Goal: Task Accomplishment & Management: Manage account settings

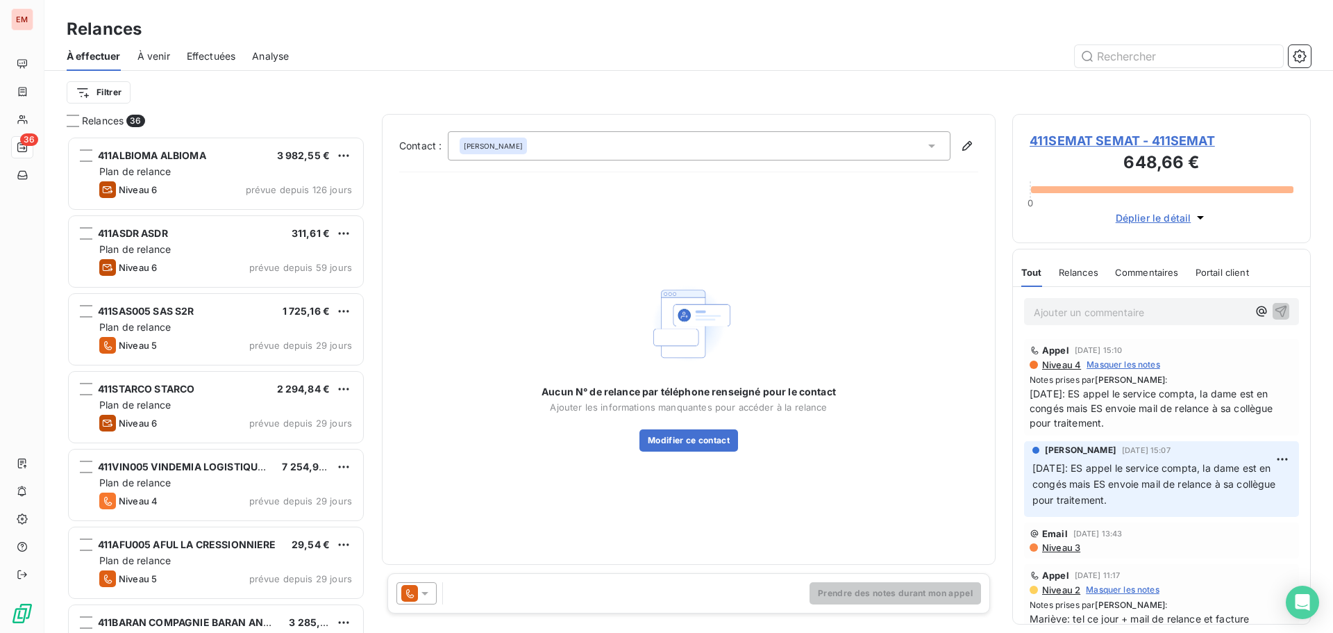
scroll to position [486, 288]
click at [198, 50] on span "Effectuées" at bounding box center [211, 56] width 49 height 14
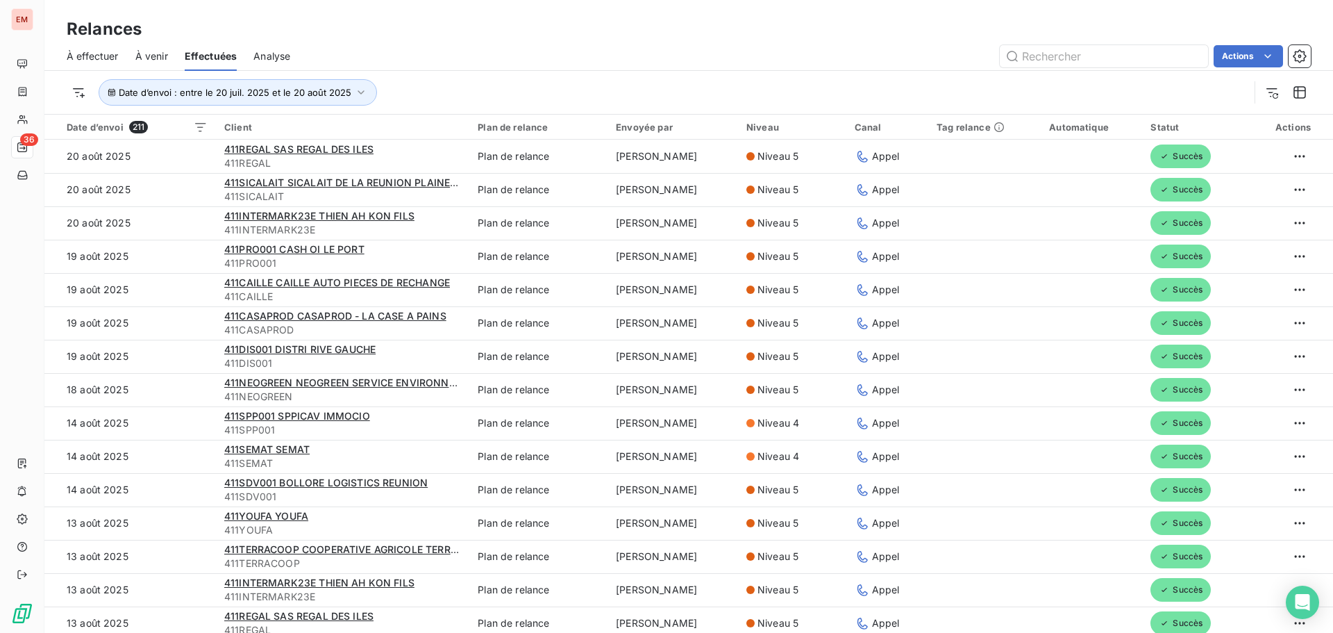
click at [101, 57] on span "À effectuer" at bounding box center [93, 56] width 52 height 14
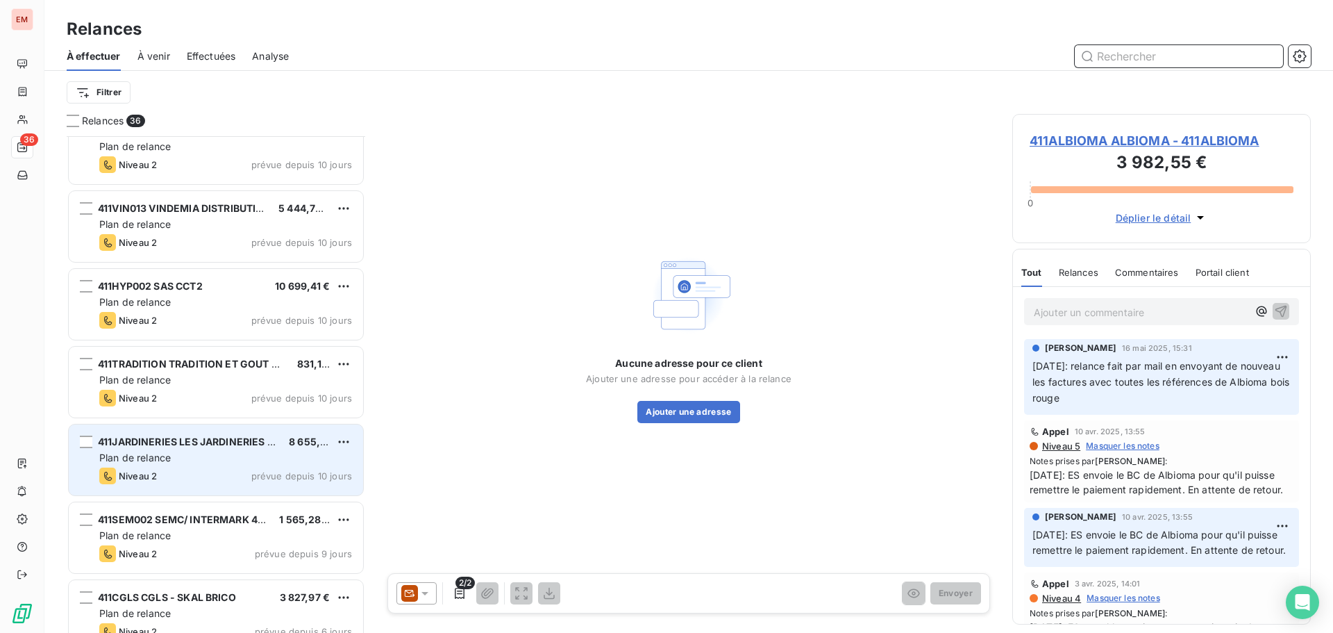
scroll to position [2304, 0]
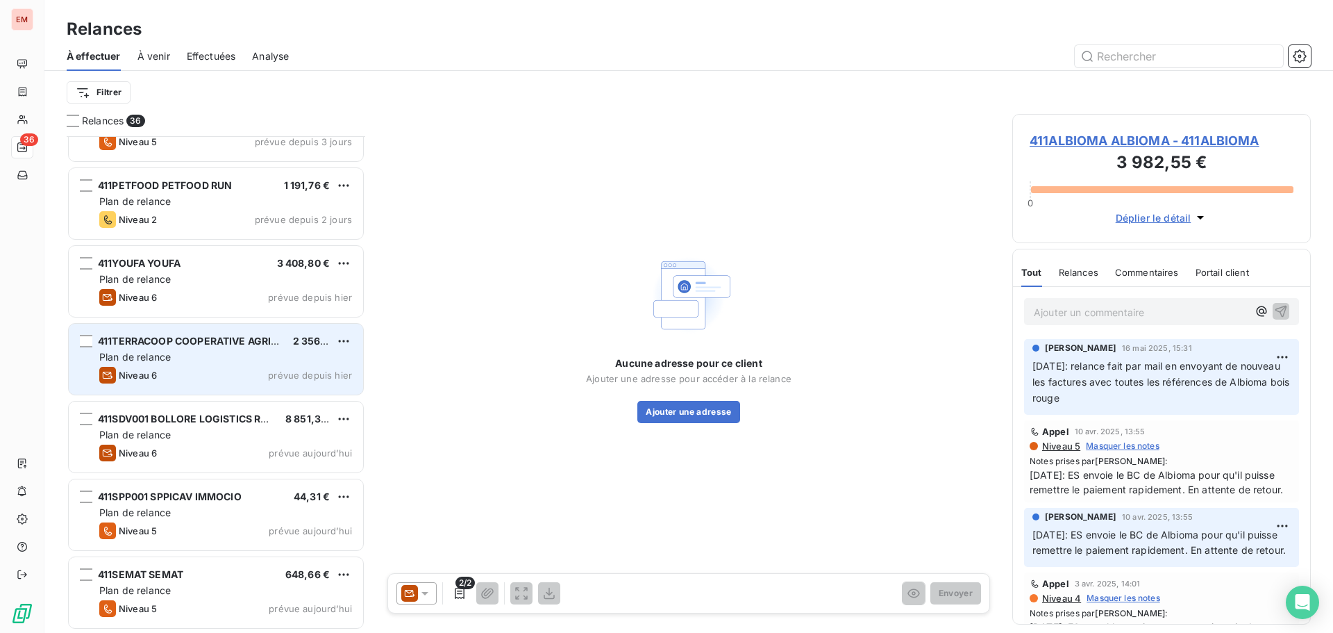
drag, startPoint x: 154, startPoint y: 365, endPoint x: 163, endPoint y: 369, distance: 9.3
click at [155, 365] on div "411TERRACOOP COOPERATIVE AGRICOLE TERRACOOP 2 356,96 € Plan de relance Niveau 6…" at bounding box center [216, 359] width 294 height 71
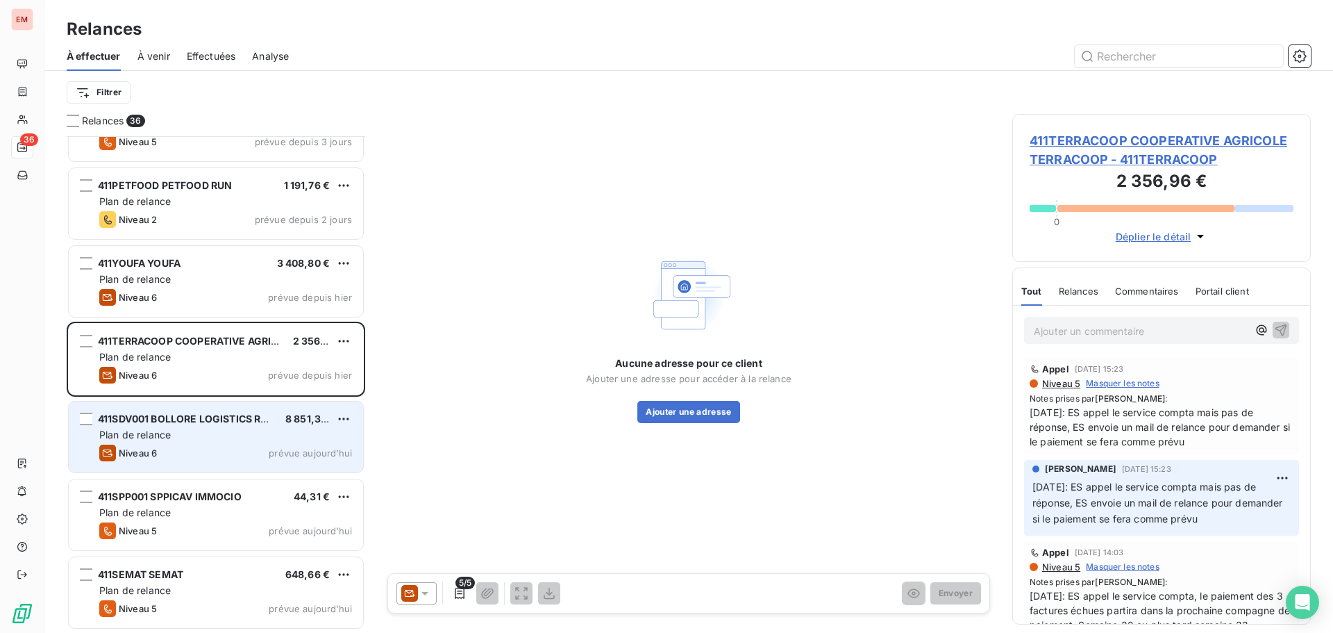
click at [135, 455] on span "Niveau 6" at bounding box center [138, 452] width 38 height 11
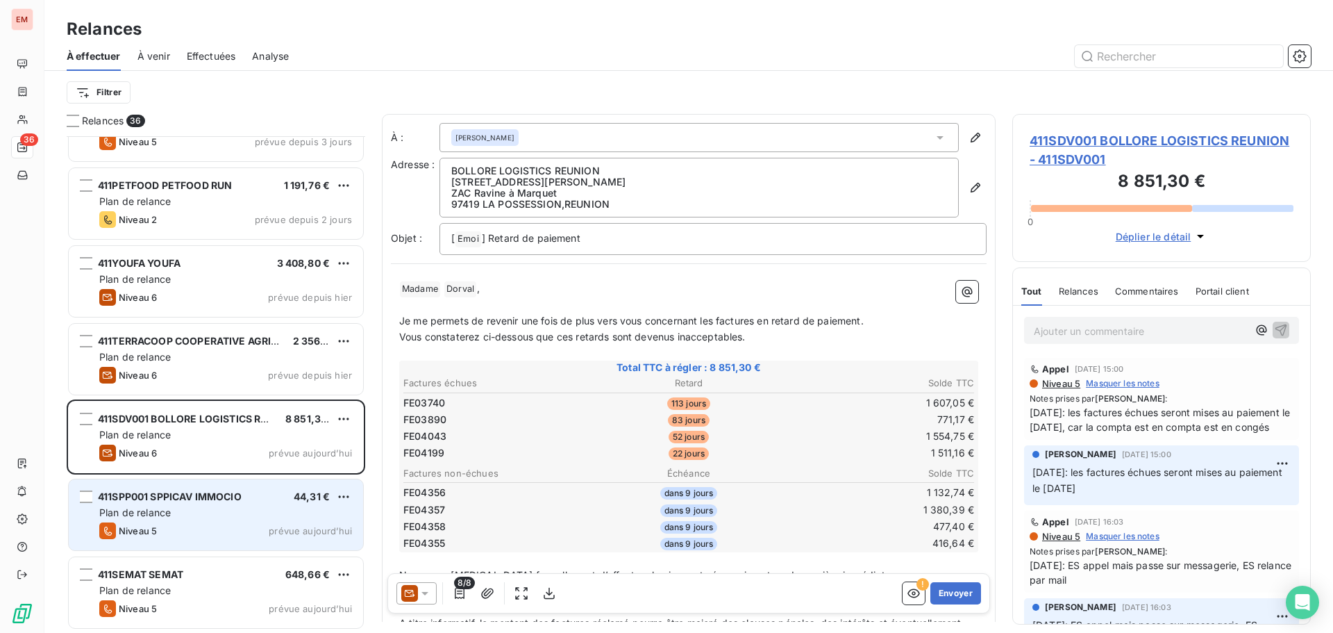
click at [201, 507] on div "Plan de relance" at bounding box center [225, 513] width 253 height 14
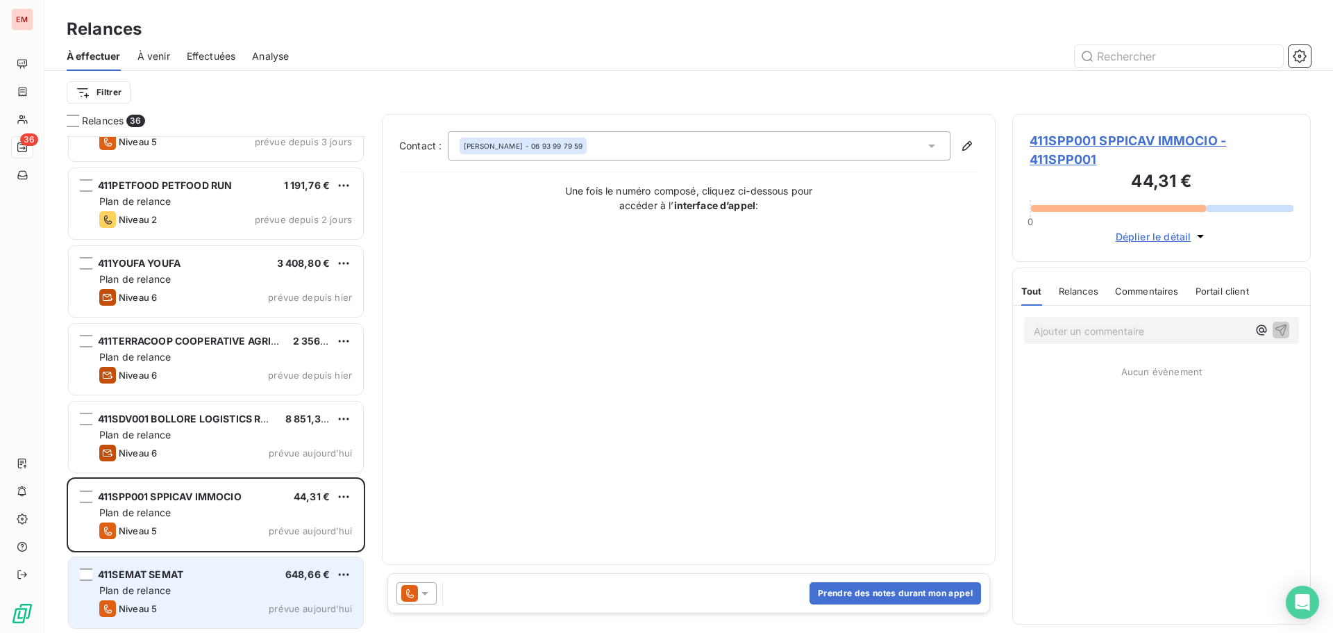
click at [202, 593] on div "Plan de relance" at bounding box center [225, 590] width 253 height 14
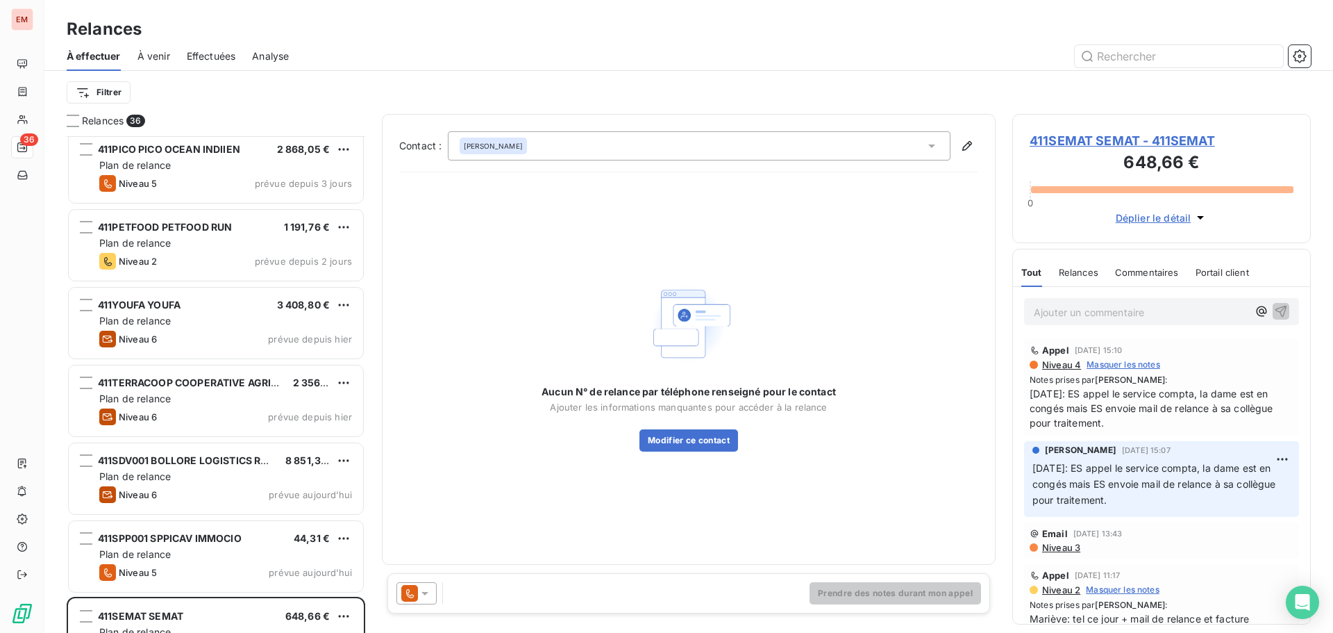
scroll to position [2304, 0]
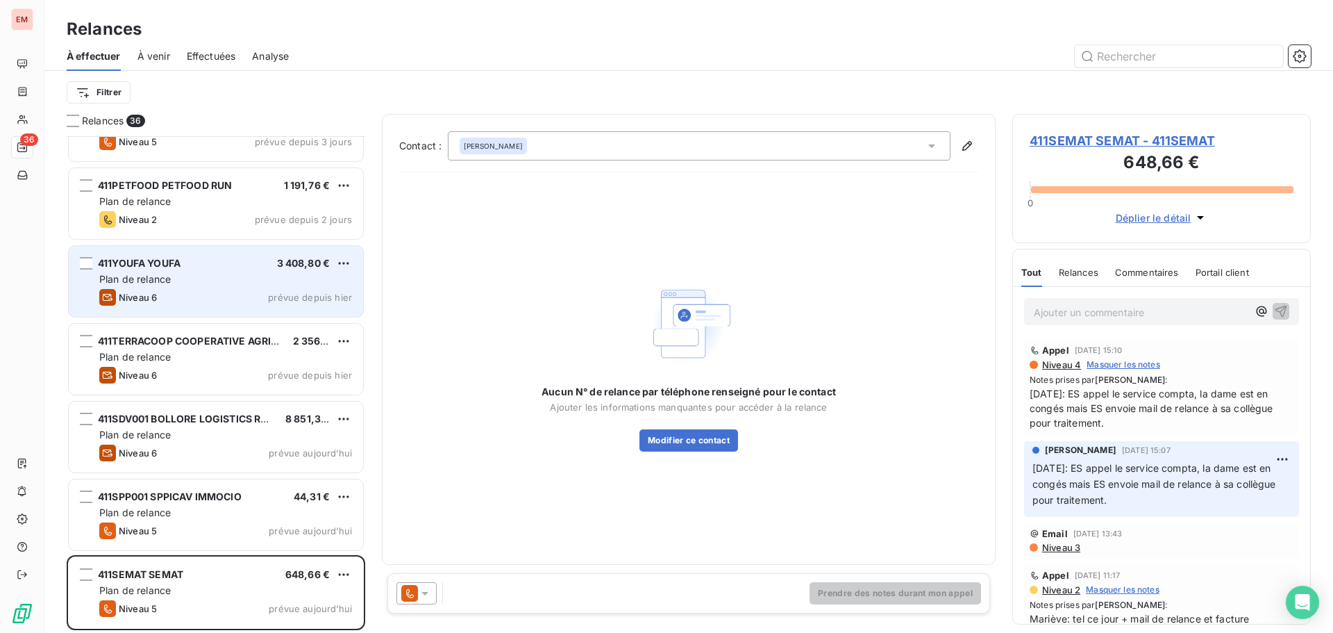
click at [199, 290] on div "Niveau 6 prévue depuis [DATE]" at bounding box center [225, 297] width 253 height 17
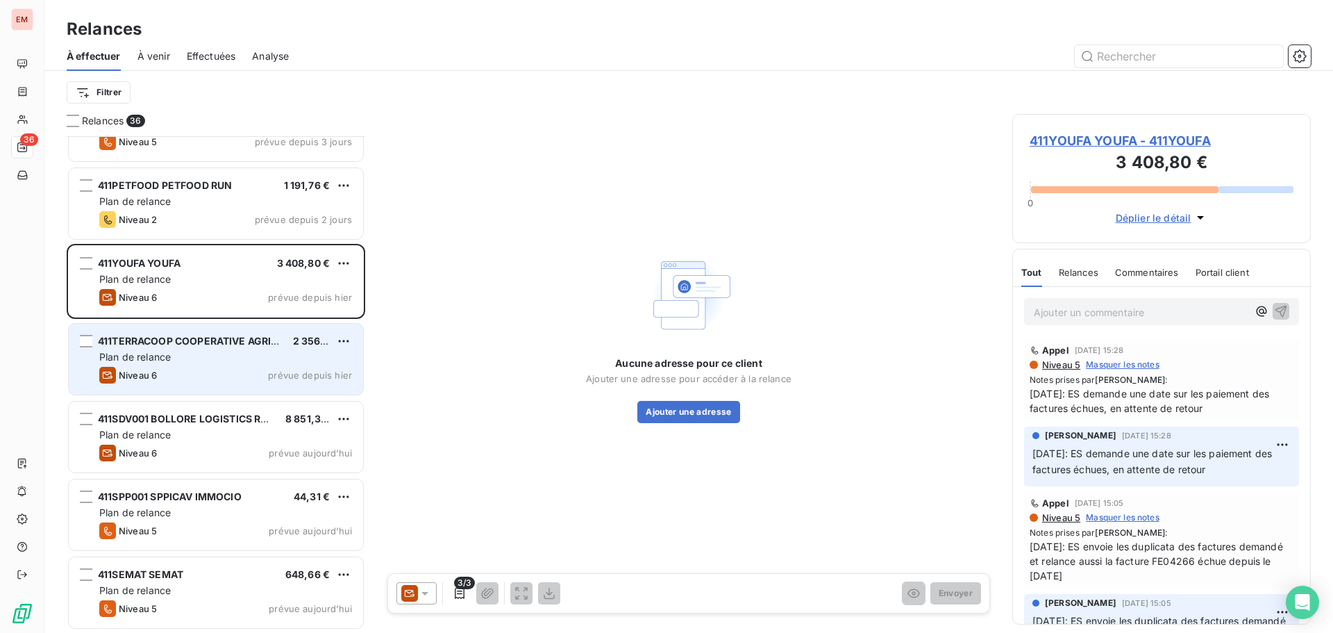
click at [222, 378] on div "Niveau 6 prévue depuis [DATE]" at bounding box center [225, 375] width 253 height 17
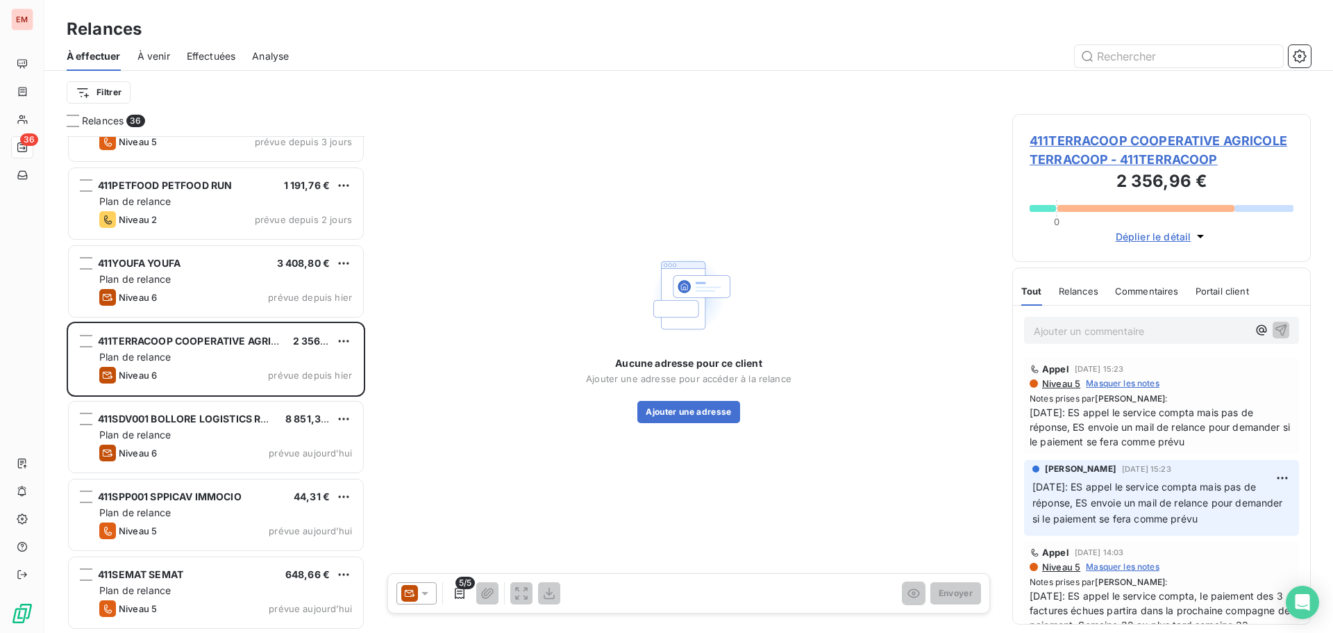
click at [425, 599] on icon at bounding box center [425, 593] width 14 height 14
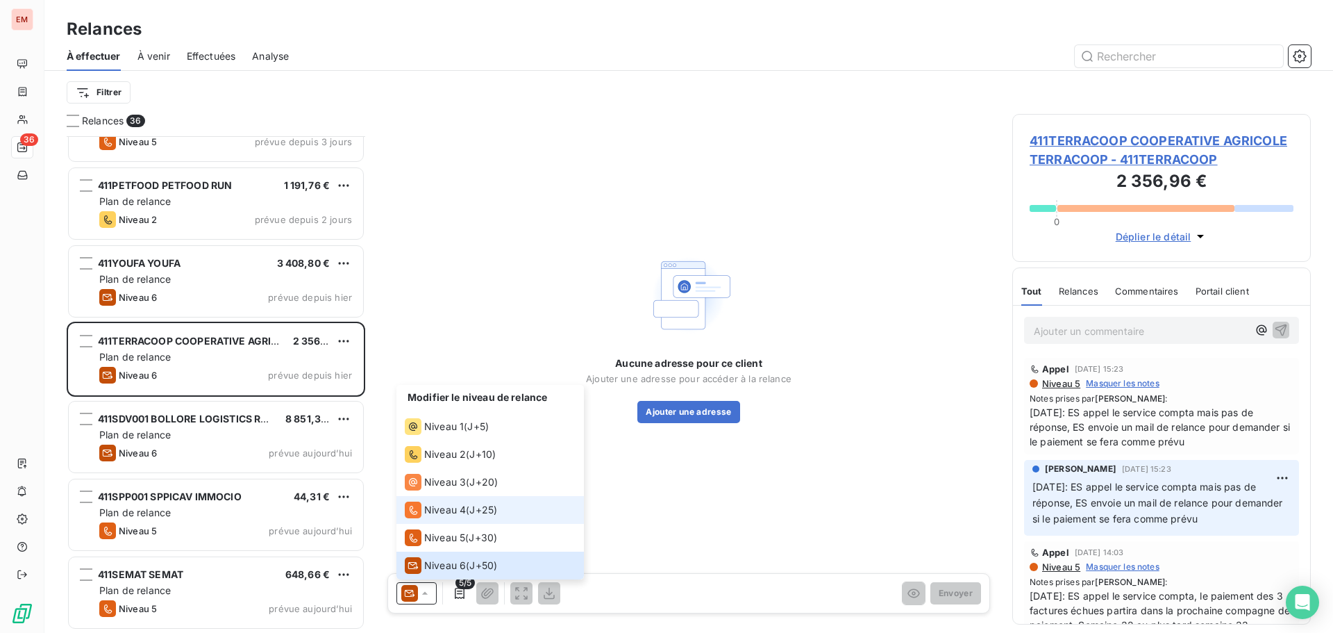
click at [441, 501] on div "Niveau 4" at bounding box center [435, 509] width 61 height 17
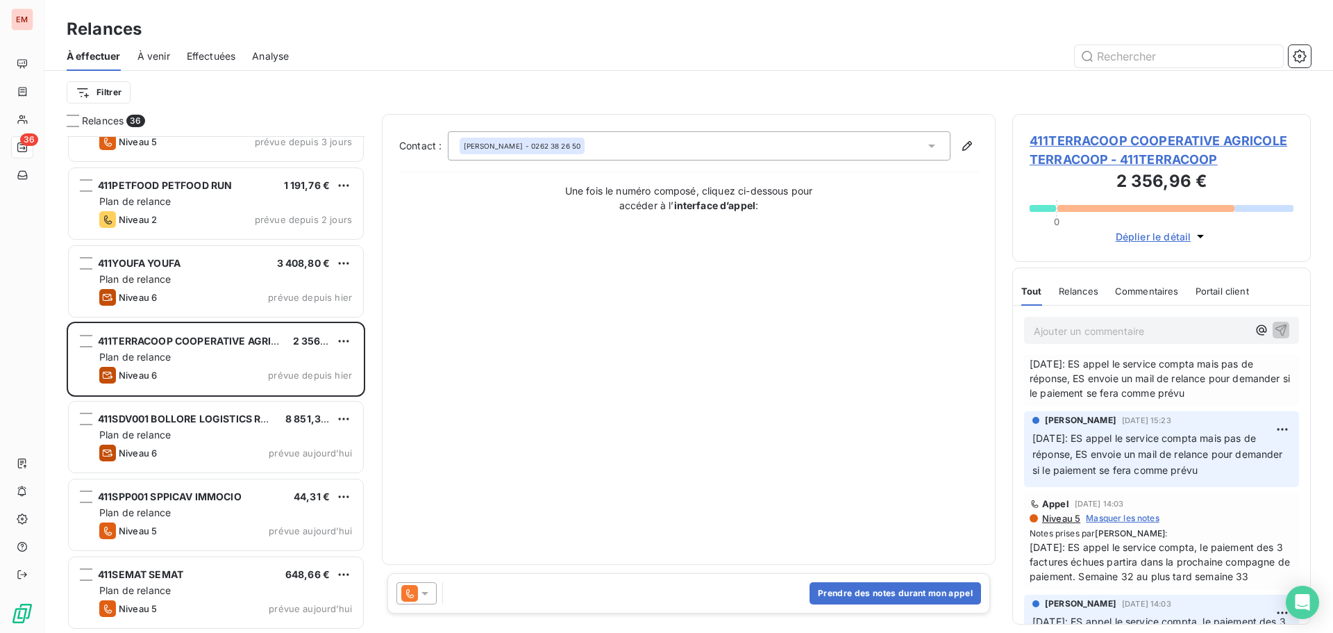
scroll to position [69, 0]
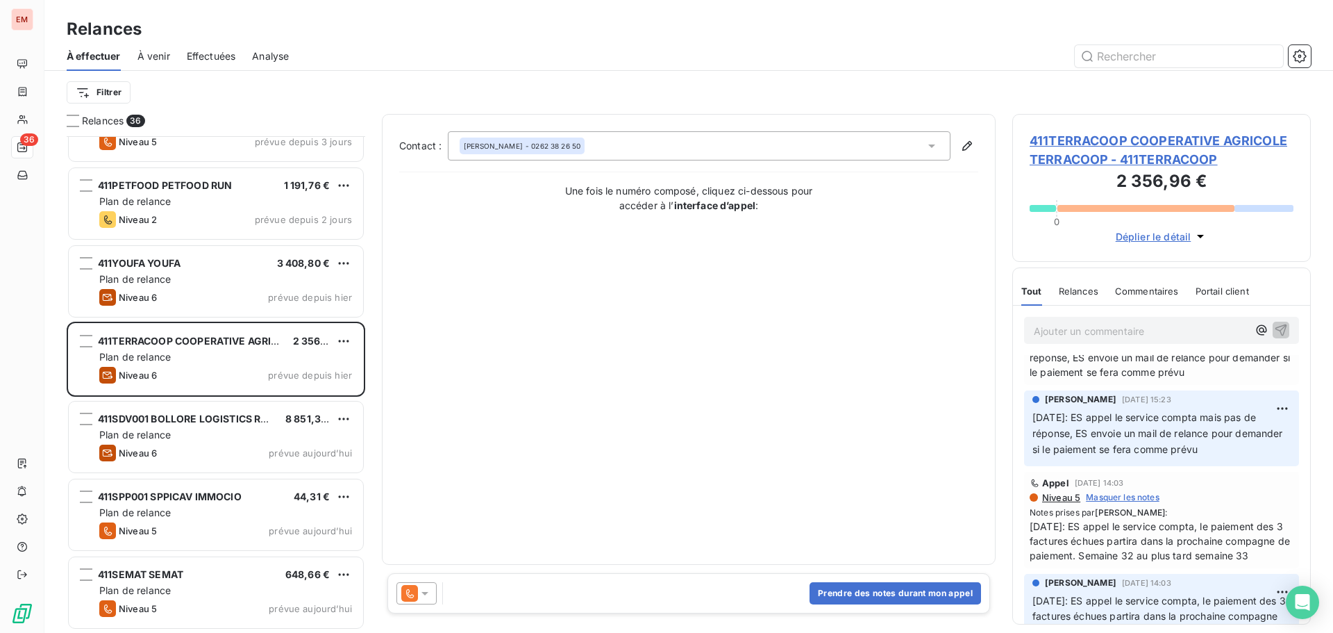
click at [404, 592] on icon at bounding box center [409, 593] width 17 height 17
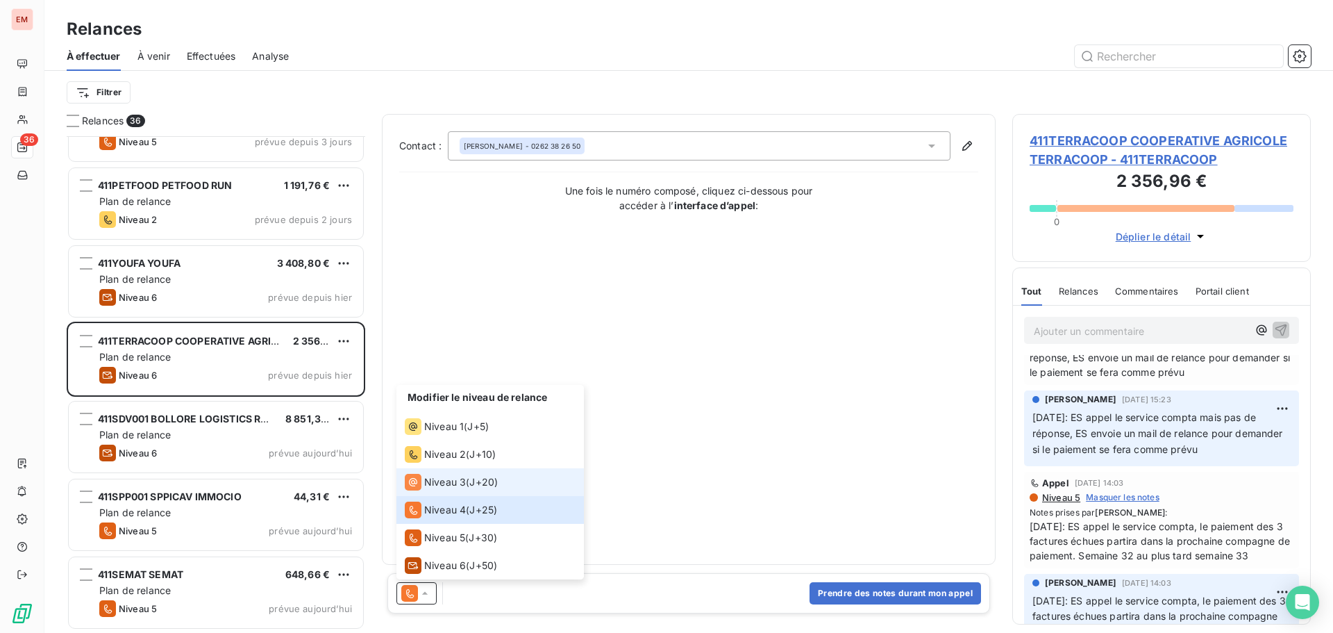
click at [432, 483] on span "Niveau 3" at bounding box center [445, 482] width 42 height 14
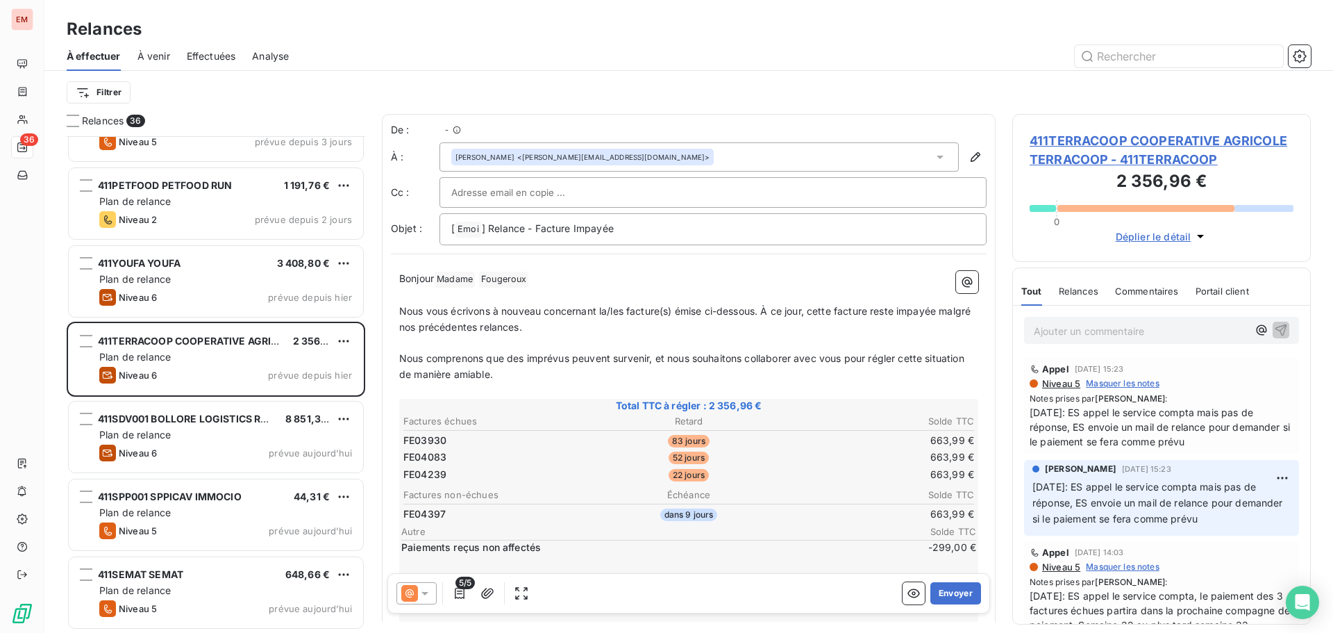
scroll to position [486, 288]
click at [411, 585] on icon at bounding box center [409, 593] width 17 height 17
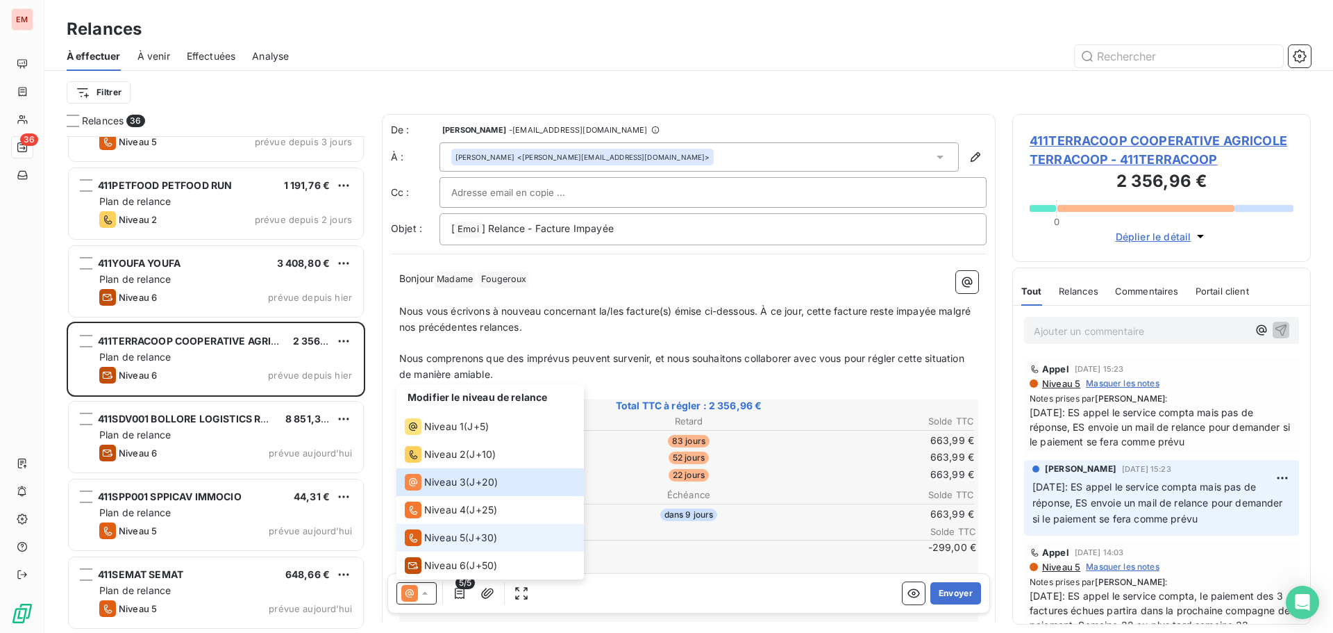
click at [442, 531] on span "Niveau 5" at bounding box center [444, 538] width 41 height 14
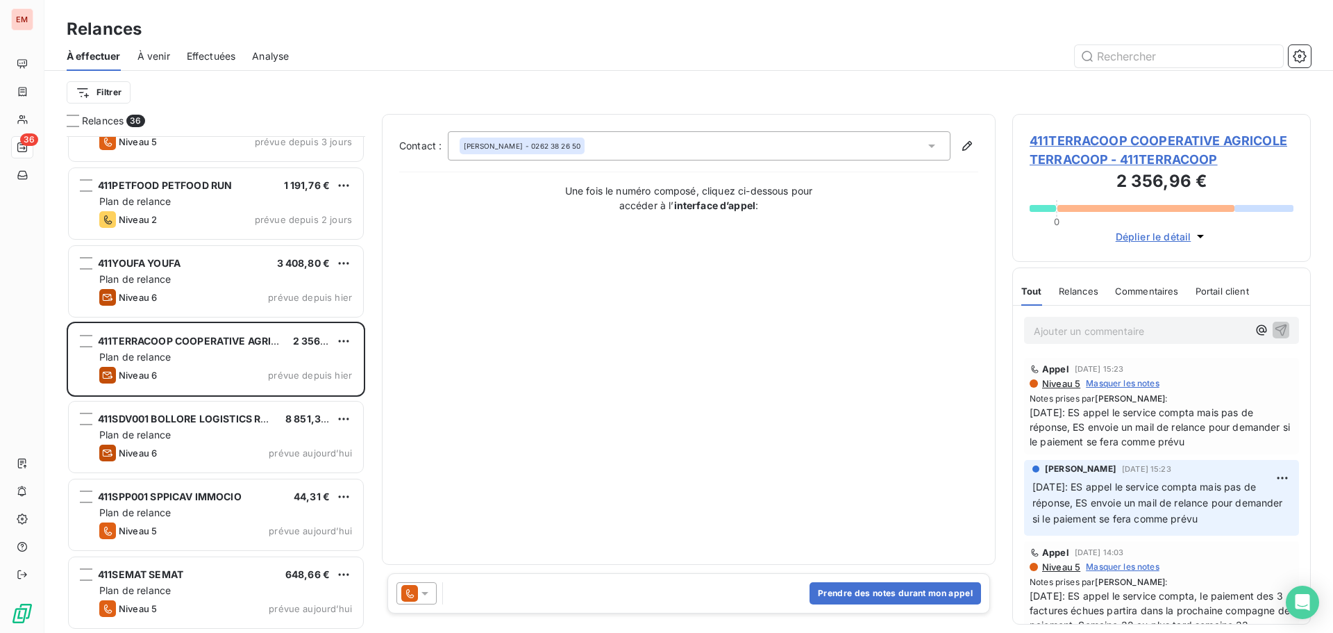
click at [662, 428] on div "Contact : [PERSON_NAME] - 0262 38 26 50 Une fois le numéro composé, cliquez ci-…" at bounding box center [688, 339] width 579 height 416
click at [424, 590] on icon at bounding box center [425, 593] width 14 height 14
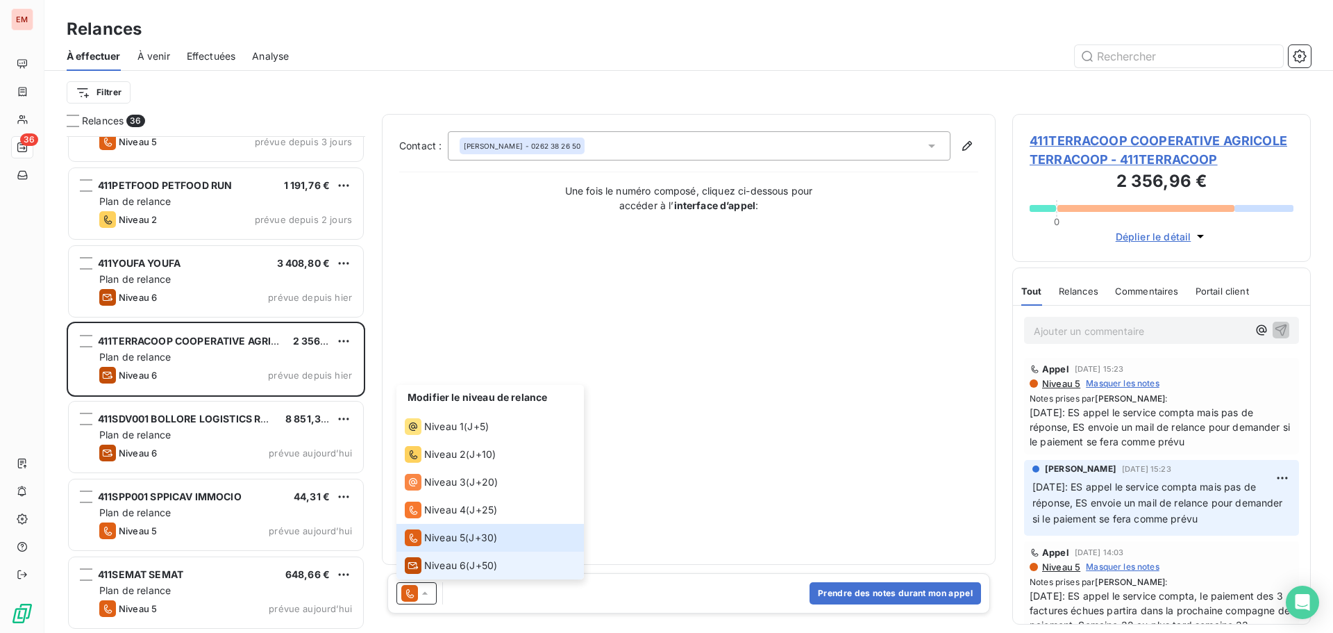
click at [458, 560] on span "Niveau 6" at bounding box center [445, 565] width 42 height 14
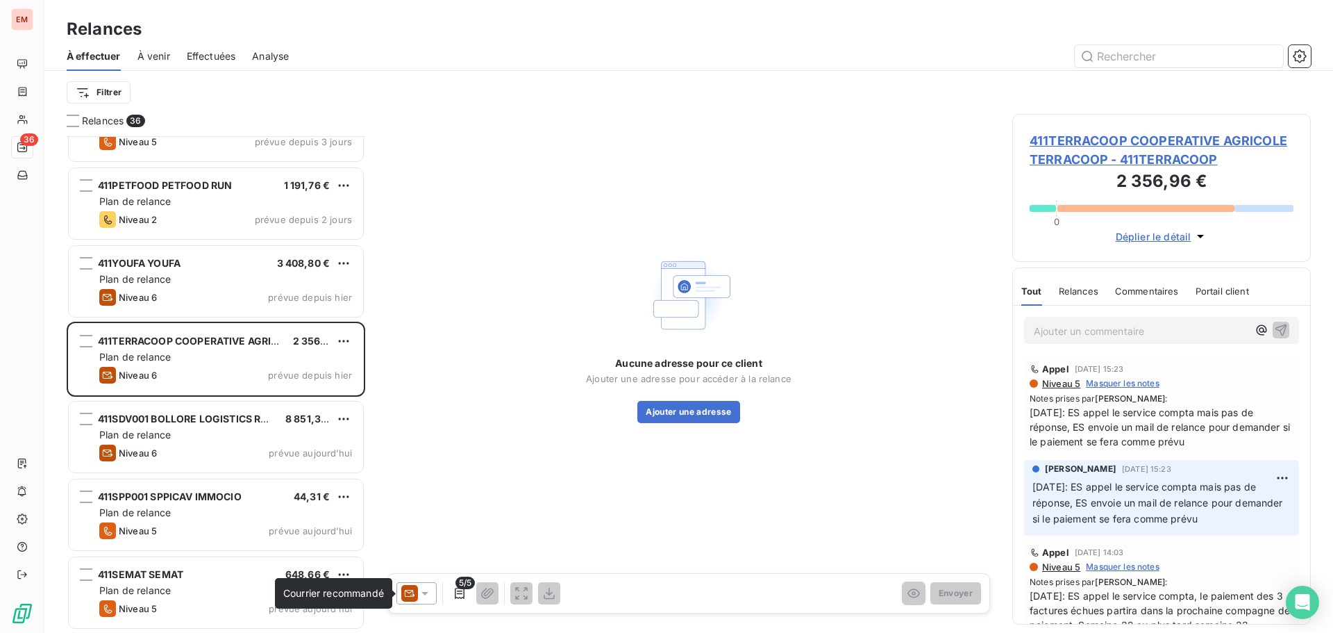
click at [409, 597] on icon at bounding box center [409, 593] width 17 height 17
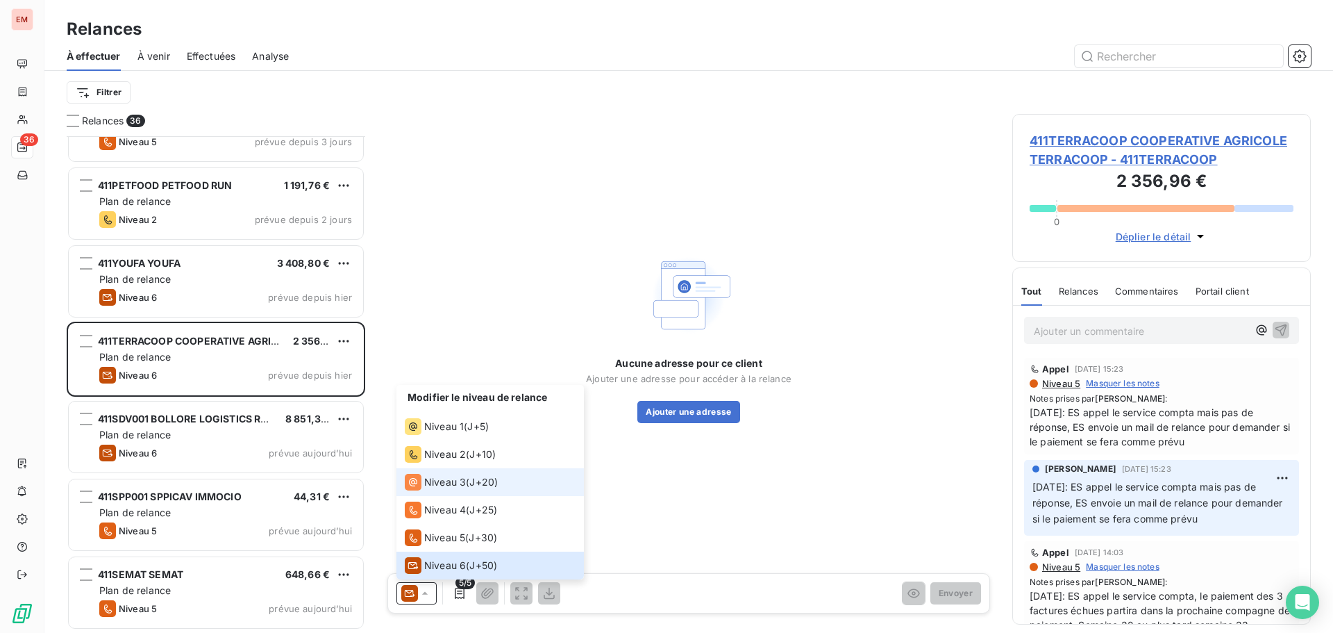
click at [428, 483] on span "Niveau 3" at bounding box center [445, 482] width 42 height 14
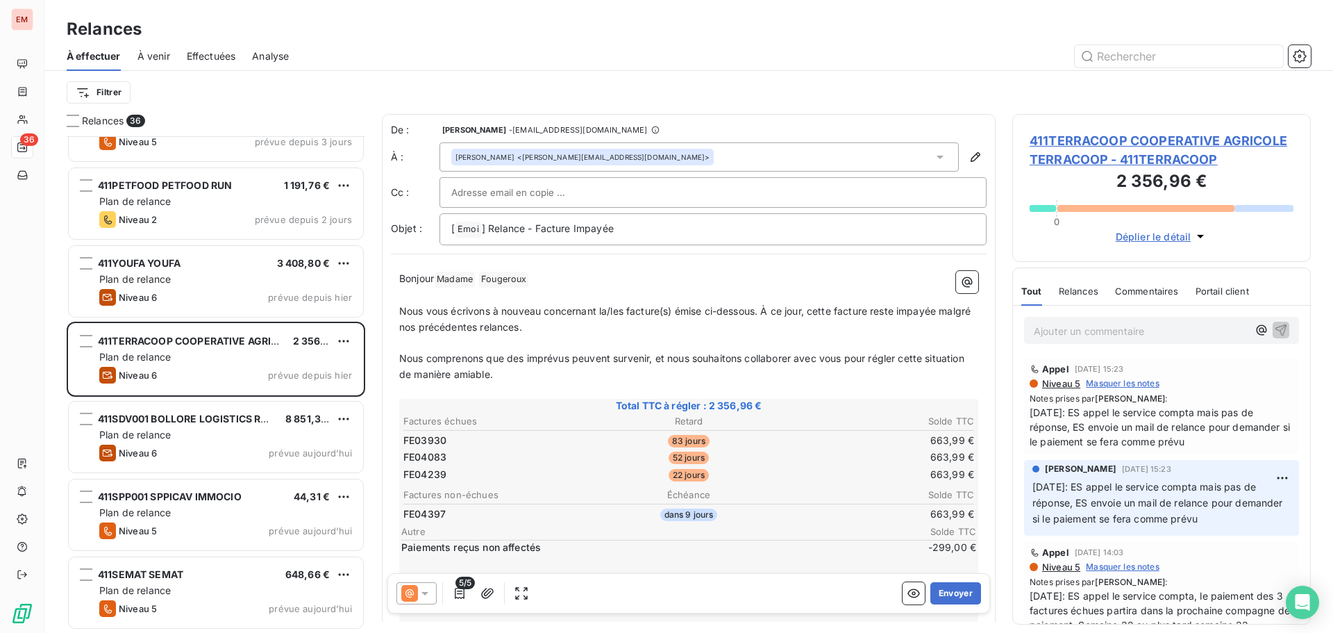
click at [1123, 335] on p "Ajouter un commentaire ﻿" at bounding box center [1141, 330] width 214 height 17
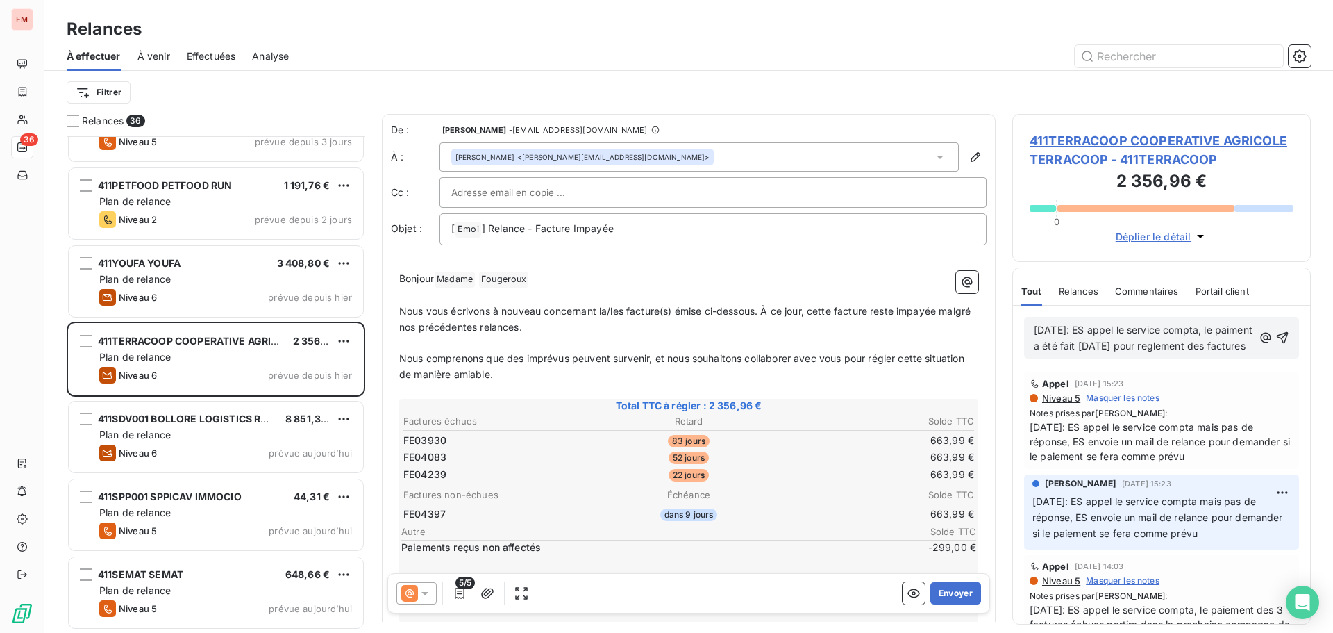
click at [1049, 349] on span "[DATE]: ES appel le service compta, le paiment a été fait [DATE] pour reglement…" at bounding box center [1145, 338] width 222 height 28
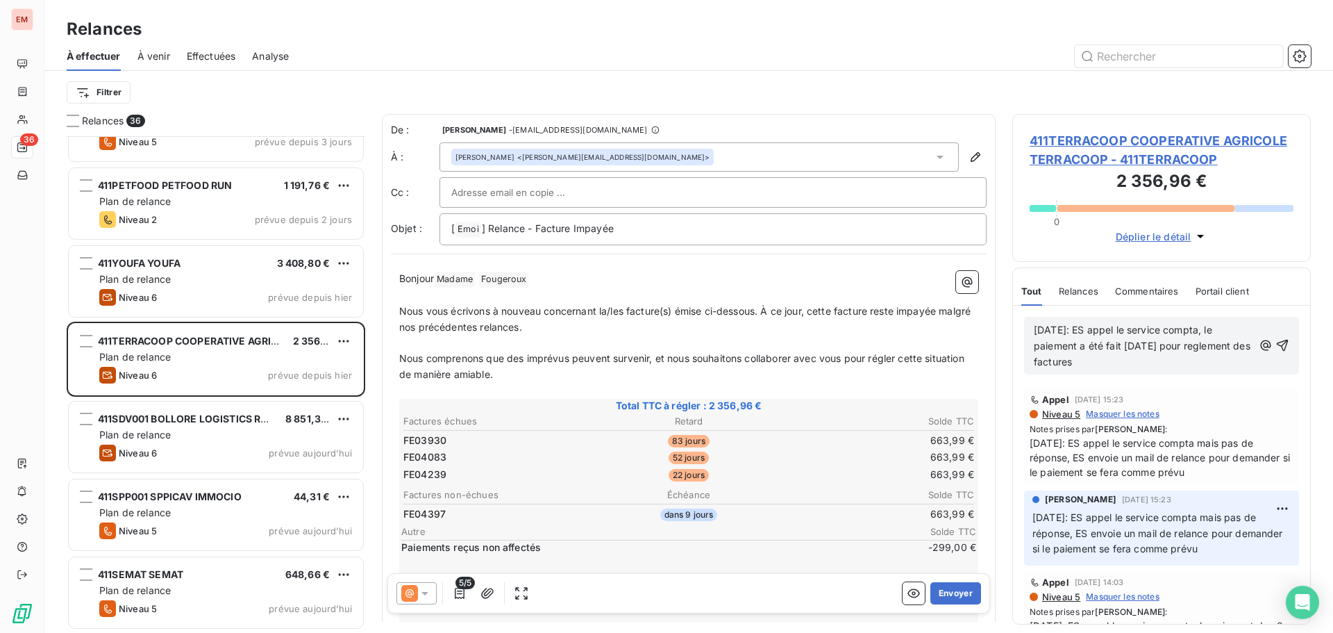
drag, startPoint x: 1067, startPoint y: 365, endPoint x: 1078, endPoint y: 363, distance: 10.6
click at [1068, 365] on span "[DATE]: ES appel le service compta, le paiement a été fait [DATE] pour reglemen…" at bounding box center [1143, 346] width 219 height 44
click at [1148, 365] on p "[DATE]: ES appel le service compta, le paiement a été fait [DATE] pour règlemen…" at bounding box center [1143, 346] width 219 height 48
drag, startPoint x: 1208, startPoint y: 365, endPoint x: 1031, endPoint y: 330, distance: 180.6
click at [1031, 330] on div "[DATE]: ES appel le service compta, le paiement a été fait [DATE] pour règlemen…" at bounding box center [1161, 346] width 275 height 58
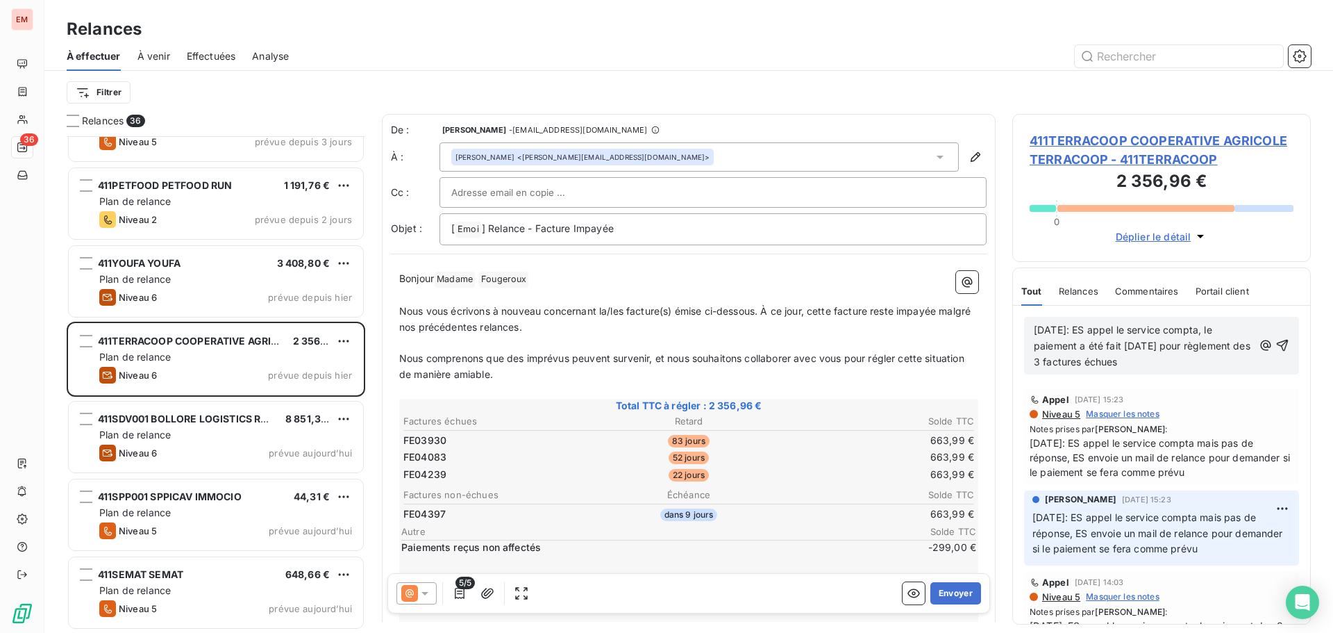
copy span "[DATE]: ES appel le service compta, le paiement a été fait [DATE] pour règlemen…"
click at [1276, 348] on icon "button" at bounding box center [1283, 345] width 14 height 14
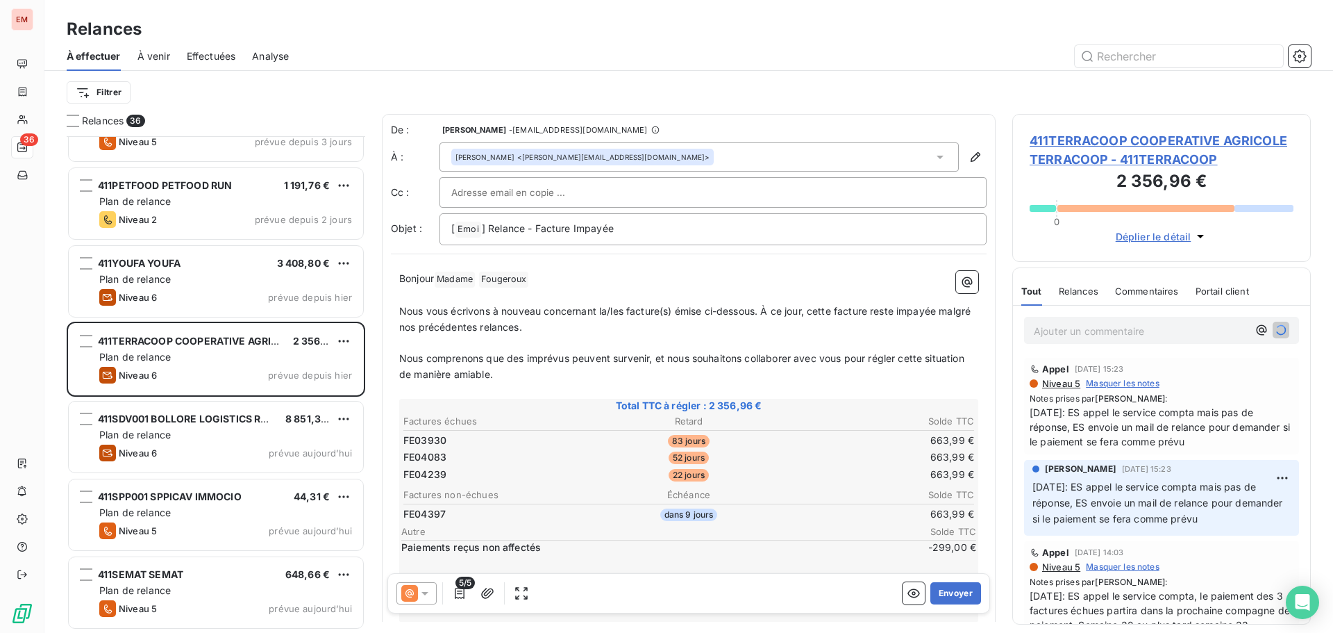
click at [419, 594] on icon at bounding box center [425, 593] width 14 height 14
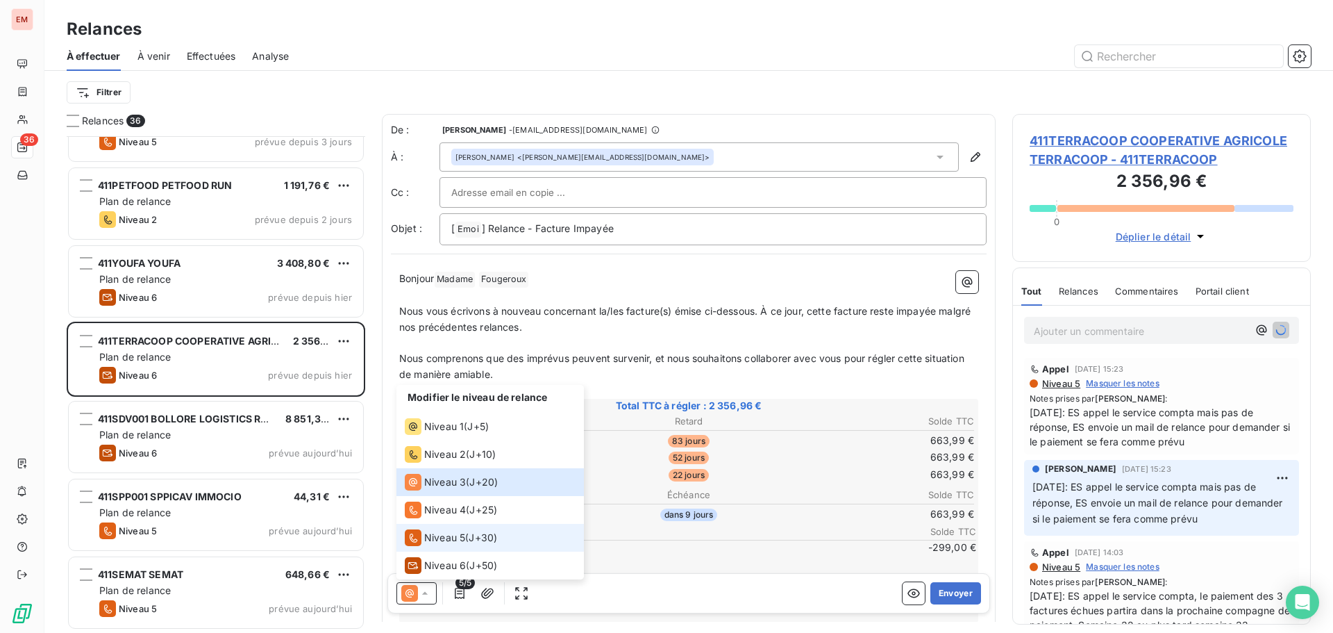
click at [449, 544] on div "Niveau 5" at bounding box center [435, 537] width 60 height 17
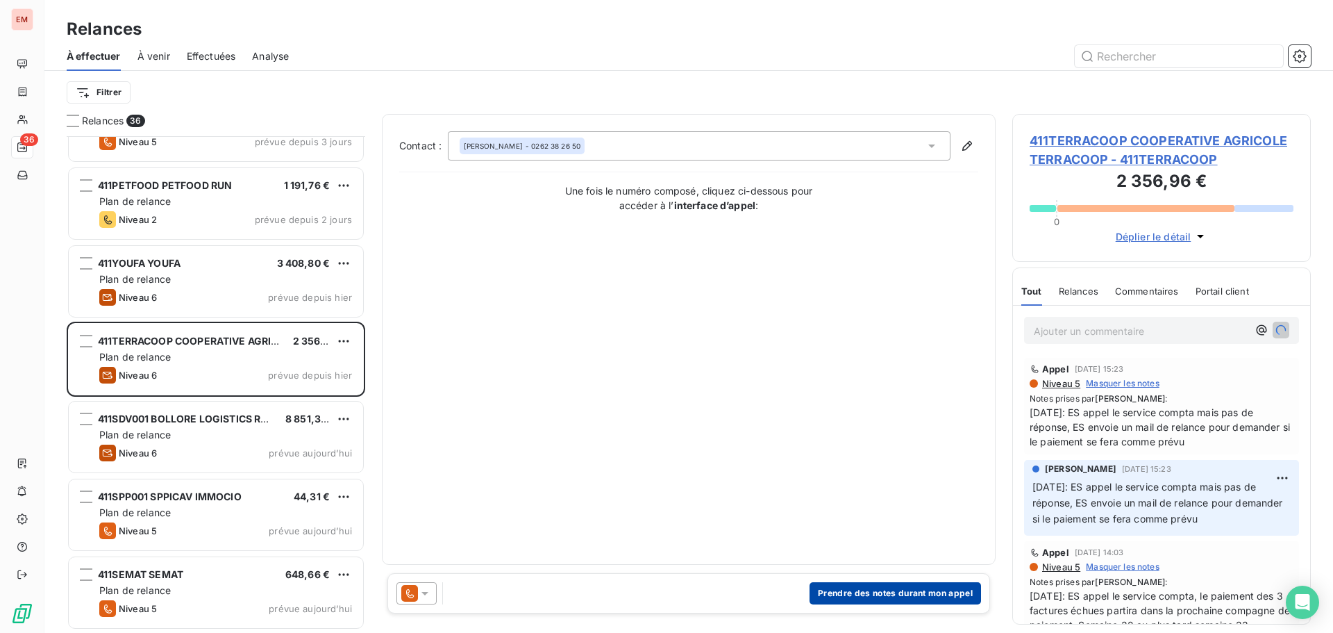
click at [869, 591] on button "Prendre des notes durant mon appel" at bounding box center [896, 593] width 172 height 22
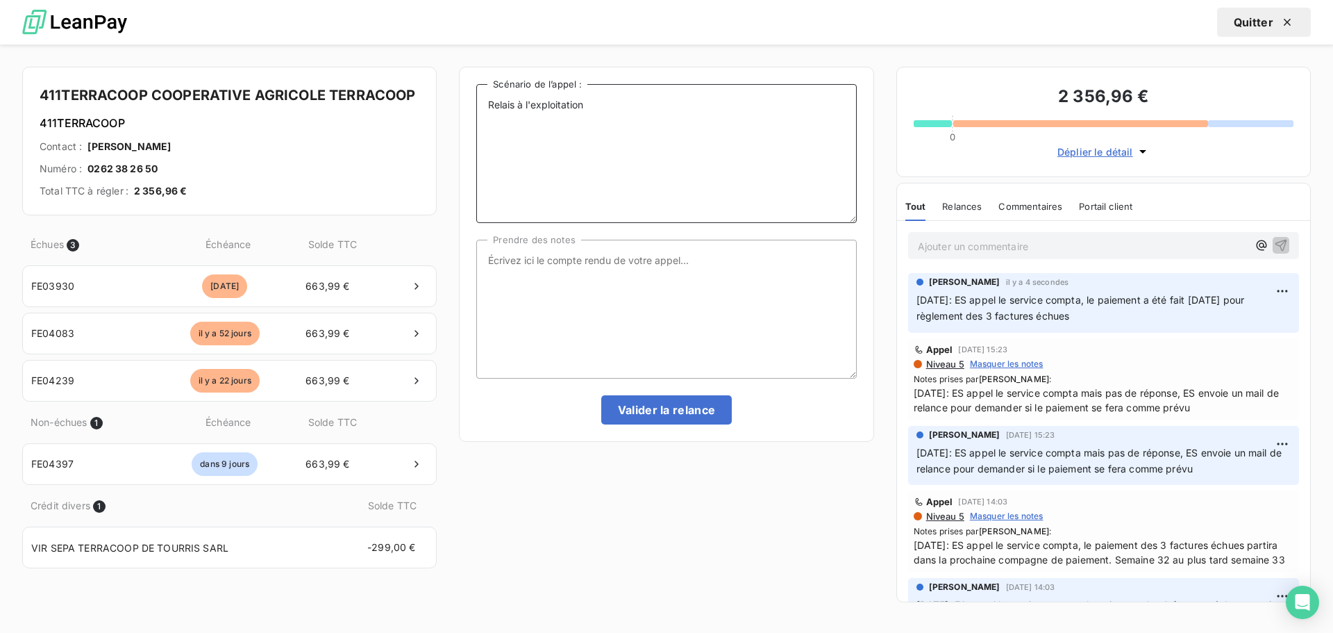
click at [631, 134] on textarea "Relais à l'exploitation" at bounding box center [666, 153] width 380 height 139
paste textarea "[DATE]: ES appel le service compta, le paiement a été fait [DATE] pour règlemen…"
type textarea "Relais à l'exploitation [DATE]: ES appel le service compta, le paiement a été f…"
click at [633, 270] on textarea "Prendre des notes" at bounding box center [666, 309] width 380 height 139
paste textarea "[DATE]: ES appel le service compta, le paiement a été fait [DATE] pour règlemen…"
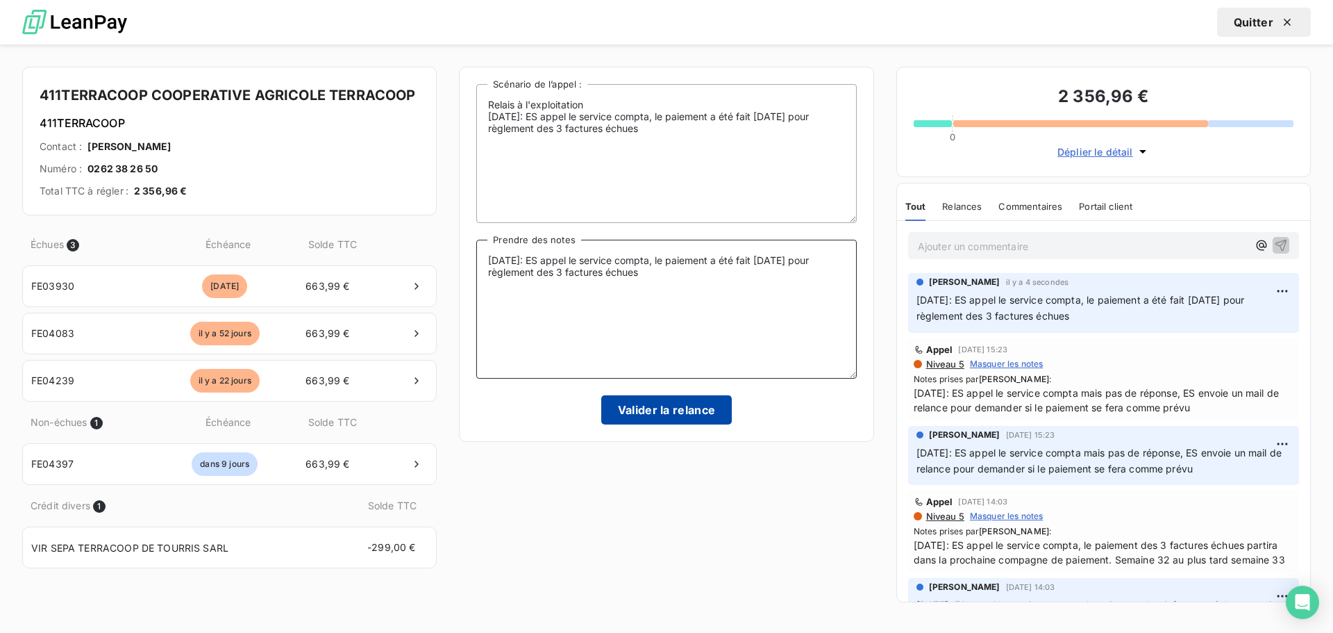
type textarea "[DATE]: ES appel le service compta, le paiement a été fait [DATE] pour règlemen…"
click at [677, 404] on button "Valider la relance" at bounding box center [666, 409] width 131 height 29
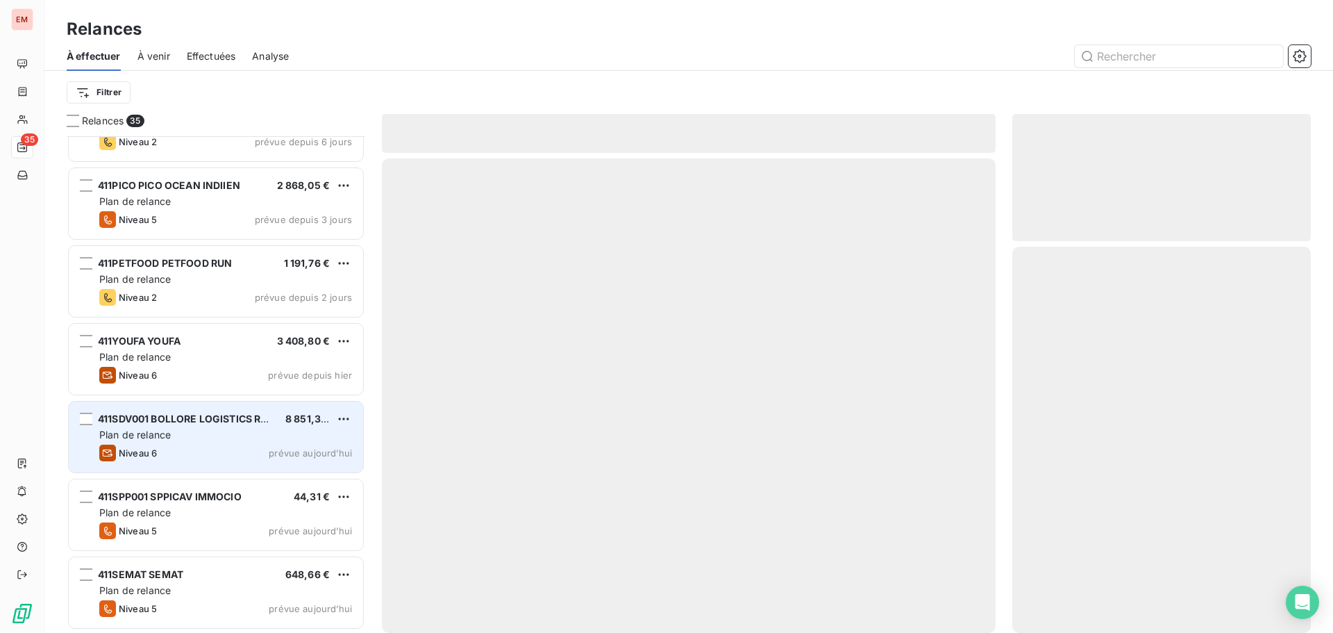
scroll to position [2226, 0]
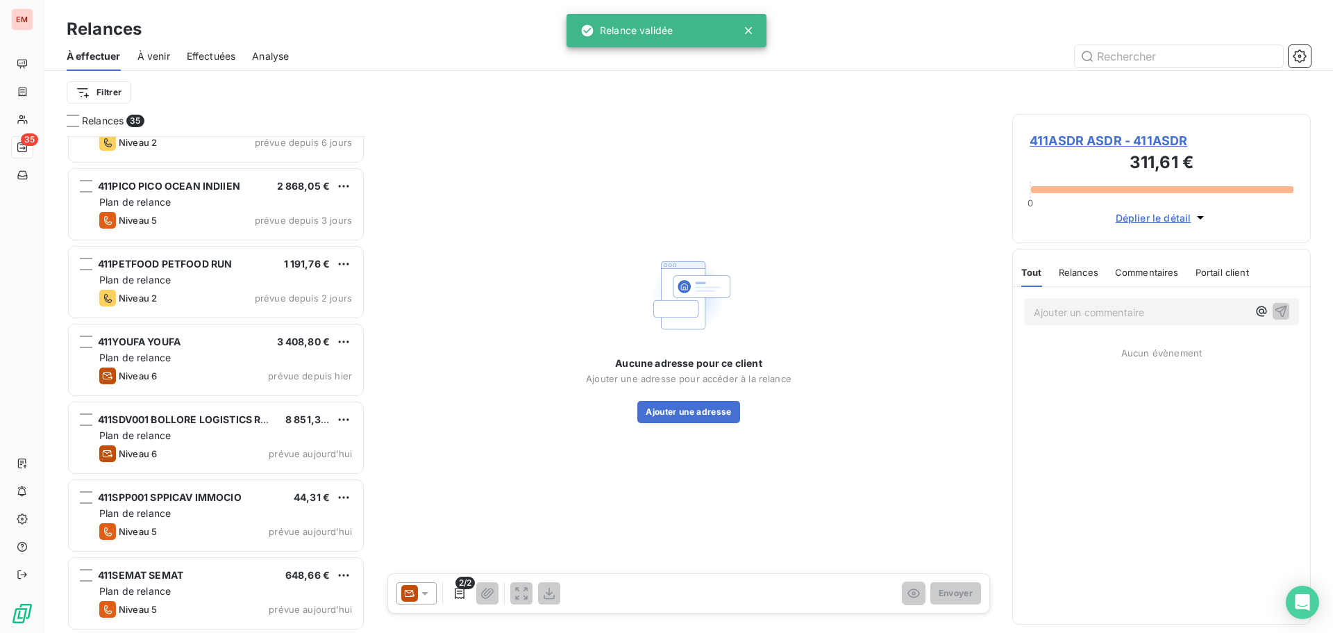
scroll to position [2226, 0]
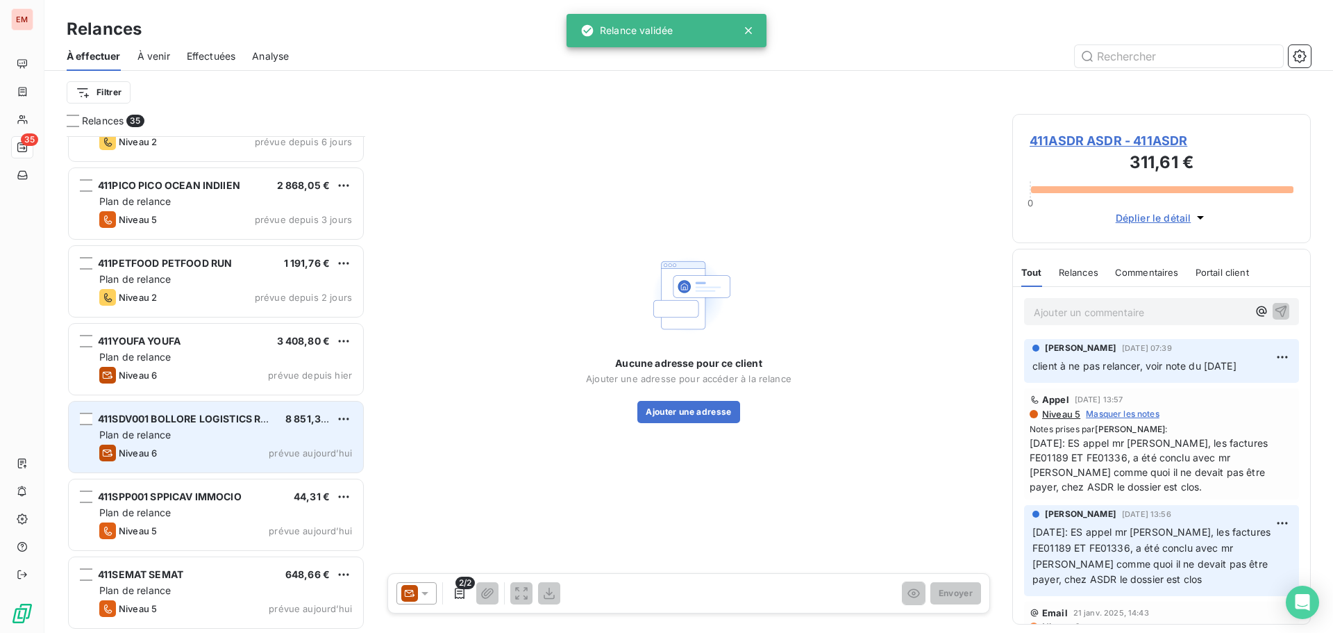
click at [203, 423] on span "411SDV001 BOLLORE LOGISTICS REUNION" at bounding box center [199, 419] width 202 height 12
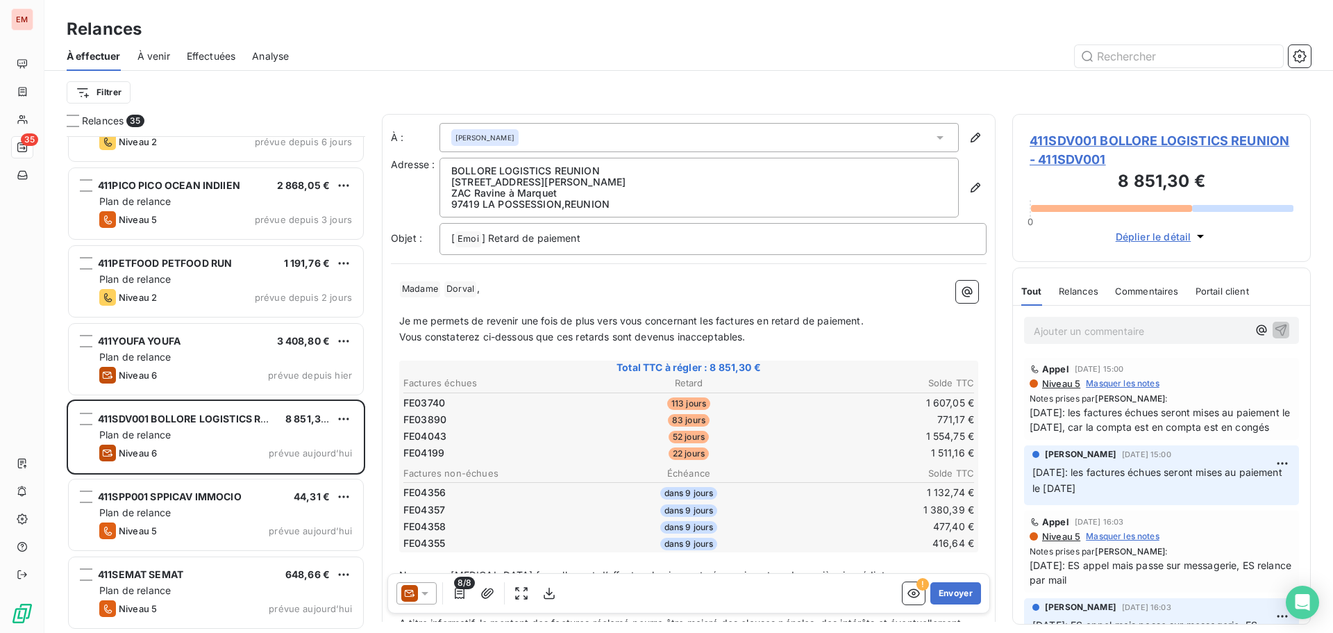
click at [416, 603] on div at bounding box center [417, 593] width 40 height 22
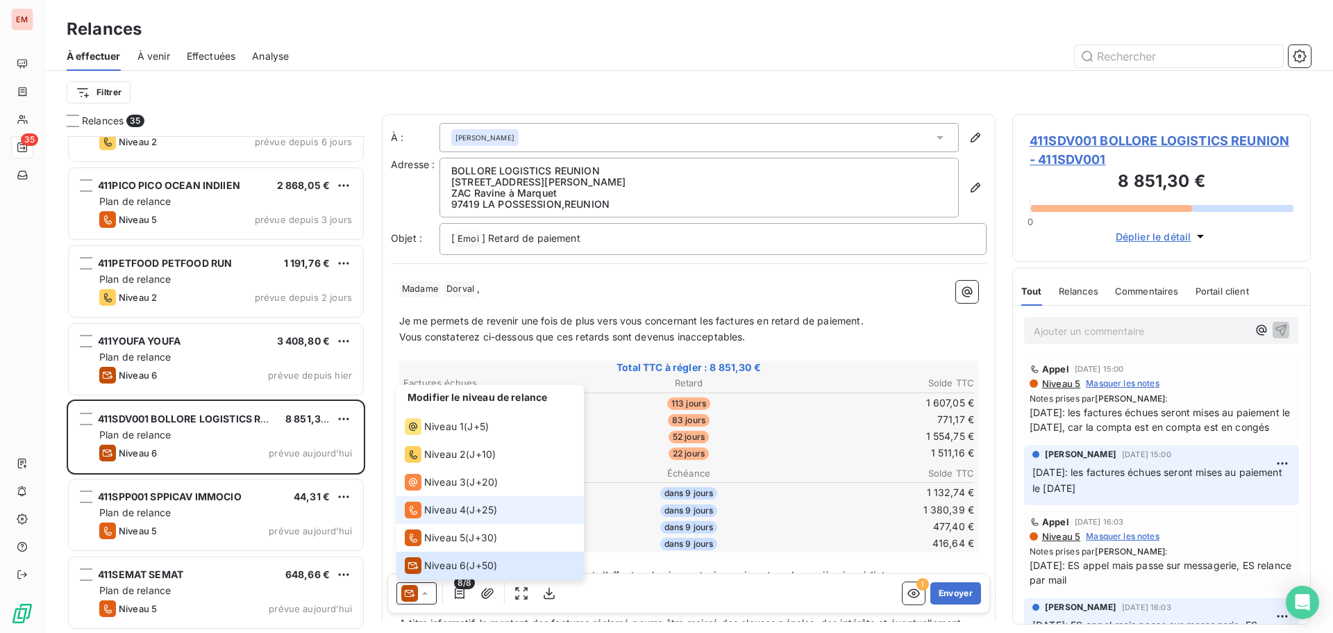
click at [449, 508] on span "Niveau 4" at bounding box center [445, 510] width 42 height 14
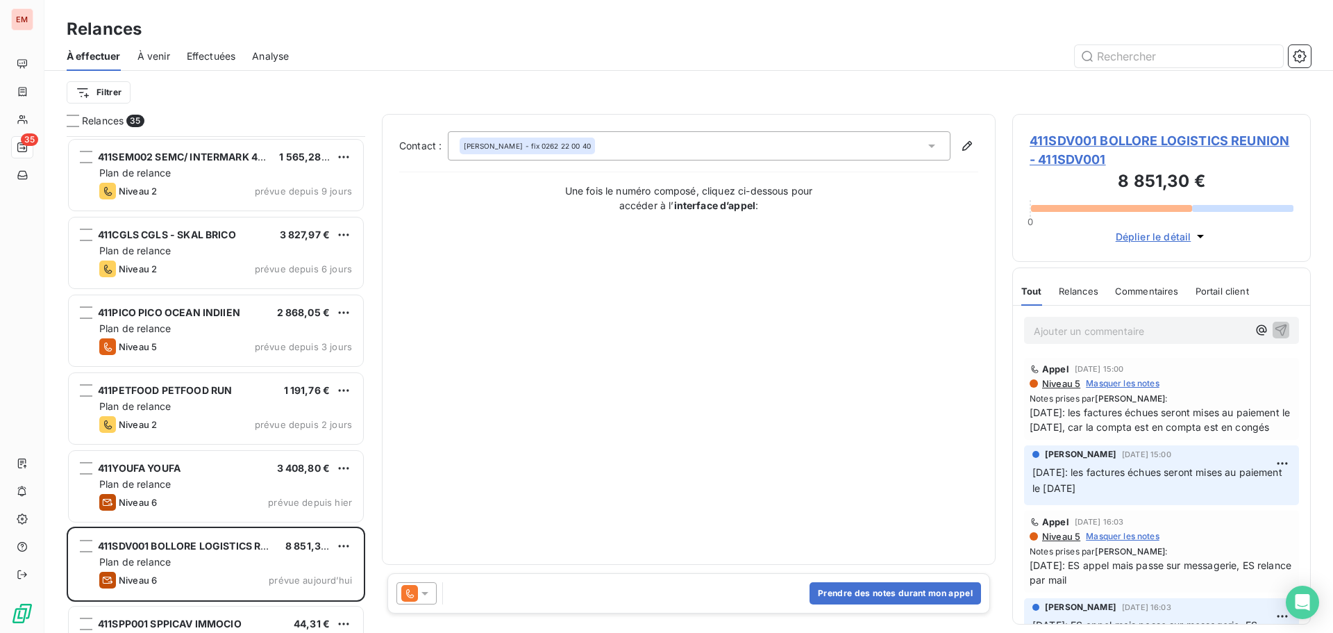
scroll to position [2226, 0]
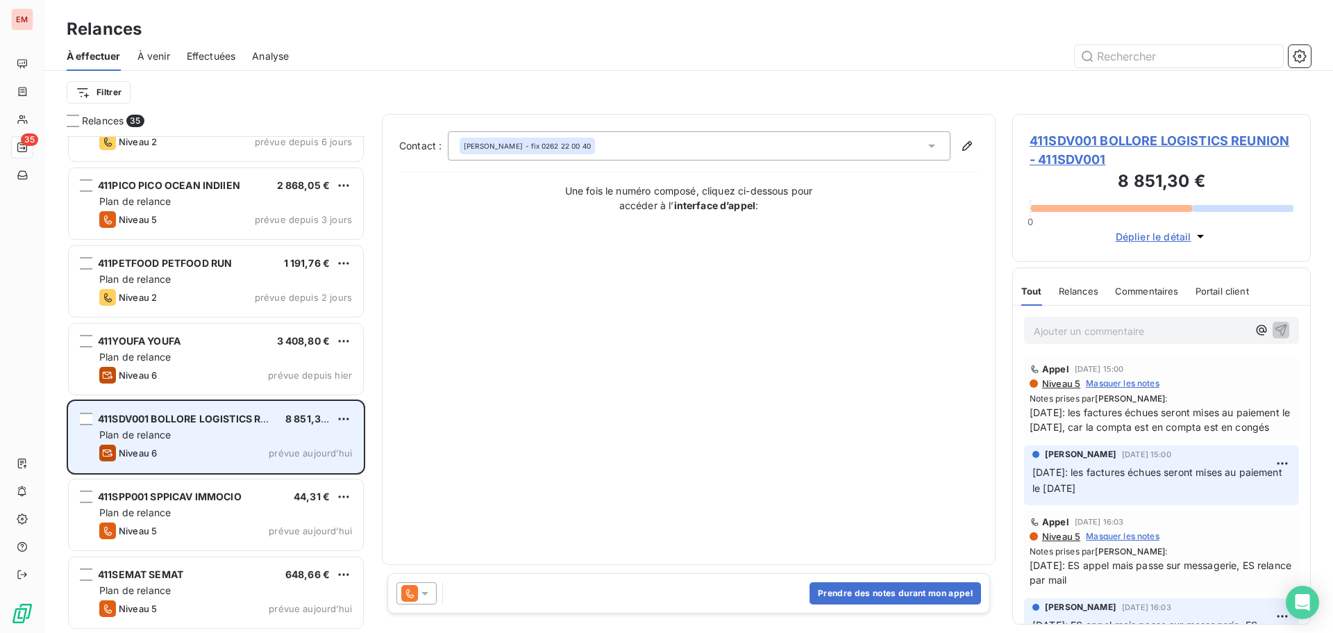
click at [178, 431] on div "Plan de relance" at bounding box center [225, 435] width 253 height 14
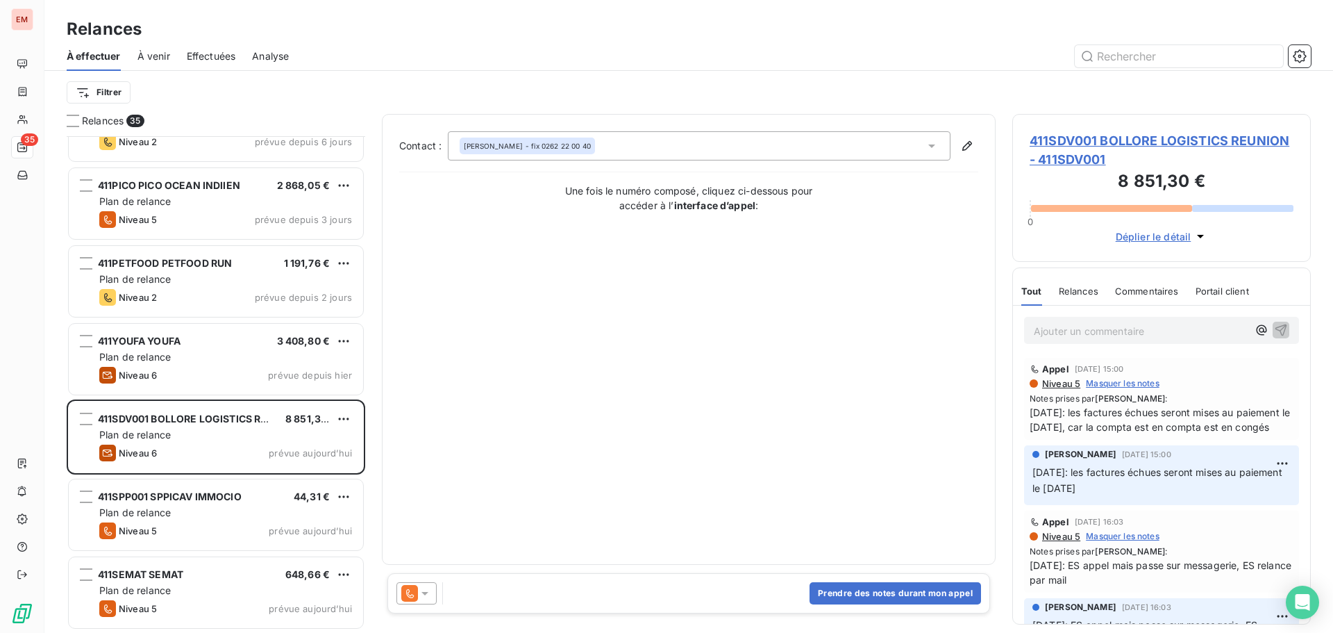
click at [404, 596] on icon at bounding box center [409, 593] width 17 height 17
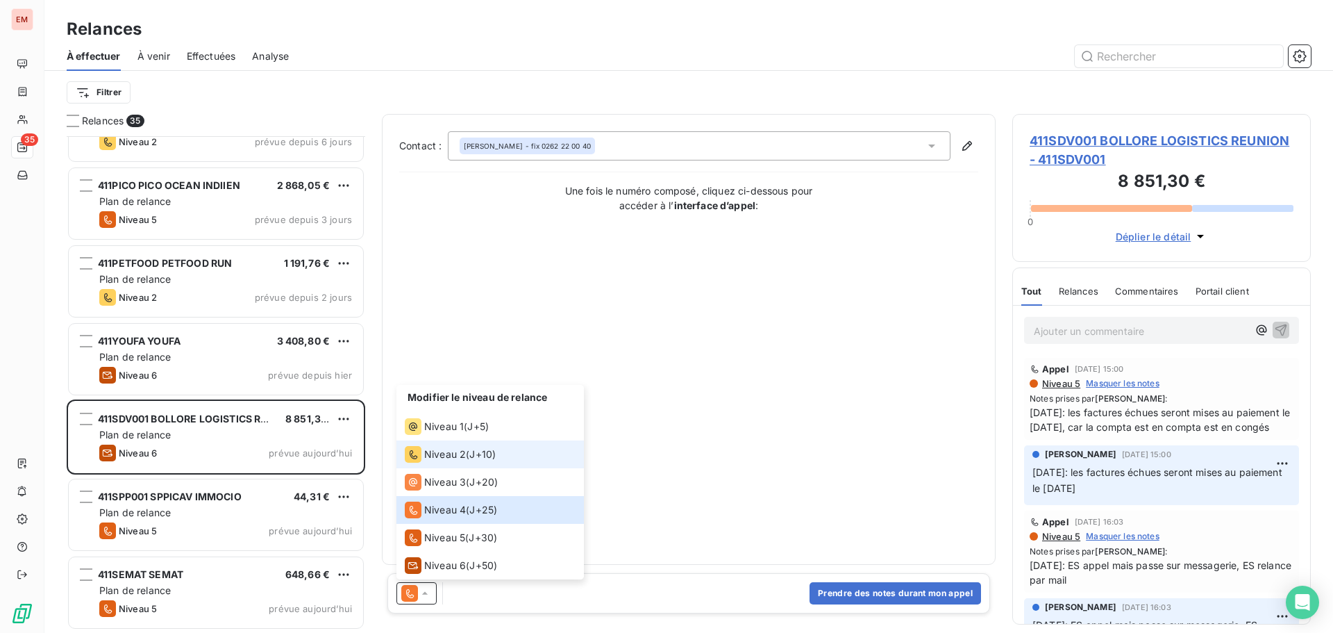
click at [482, 453] on span "J+10 )" at bounding box center [482, 454] width 26 height 14
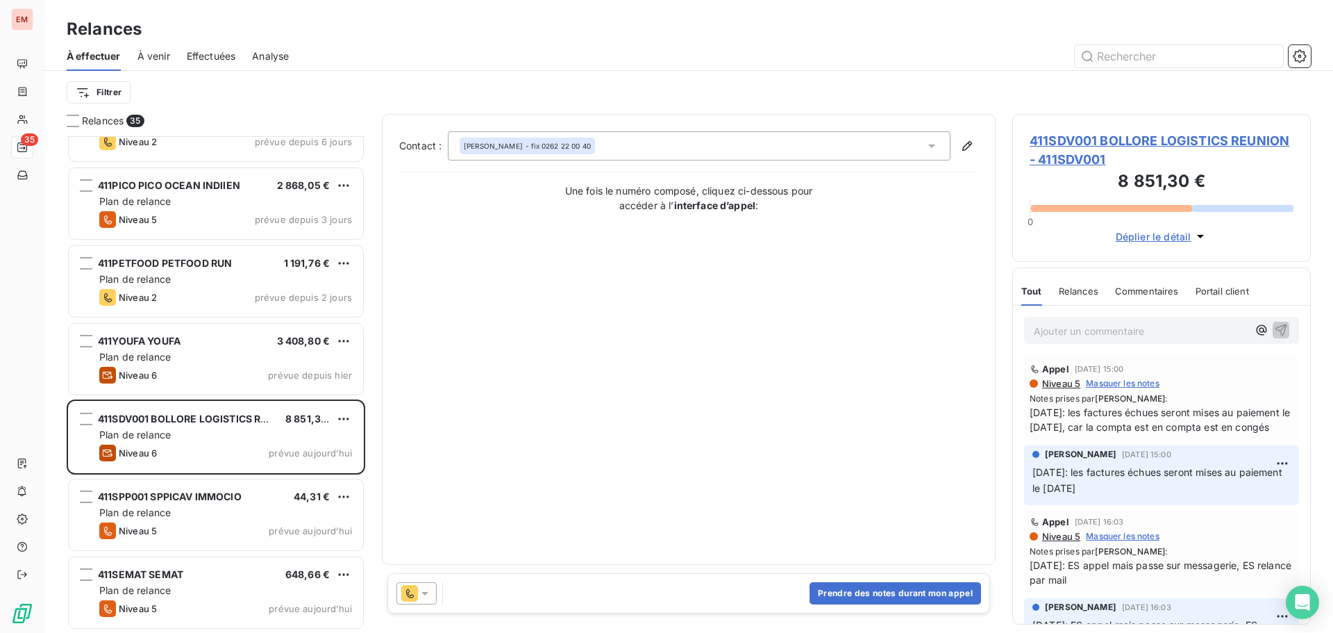
click at [415, 594] on icon at bounding box center [409, 593] width 17 height 17
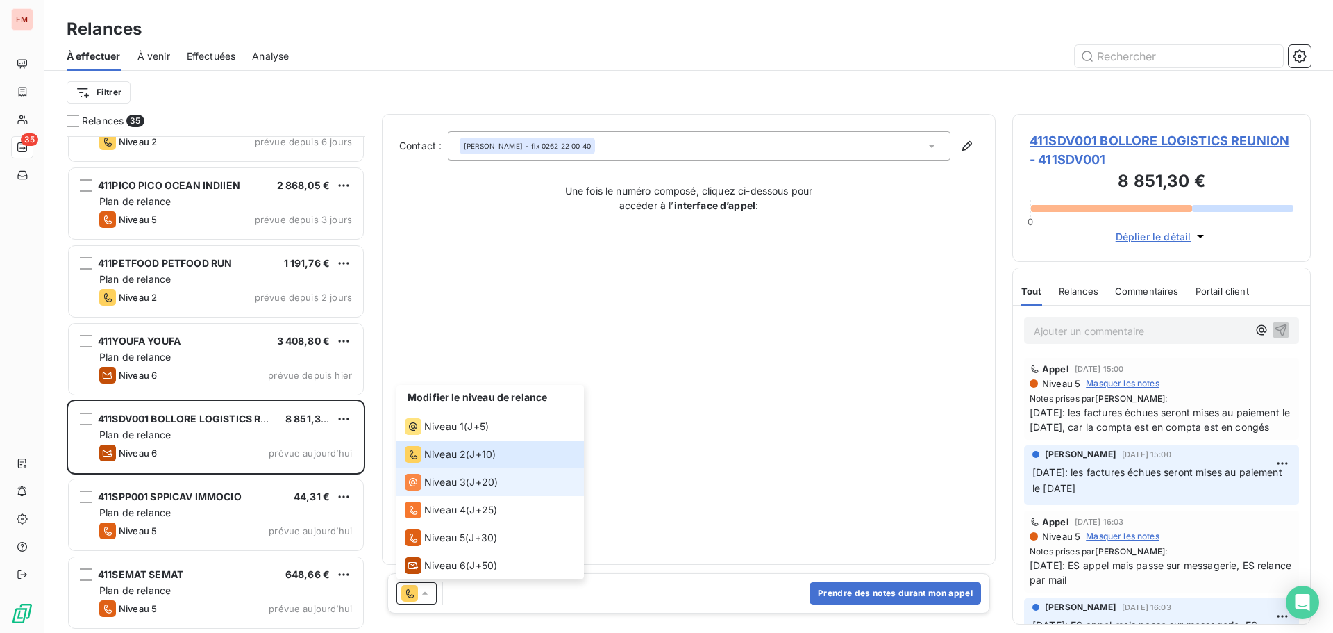
click at [456, 479] on span "Niveau 3" at bounding box center [445, 482] width 42 height 14
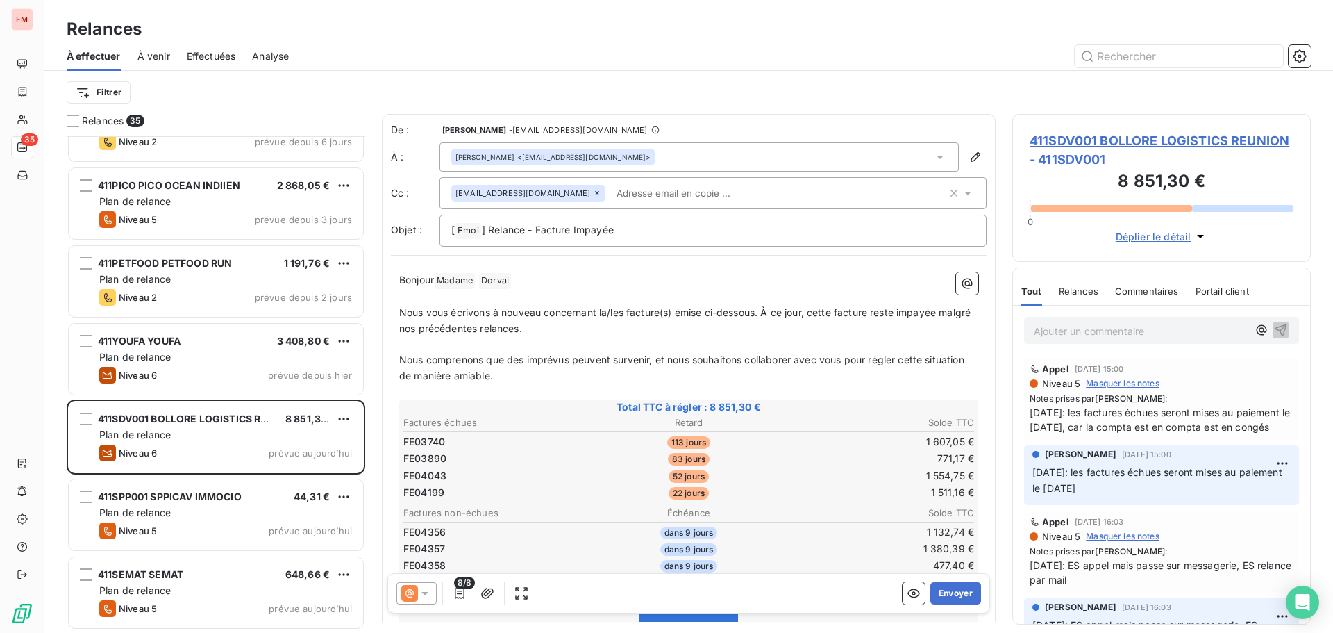
click at [404, 591] on icon at bounding box center [409, 593] width 17 height 17
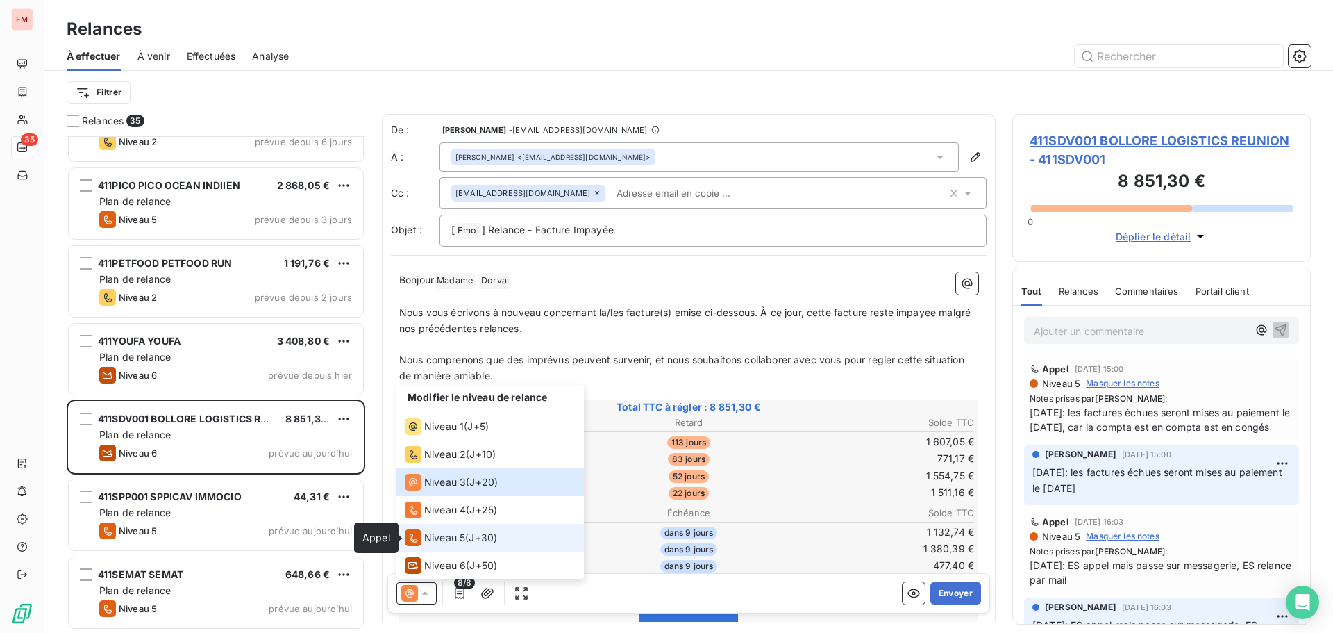
click at [418, 532] on icon at bounding box center [413, 537] width 17 height 17
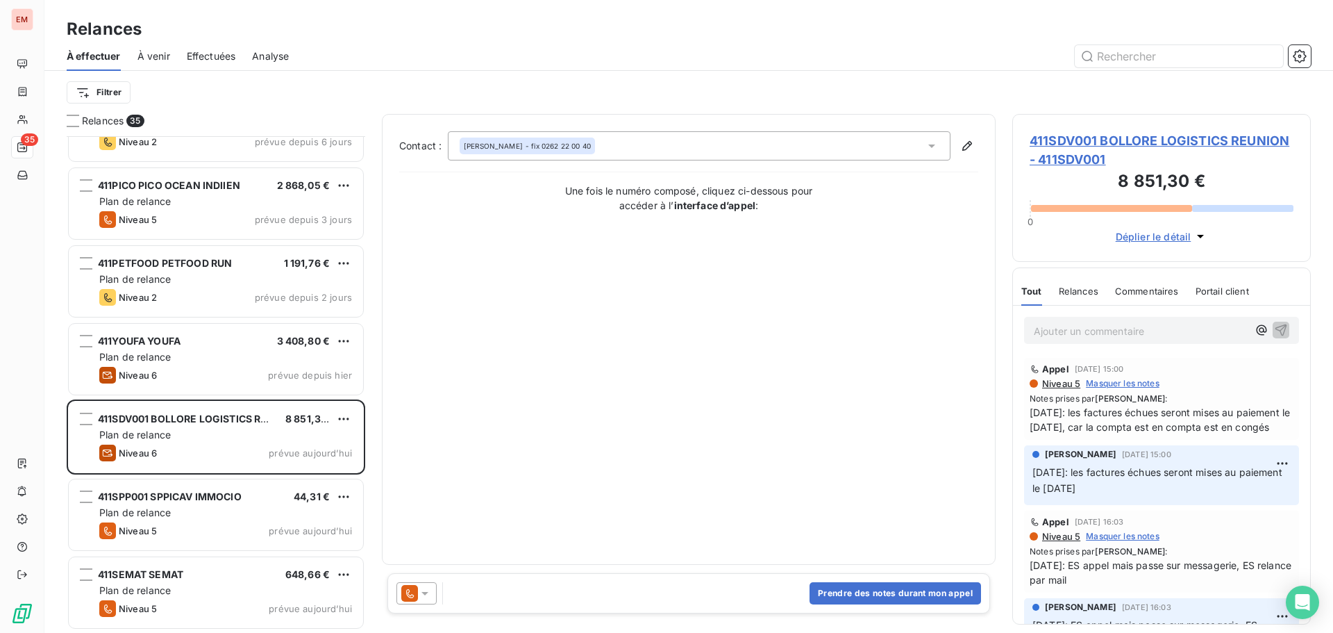
click at [422, 590] on icon at bounding box center [425, 593] width 14 height 14
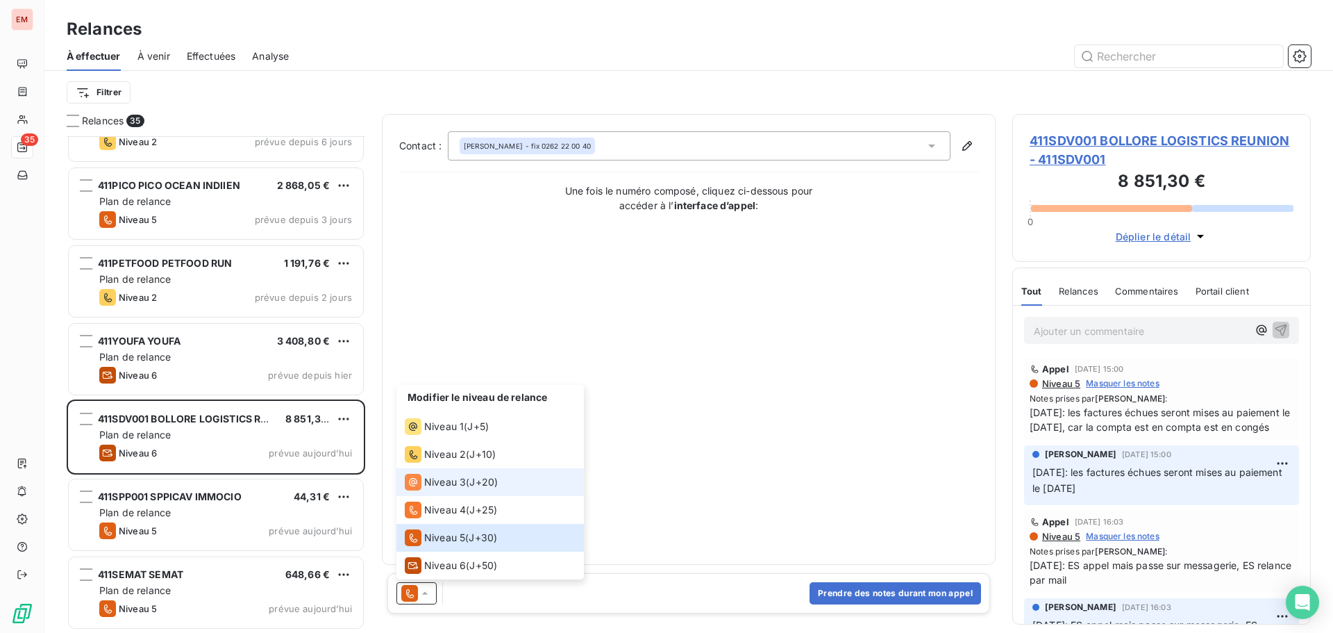
click at [443, 483] on span "Niveau 3" at bounding box center [445, 482] width 42 height 14
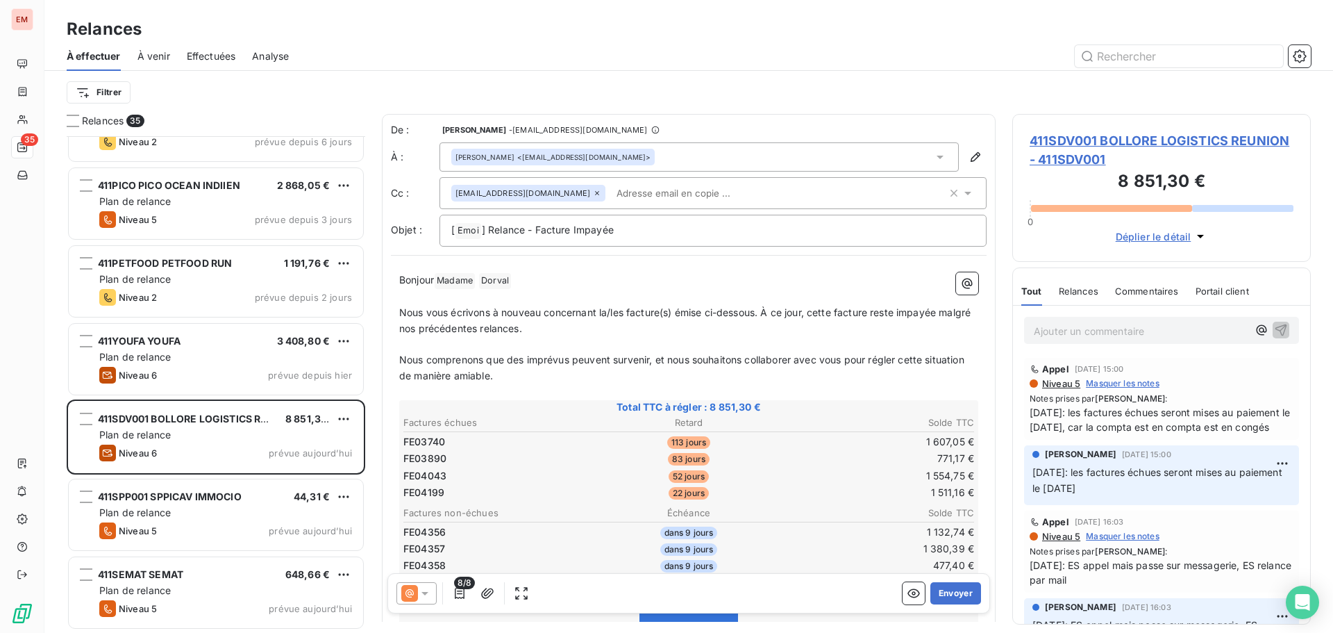
click at [1102, 331] on p "Ajouter un commentaire ﻿" at bounding box center [1141, 330] width 214 height 17
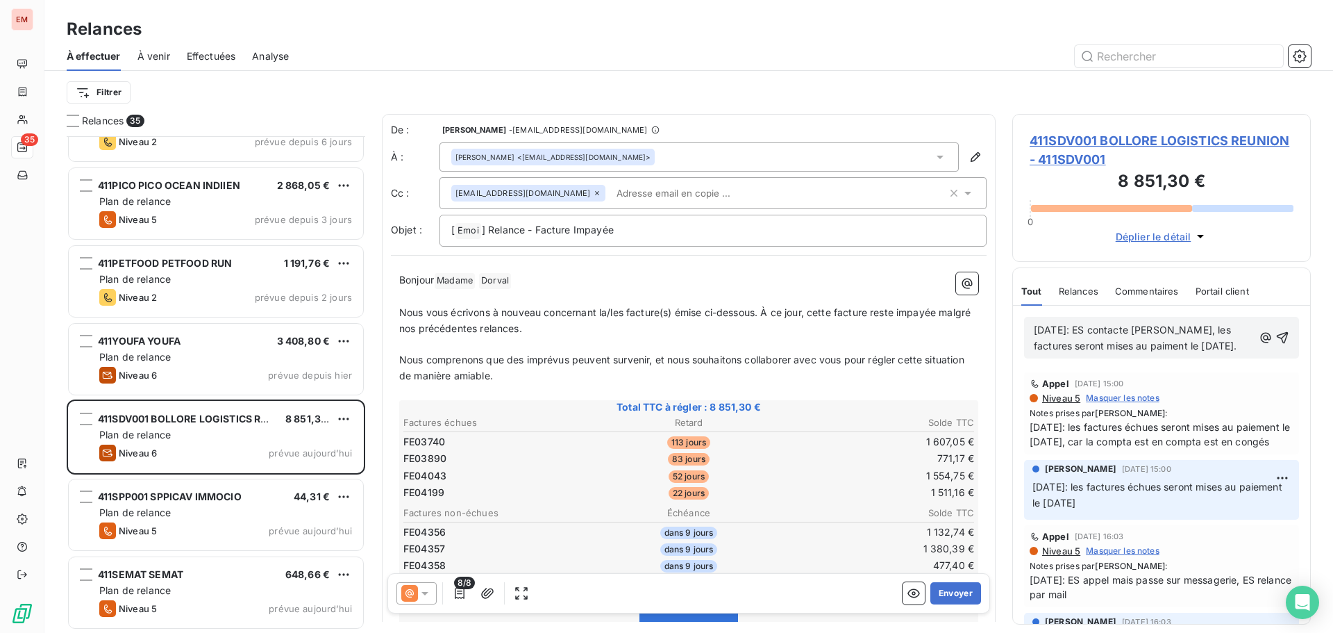
drag, startPoint x: 1111, startPoint y: 363, endPoint x: 1090, endPoint y: 349, distance: 25.3
click at [1090, 349] on p "[DATE]: ES contacte [PERSON_NAME], les factures seront mises au paiment le [DAT…" at bounding box center [1143, 338] width 219 height 32
click at [1136, 354] on p "[DATE]: ES contacte [PERSON_NAME], les factures seront mises au paiment le [DAT…" at bounding box center [1143, 338] width 219 height 32
click at [1177, 347] on span "[DATE]: ES contacte [PERSON_NAME], les factures seront mises au paiment le [DAT…" at bounding box center [1135, 338] width 203 height 28
click at [1117, 354] on p "[DATE]: ES contacte [PERSON_NAME], les factures seront mises au paiement le [DA…" at bounding box center [1143, 338] width 219 height 32
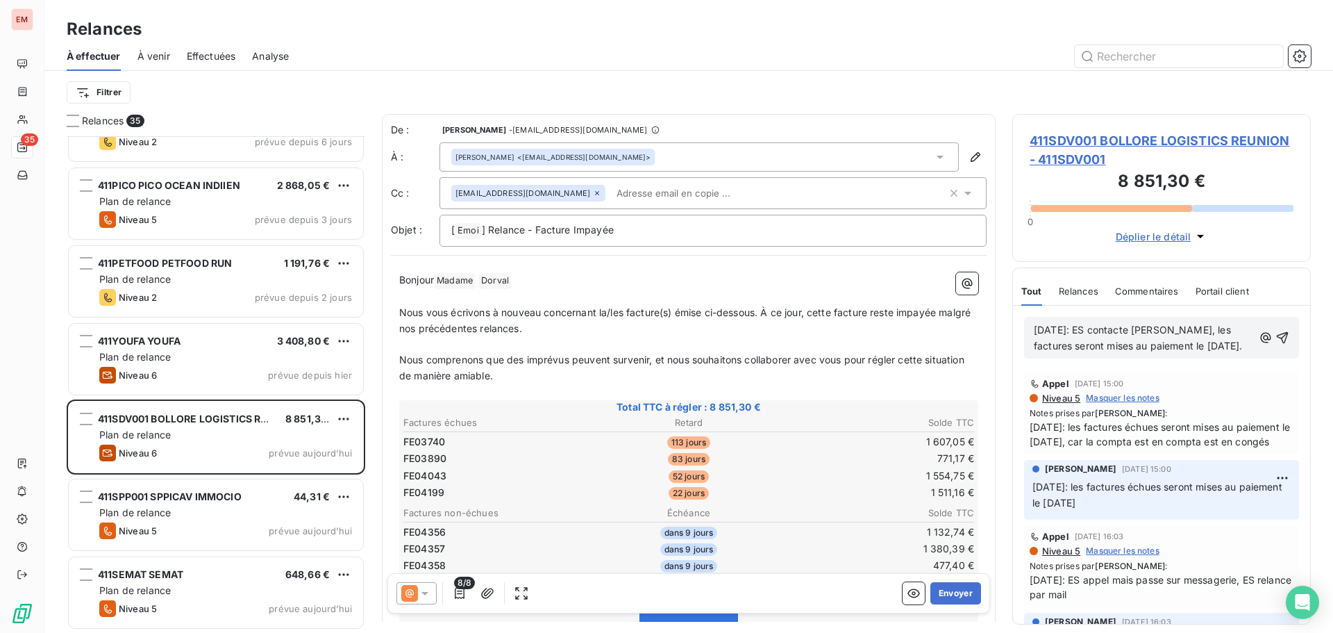
drag, startPoint x: 1117, startPoint y: 362, endPoint x: 1026, endPoint y: 317, distance: 100.9
click at [1026, 317] on div "[DATE]: ES contacte [PERSON_NAME], les factures seront mises au paiement le [DA…" at bounding box center [1161, 338] width 275 height 42
click at [1146, 331] on span "[DATE]: ES contacte [PERSON_NAME], les factures seront mises au paiement le [DA…" at bounding box center [1138, 338] width 209 height 28
click at [1151, 333] on span "[DATE]: ES contacte [PERSON_NAME], les factures seront mises au paiement le [DA…" at bounding box center [1138, 338] width 209 height 28
drag, startPoint x: 1126, startPoint y: 358, endPoint x: 1030, endPoint y: 333, distance: 99.7
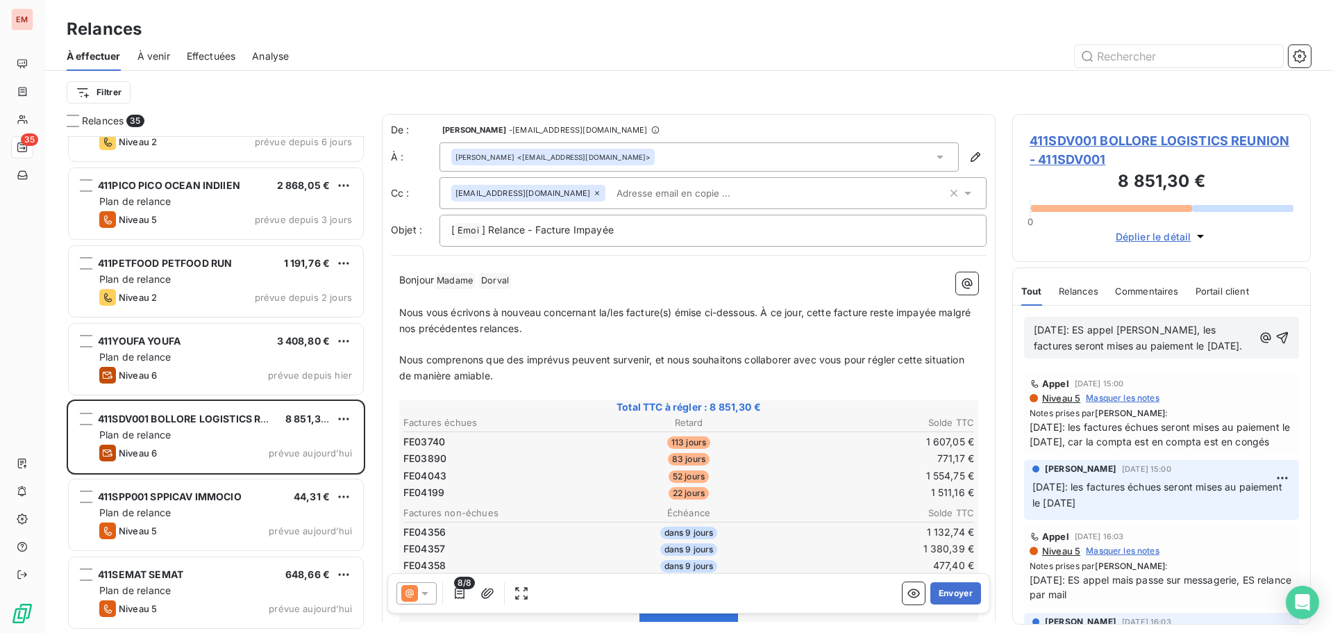
click at [1030, 333] on div "[DATE]: ES appel [PERSON_NAME], les factures seront mises au paiement le [DATE]." at bounding box center [1161, 338] width 275 height 42
copy span "[DATE]: ES appel [PERSON_NAME], les factures seront mises au paiement le [DATE]."
click at [1277, 344] on icon "button" at bounding box center [1283, 338] width 12 height 12
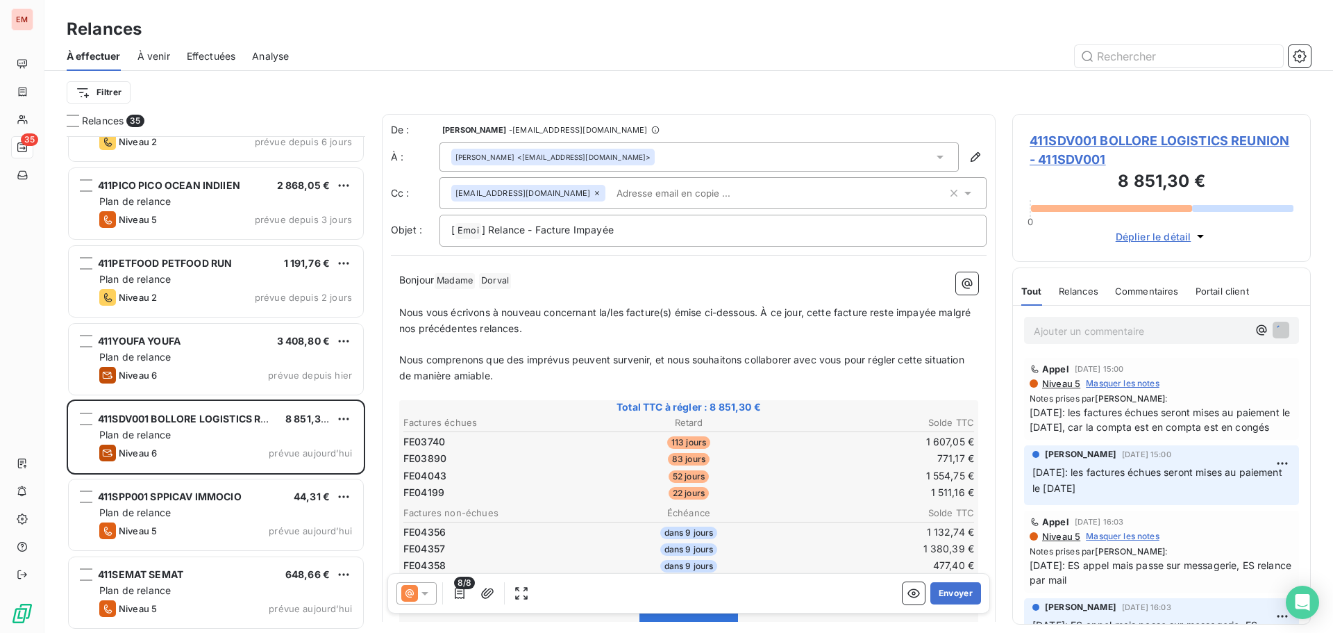
click at [413, 594] on icon at bounding box center [410, 593] width 8 height 8
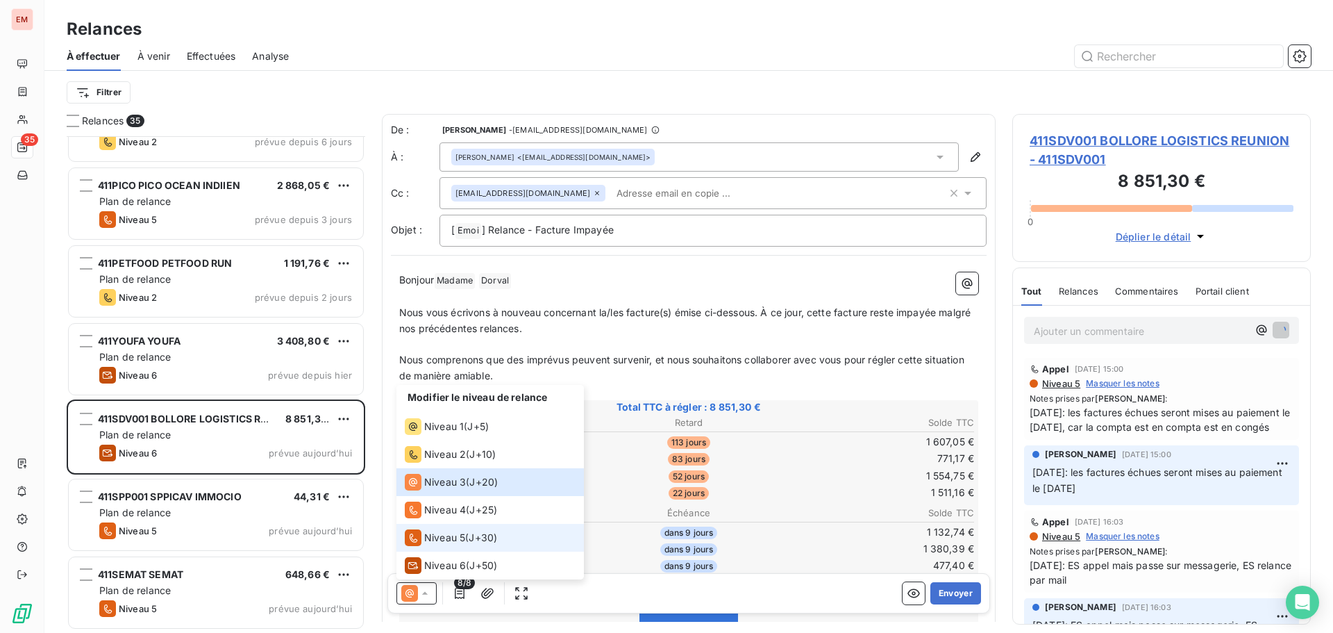
click at [423, 534] on div "Niveau 5" at bounding box center [435, 537] width 60 height 17
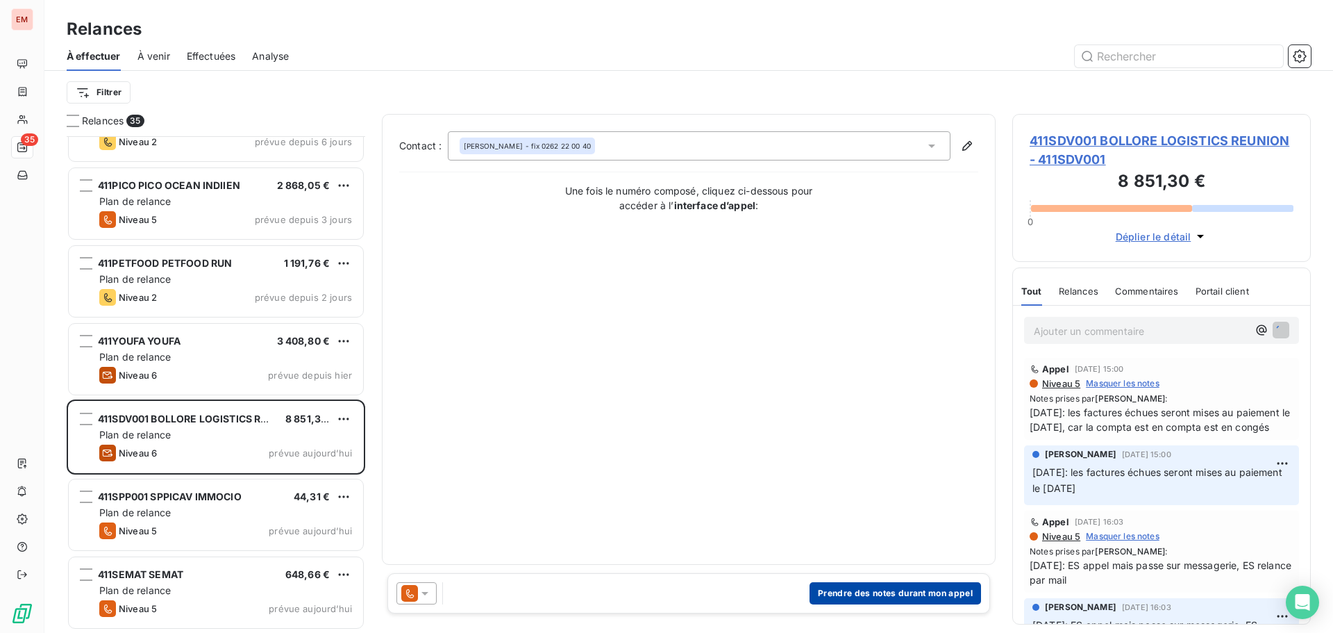
click at [854, 592] on button "Prendre des notes durant mon appel" at bounding box center [896, 593] width 172 height 22
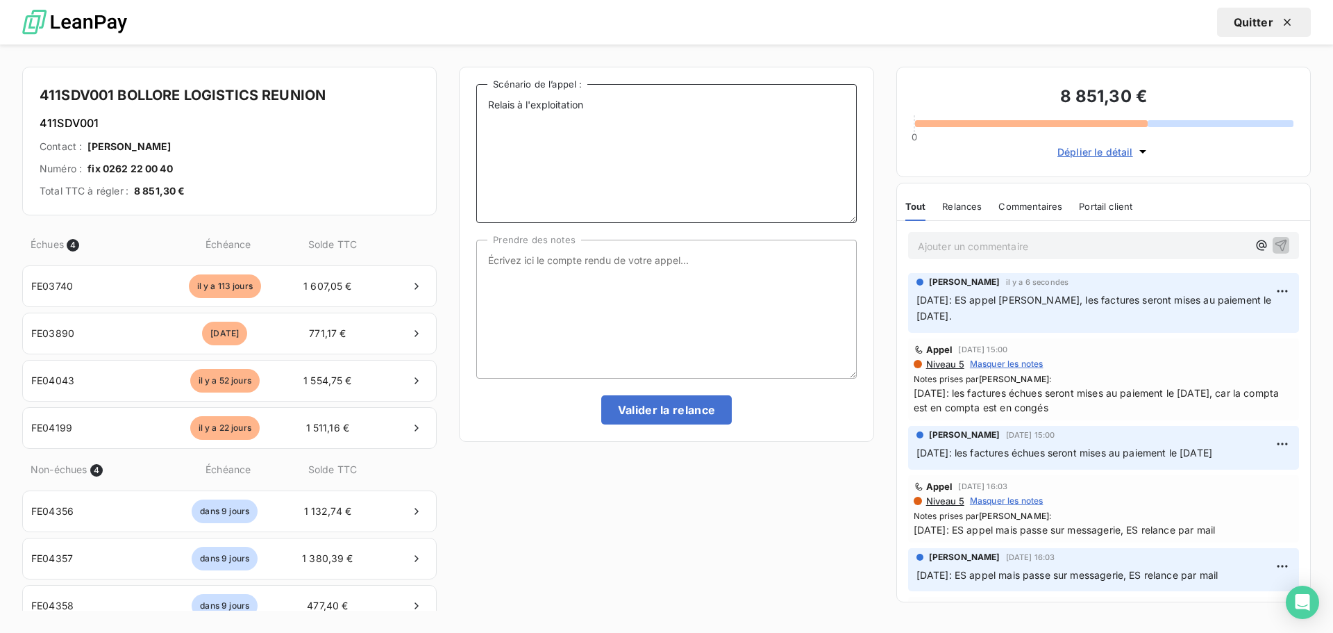
click at [600, 106] on textarea "Relais à l'exploitation" at bounding box center [666, 153] width 380 height 139
paste textarea "[DATE]: ES appel [PERSON_NAME], les factures seront mises au paiement le [DATE]."
type textarea "Relais à l'exploitation [DATE]: ES appel [PERSON_NAME], les factures seront mis…"
click at [515, 279] on textarea "Prendre des notes" at bounding box center [666, 309] width 380 height 139
paste textarea "[DATE]: ES appel [PERSON_NAME], les factures seront mises au paiement le [DATE]."
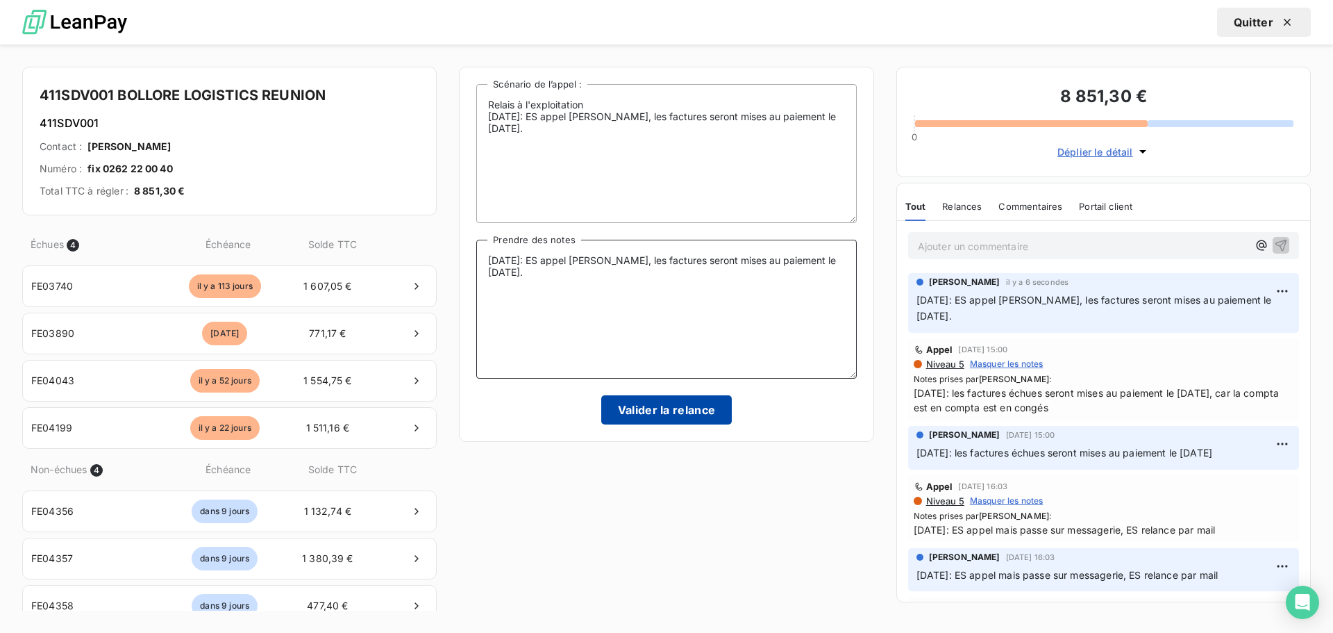
type textarea "[DATE]: ES appel [PERSON_NAME], les factures seront mises au paiement le [DATE]."
click at [649, 409] on button "Valider la relance" at bounding box center [666, 409] width 131 height 29
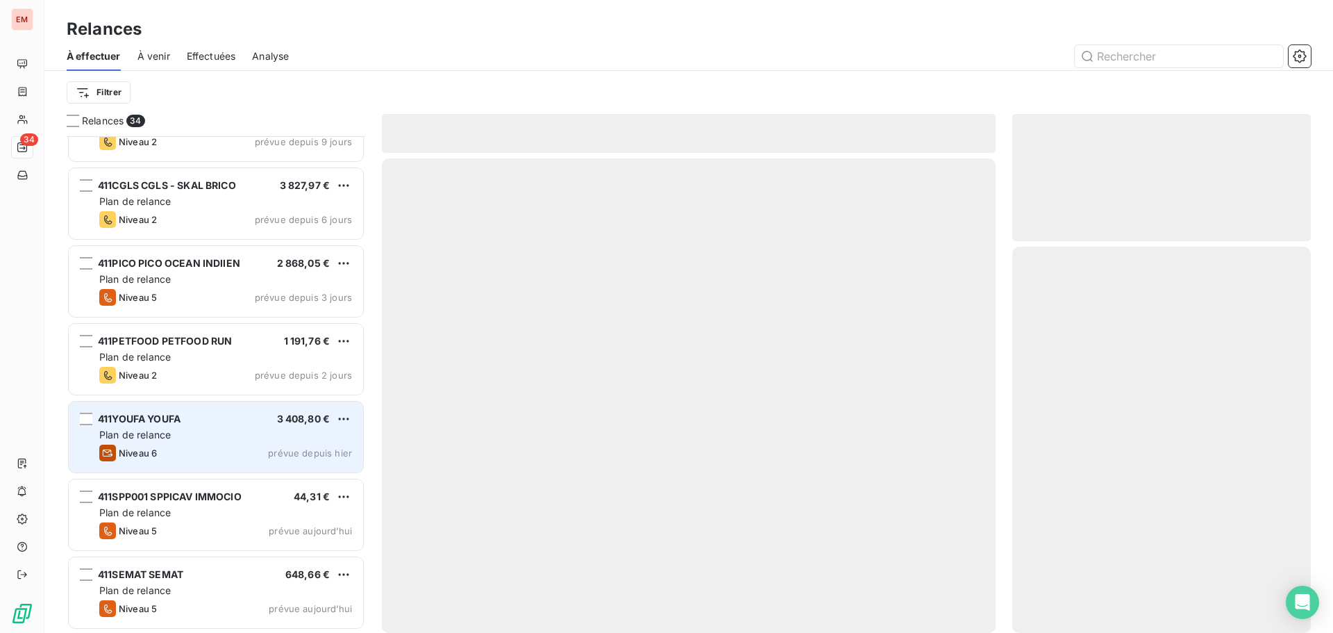
scroll to position [2148, 0]
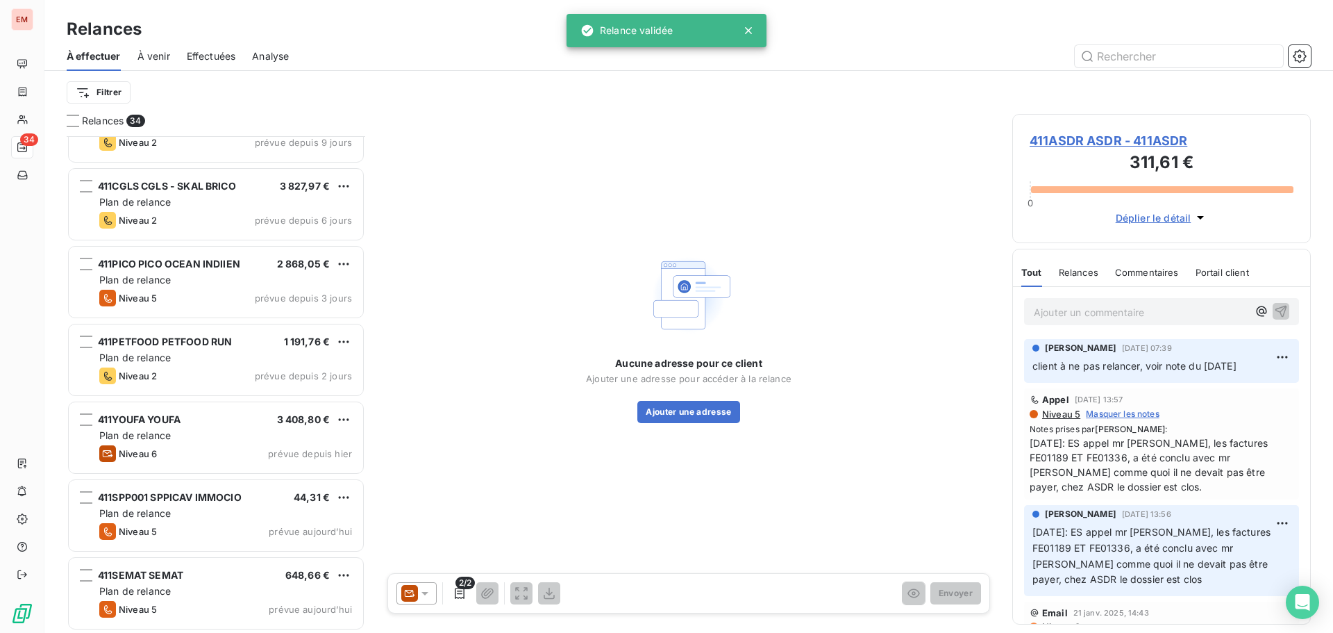
click at [163, 60] on span "À venir" at bounding box center [154, 56] width 33 height 14
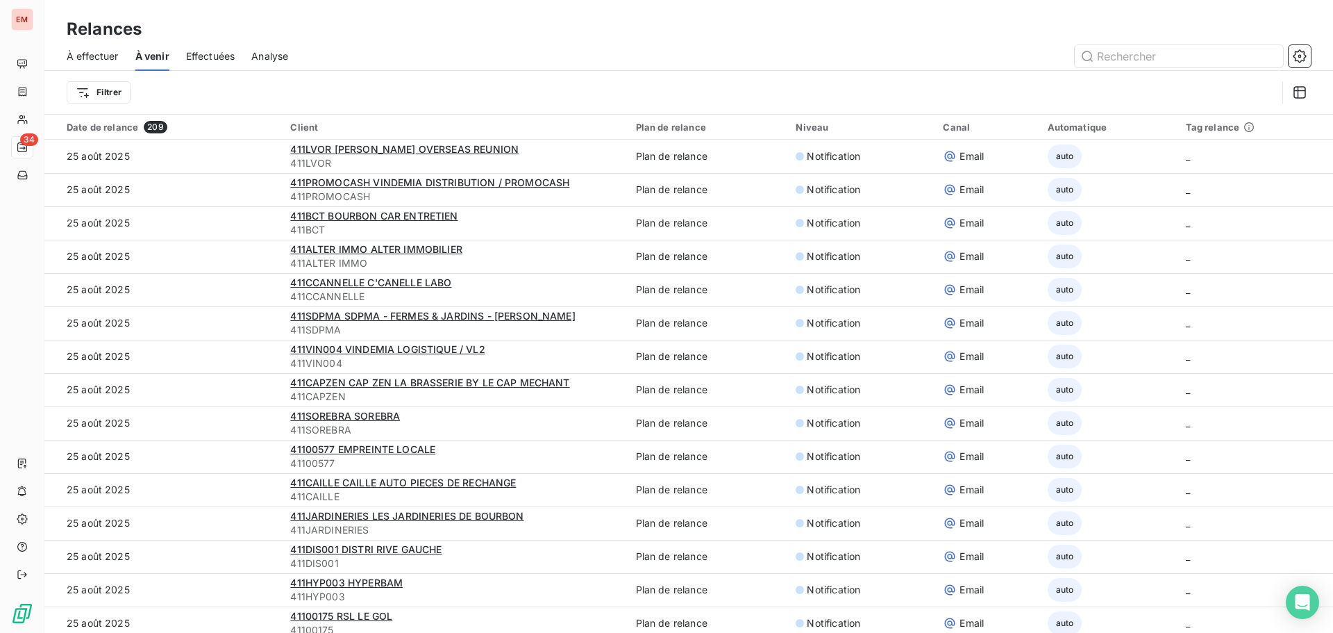
click at [207, 57] on span "Effectuées" at bounding box center [210, 56] width 49 height 14
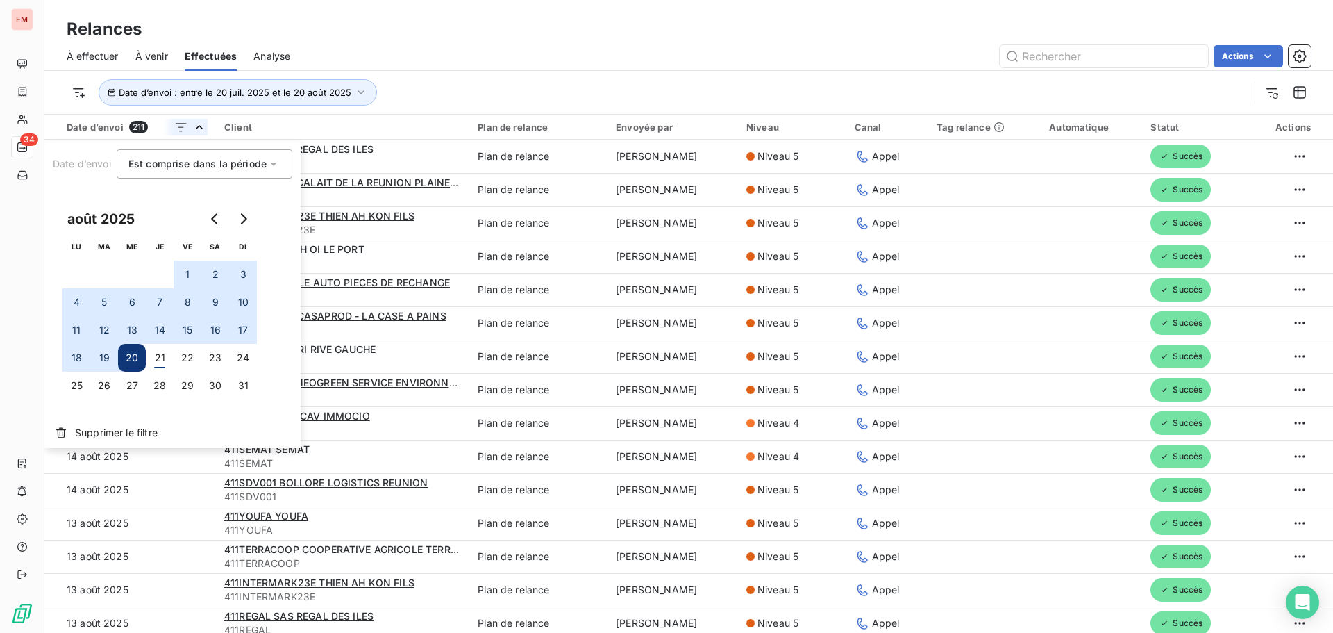
click at [188, 128] on html "EM 34 Relances À effectuer À venir Effectuées Analyse Actions Date d’envoi : en…" at bounding box center [666, 316] width 1333 height 633
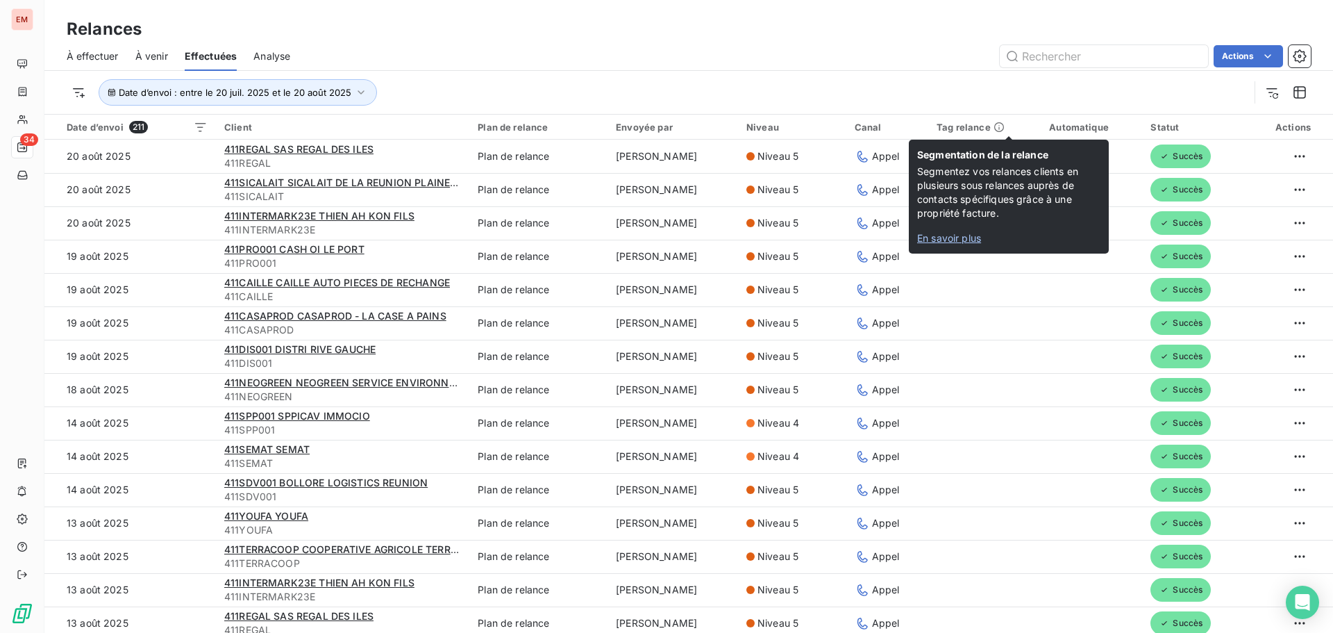
click at [1004, 131] on icon at bounding box center [999, 127] width 11 height 11
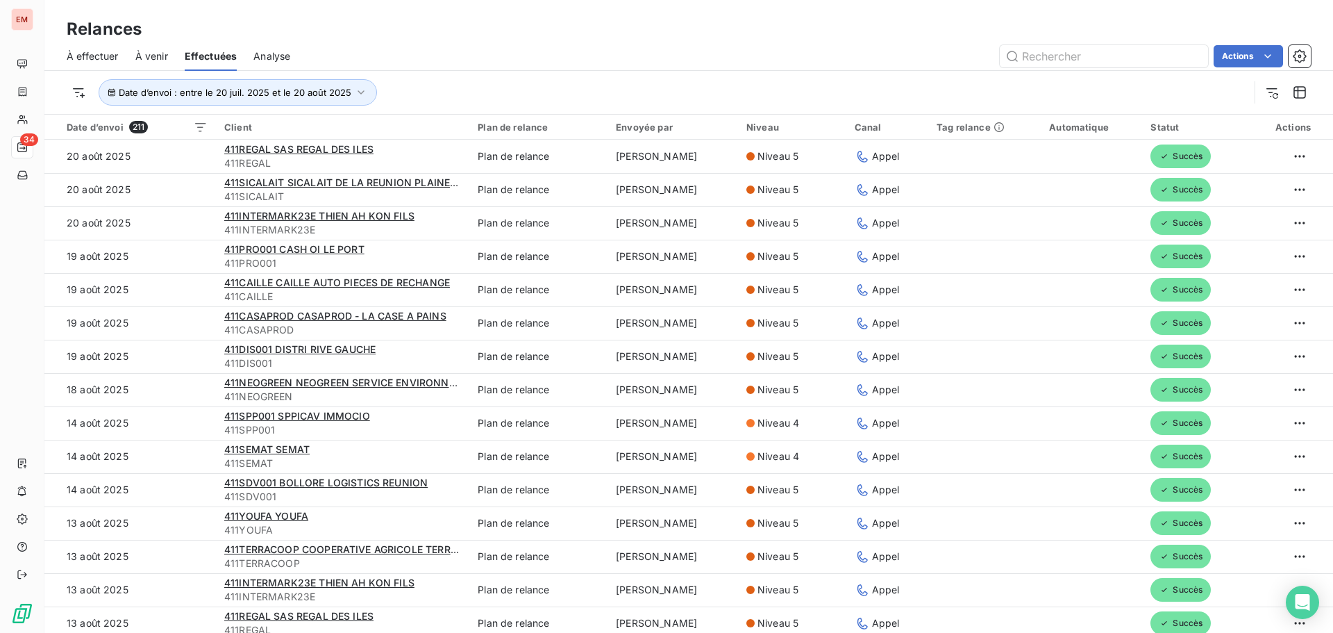
click at [990, 126] on div "Tag relance" at bounding box center [985, 127] width 96 height 11
click at [1092, 127] on div "Automatique" at bounding box center [1091, 127] width 85 height 11
click at [1215, 125] on html "EM 34 Relances À effectuer À venir Effectuées Analyse Actions Date d’envoi : en…" at bounding box center [666, 316] width 1333 height 633
click at [994, 167] on icon at bounding box center [993, 164] width 14 height 14
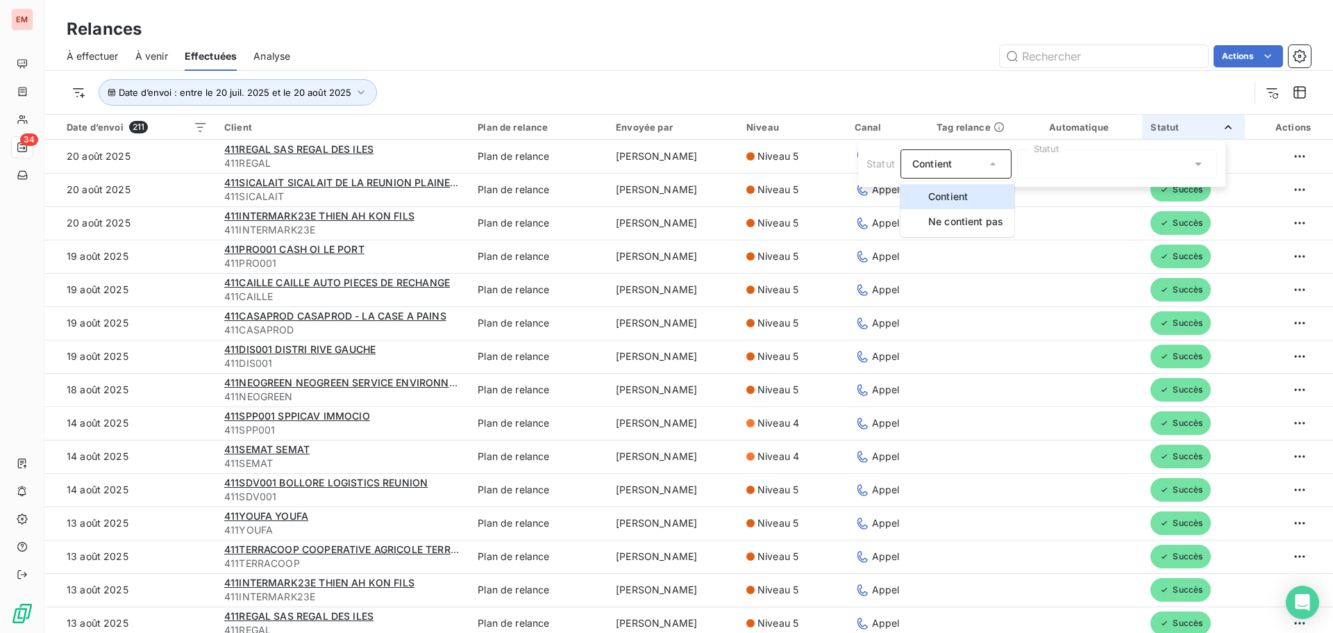
click at [994, 167] on icon at bounding box center [993, 164] width 14 height 14
click at [985, 155] on div "Contient" at bounding box center [956, 163] width 111 height 29
click at [943, 220] on span "Ne contient pas" at bounding box center [966, 221] width 75 height 12
click at [1047, 169] on div at bounding box center [1117, 163] width 200 height 29
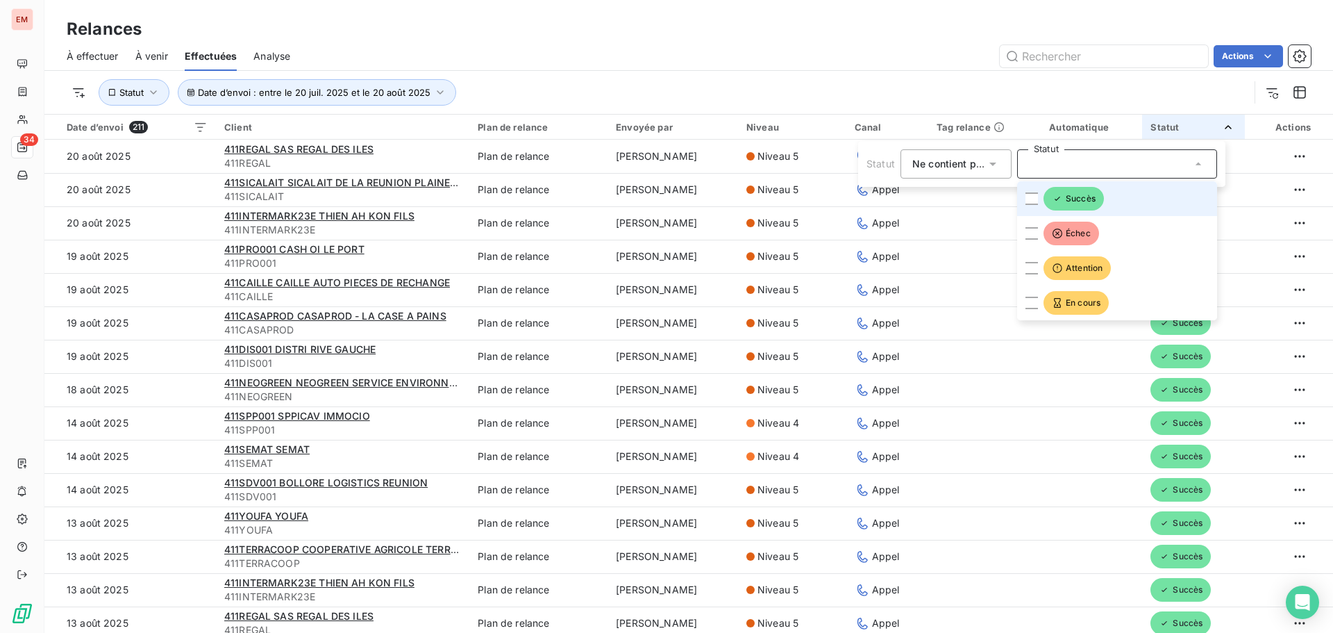
click at [954, 167] on span "Ne contient pas" at bounding box center [950, 164] width 75 height 12
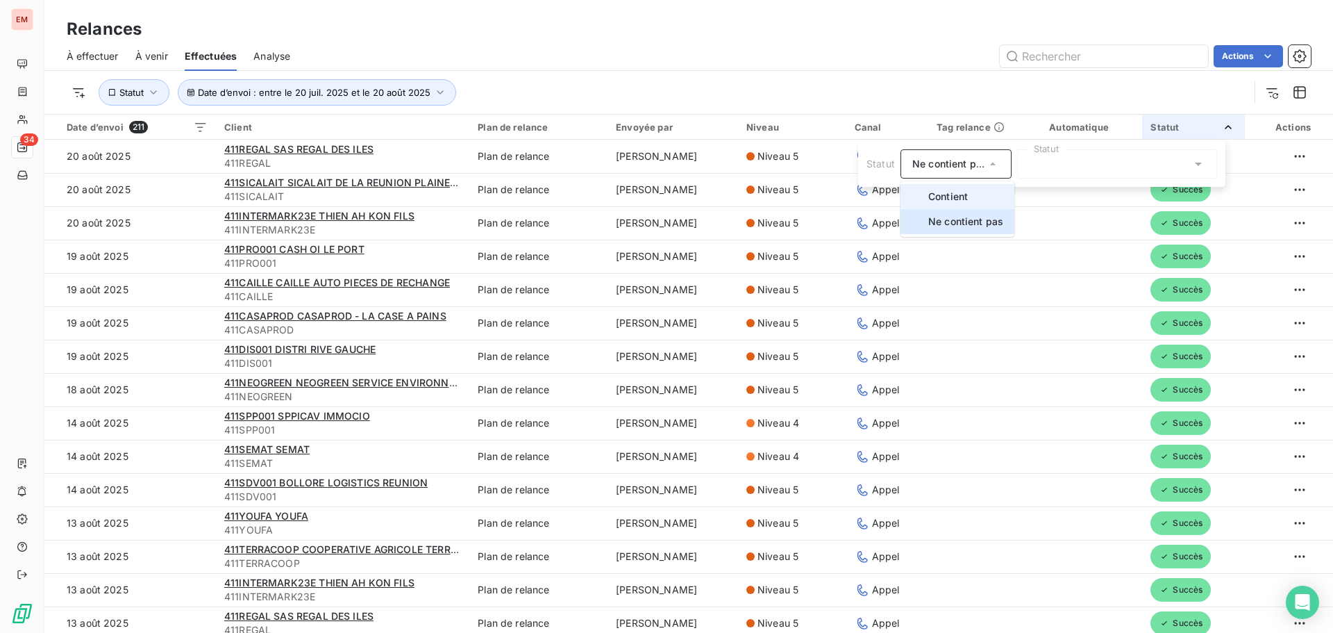
click at [935, 190] on span "Contient" at bounding box center [949, 196] width 40 height 12
click at [1045, 171] on div at bounding box center [1117, 163] width 200 height 29
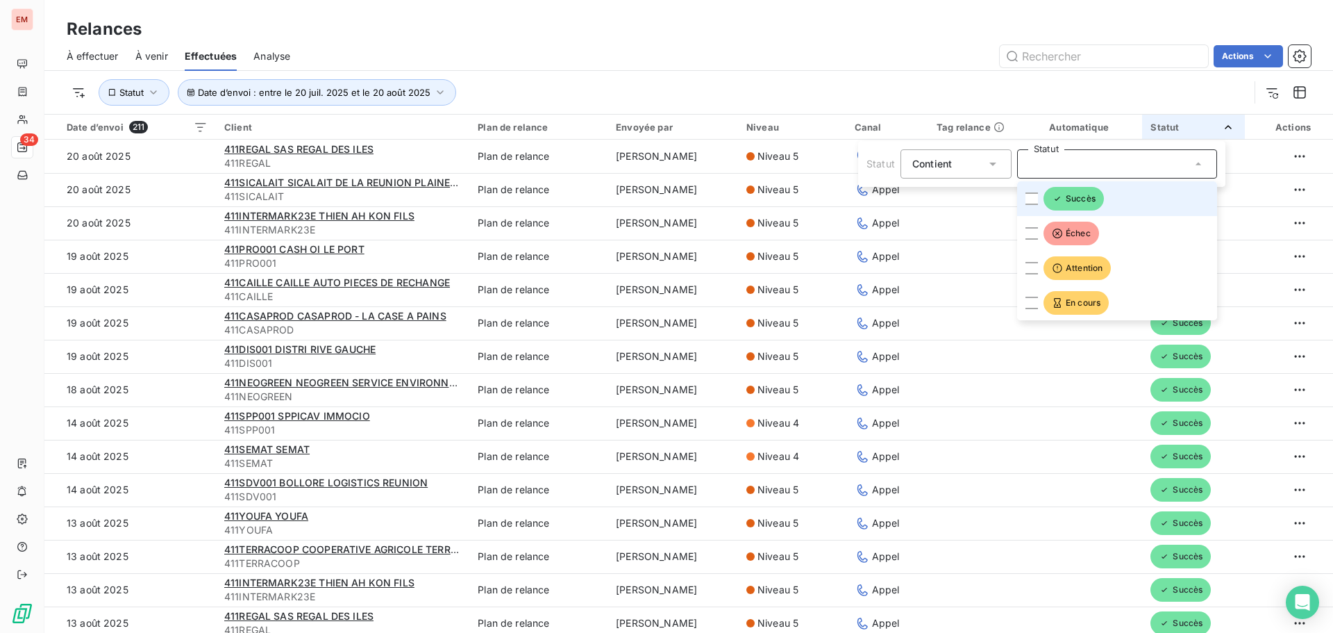
click at [1117, 161] on div at bounding box center [1117, 163] width 200 height 29
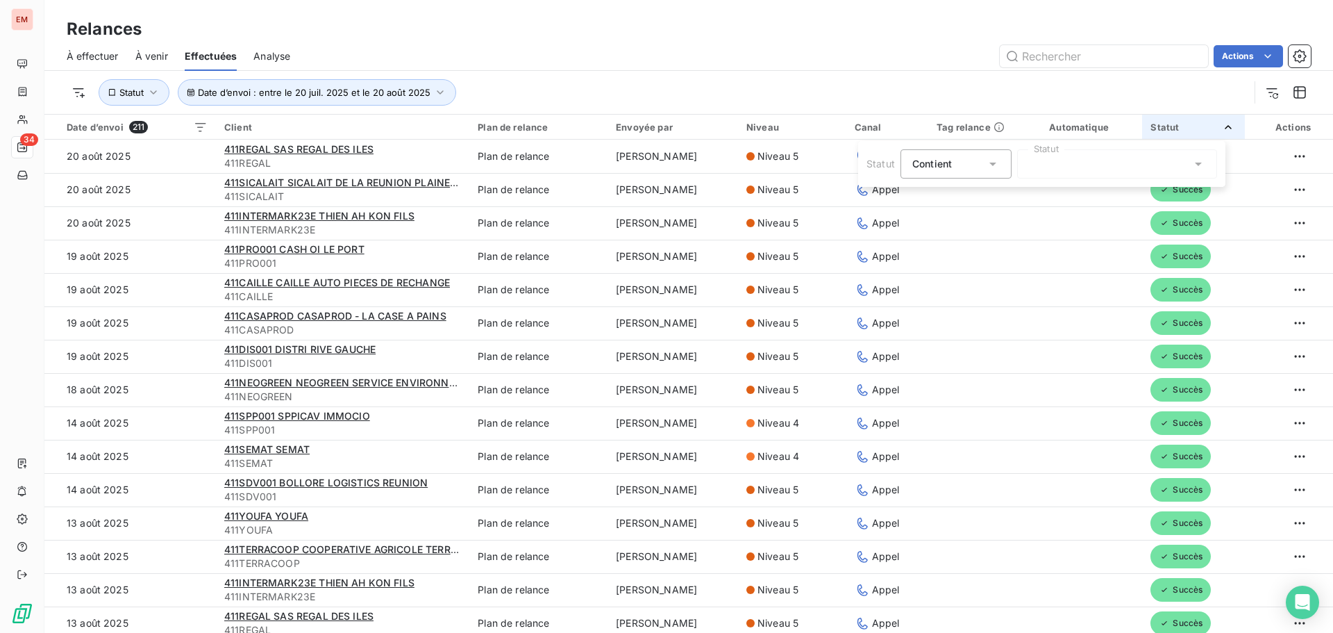
click at [1262, 123] on html "EM 34 Relances À effectuer À venir Effectuées Analyse Actions Date d’envoi : en…" at bounding box center [666, 316] width 1333 height 633
click at [1278, 125] on div "Actions" at bounding box center [1283, 127] width 58 height 11
click at [926, 119] on html "EM 34 Relances À effectuer À venir Effectuées Analyse Actions Date d’envoi : en…" at bounding box center [666, 316] width 1333 height 633
click at [705, 168] on icon at bounding box center [699, 164] width 14 height 14
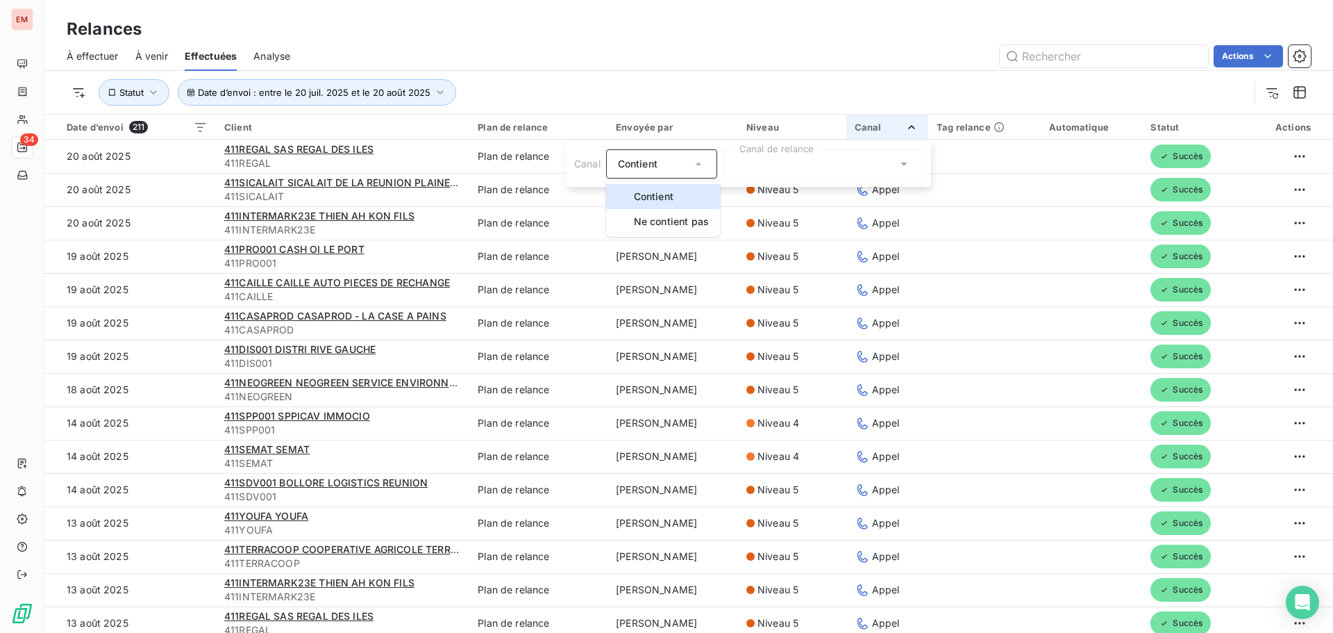
click at [700, 165] on icon at bounding box center [699, 164] width 6 height 3
click at [794, 167] on div at bounding box center [823, 163] width 200 height 29
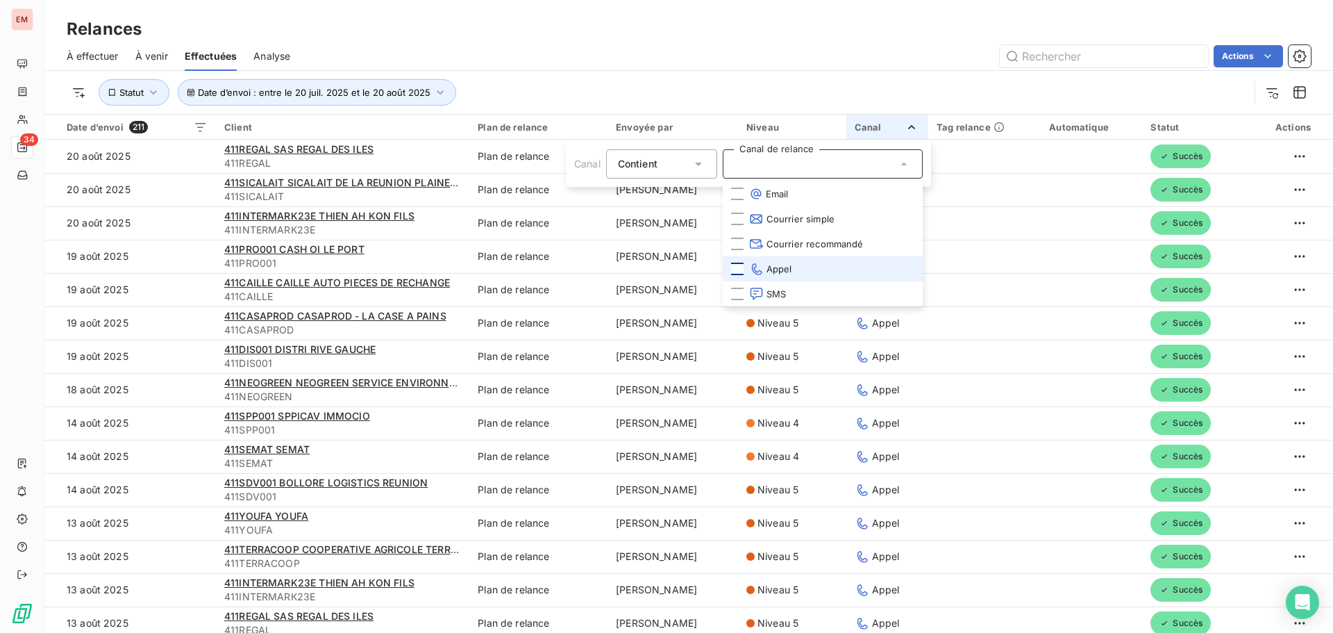
click at [738, 273] on div at bounding box center [737, 269] width 13 height 13
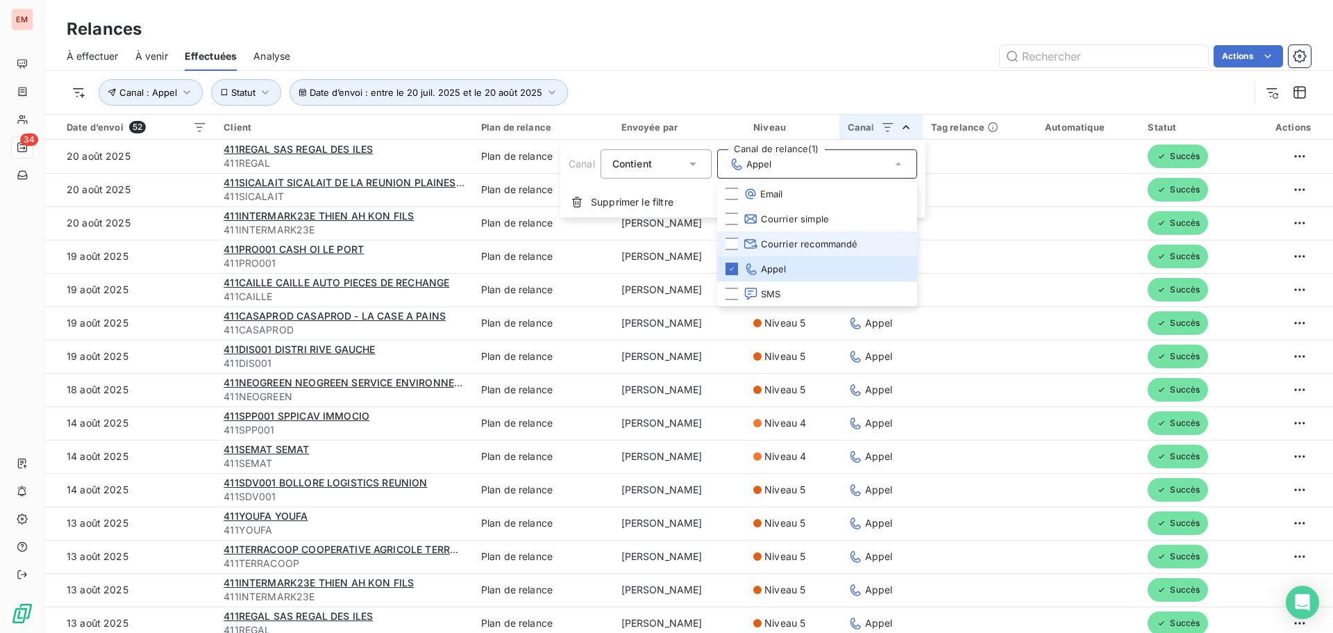
click at [731, 234] on li "Courrier recommandé" at bounding box center [817, 243] width 200 height 25
click at [730, 238] on div at bounding box center [732, 244] width 13 height 13
click at [1042, 265] on html "EM 34 Relances À effectuer À venir Effectuées Analyse Actions Date d’envoi : en…" at bounding box center [666, 316] width 1333 height 633
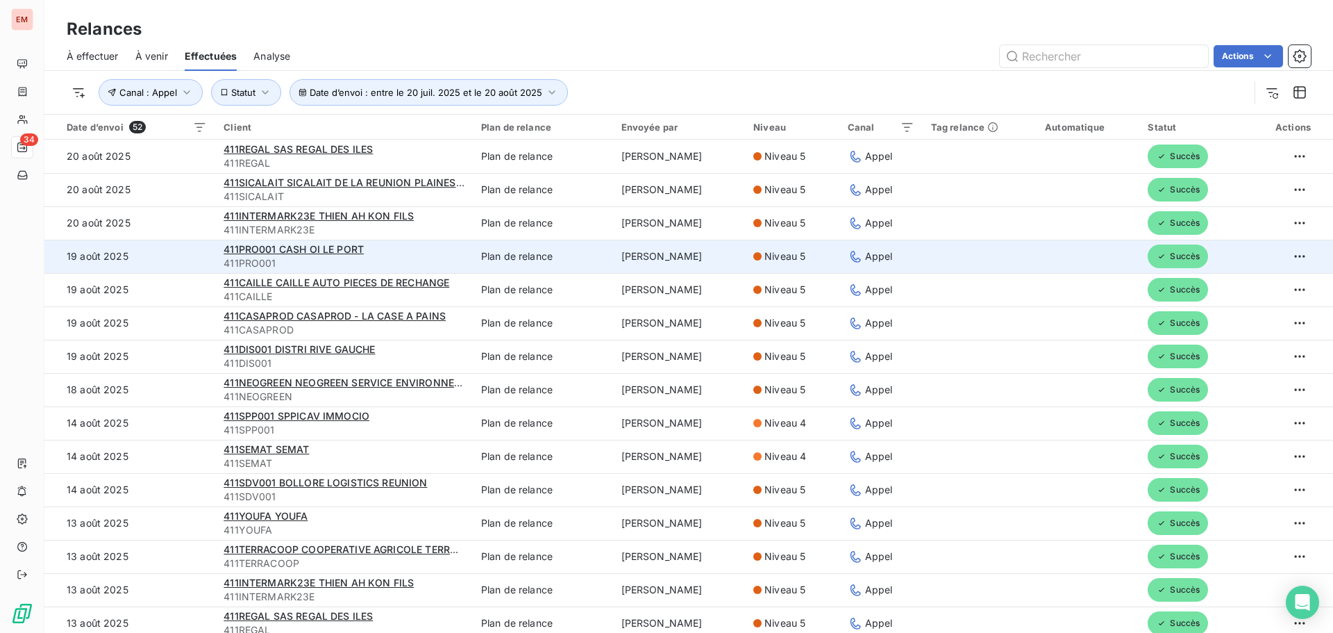
click at [269, 242] on div "411PRO001 CASH OI LE PORT" at bounding box center [344, 249] width 241 height 14
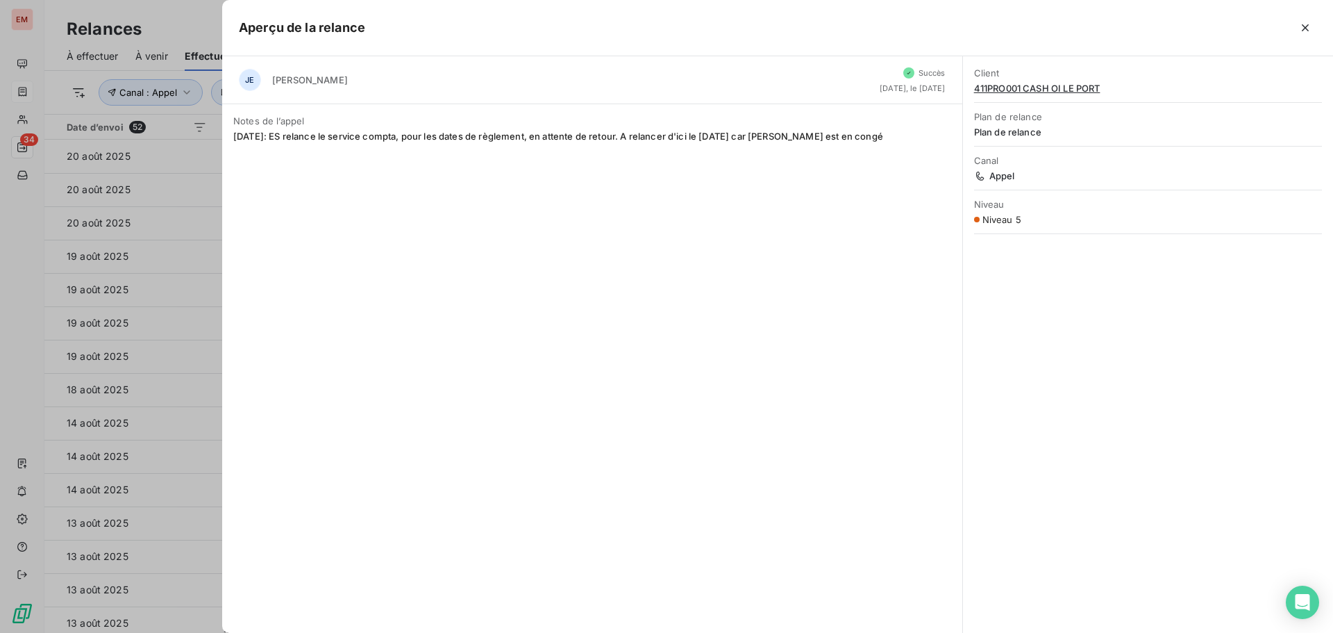
click at [31, 83] on div at bounding box center [666, 316] width 1333 height 633
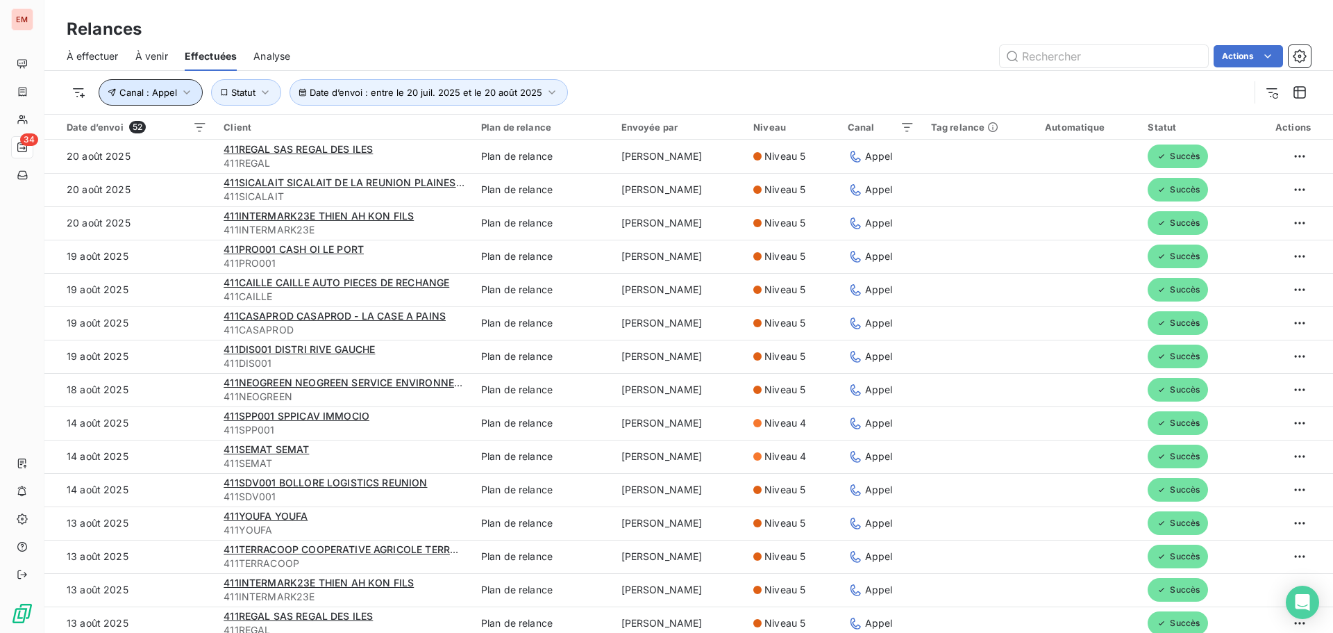
click at [150, 90] on span "Canal : Appel" at bounding box center [148, 92] width 58 height 11
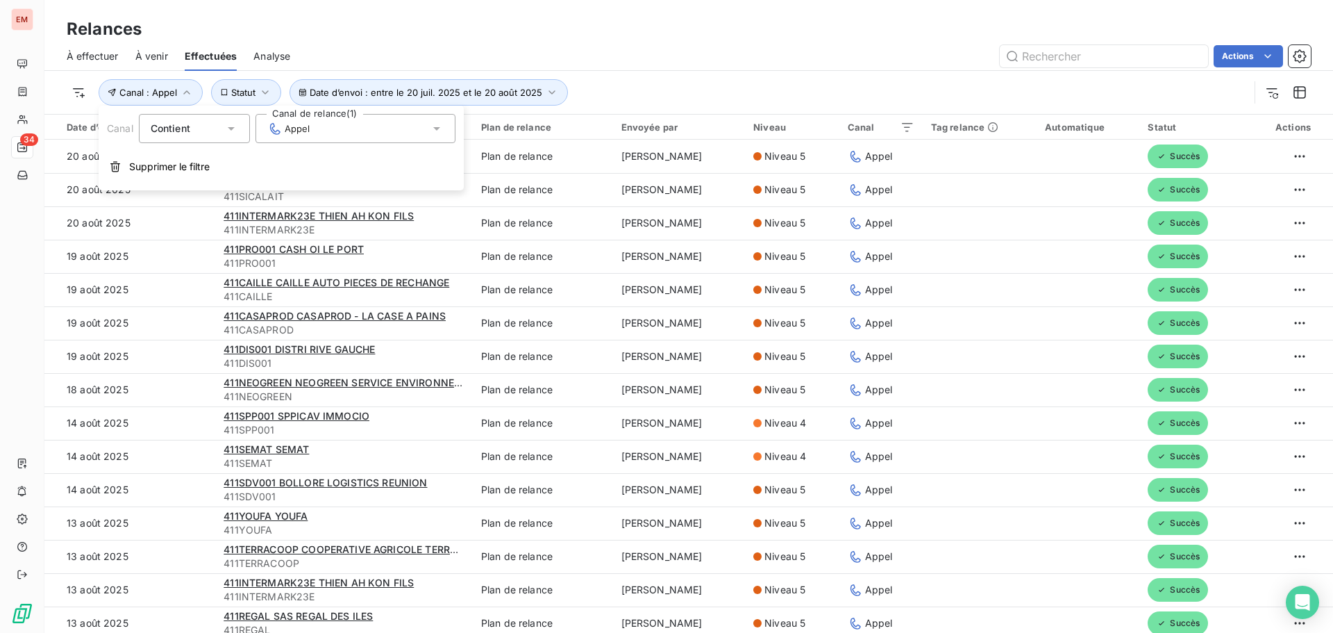
click at [278, 123] on icon at bounding box center [274, 129] width 15 height 14
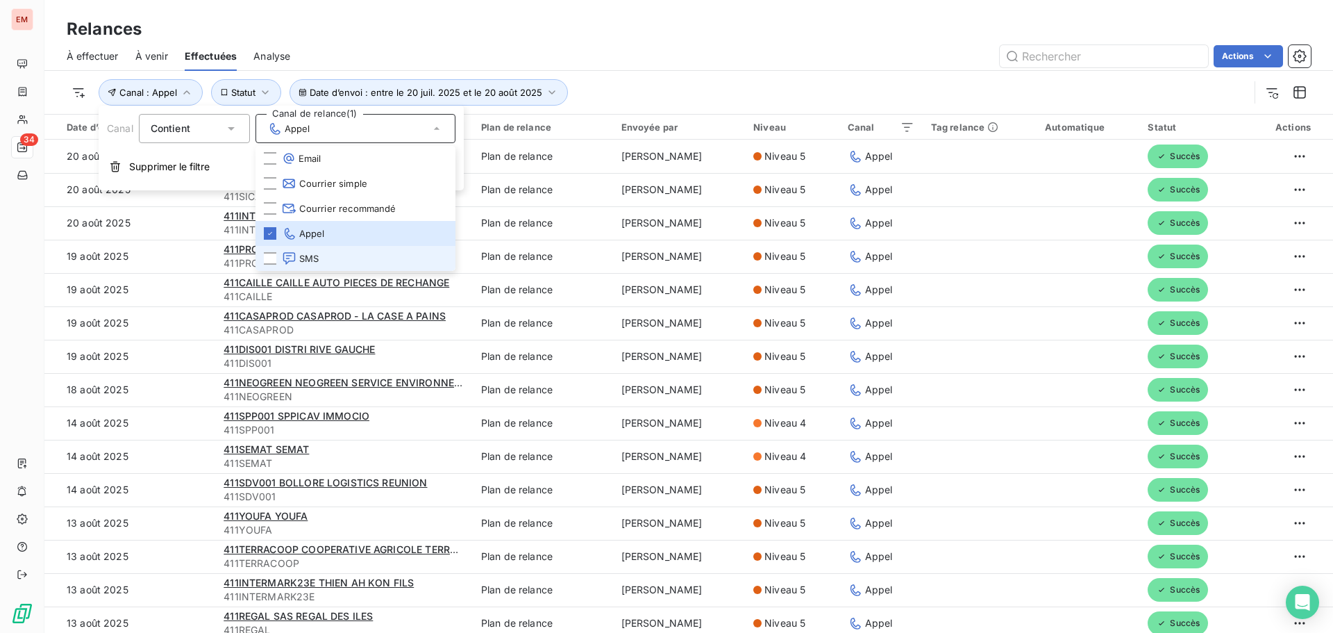
click at [293, 256] on icon at bounding box center [289, 258] width 15 height 14
click at [285, 163] on icon at bounding box center [289, 158] width 14 height 14
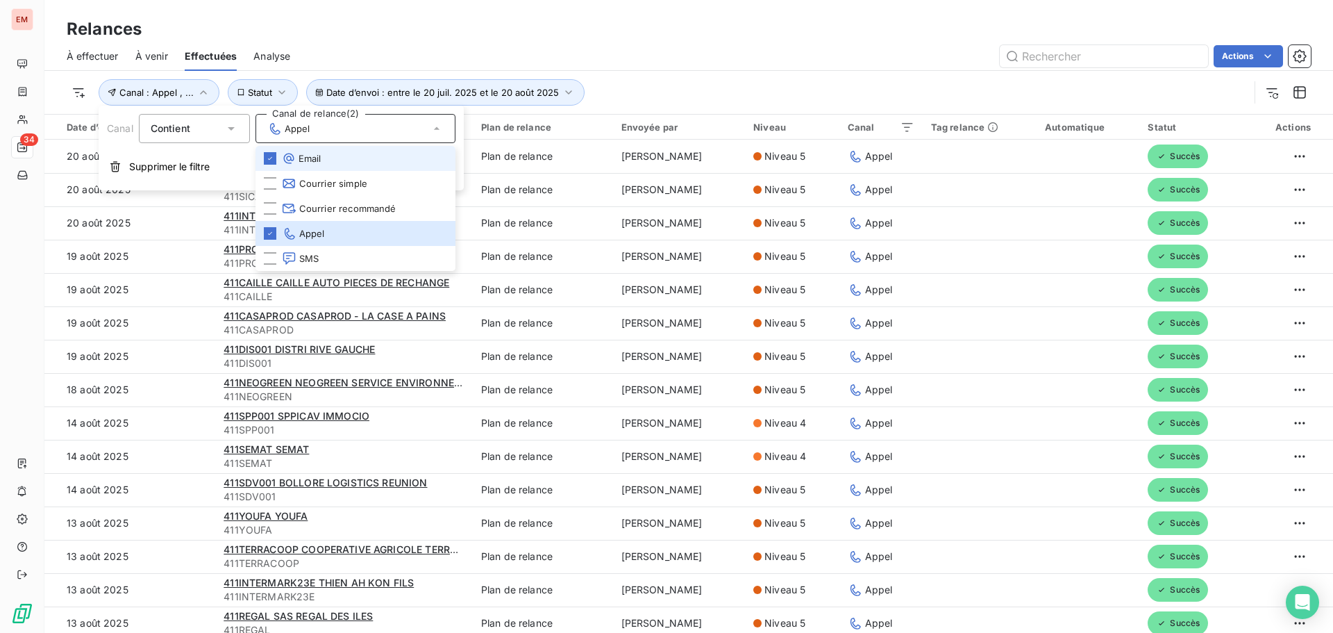
click at [285, 163] on icon at bounding box center [289, 158] width 14 height 14
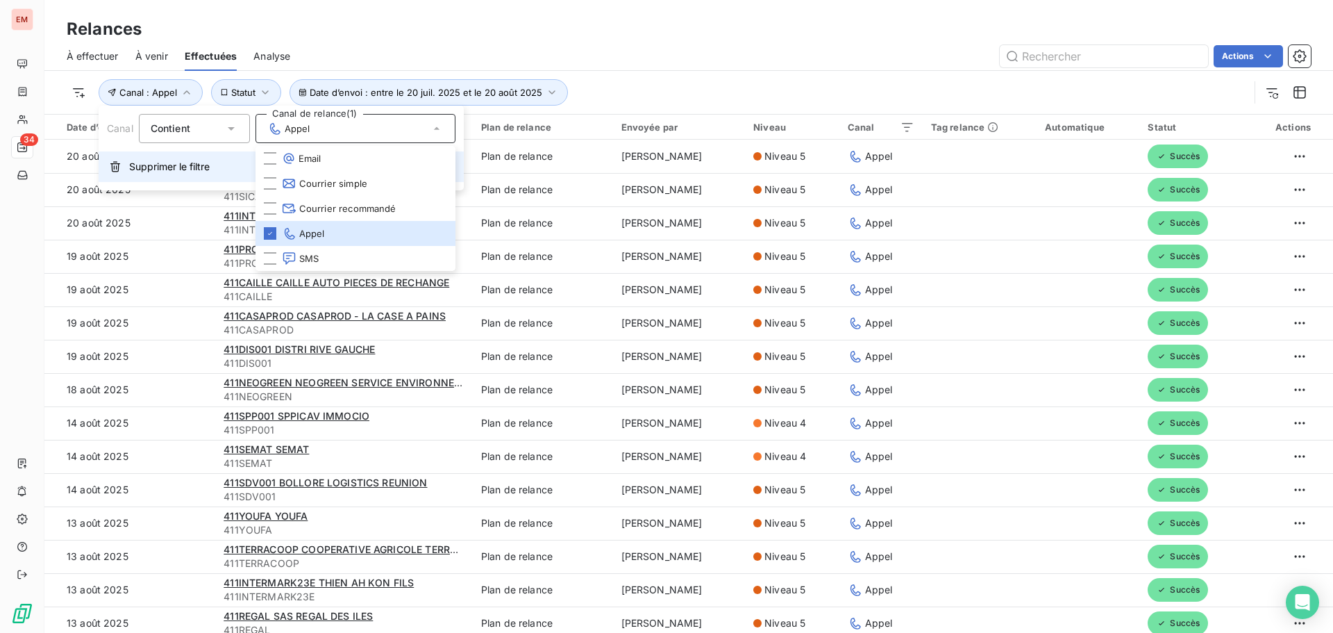
click at [169, 170] on span "Supprimer le filtre" at bounding box center [169, 167] width 81 height 14
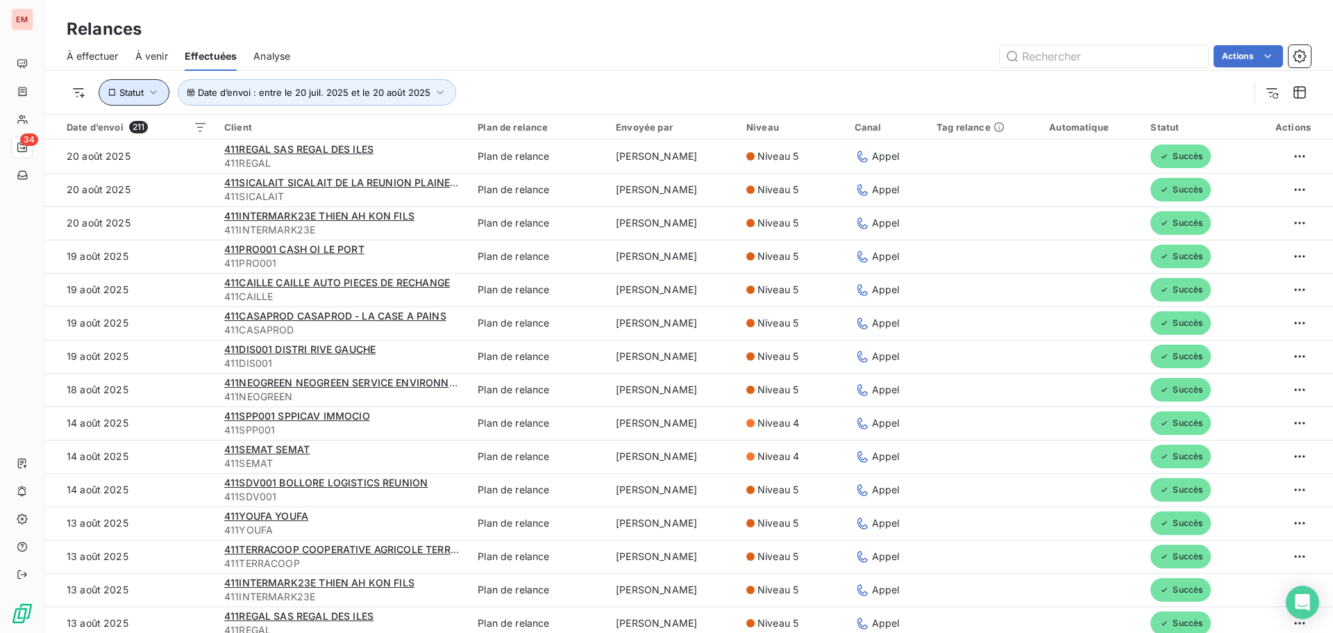
click at [105, 93] on button "Statut" at bounding box center [134, 92] width 71 height 26
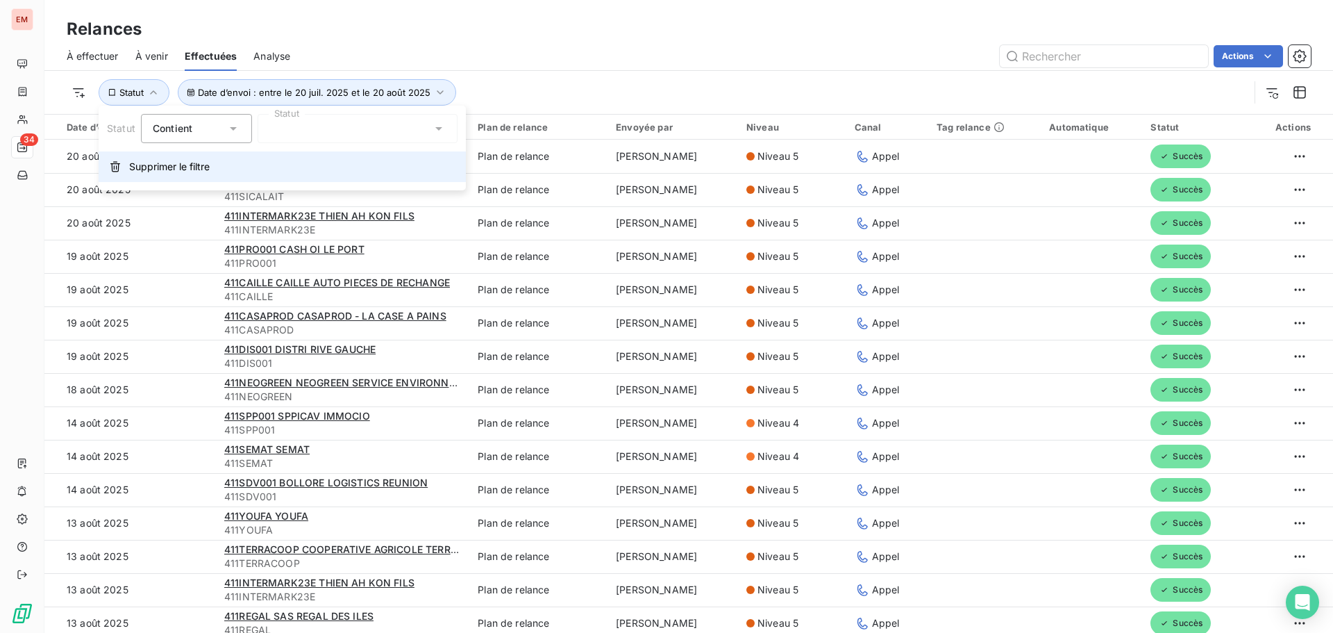
click at [146, 163] on span "Supprimer le filtre" at bounding box center [169, 167] width 81 height 14
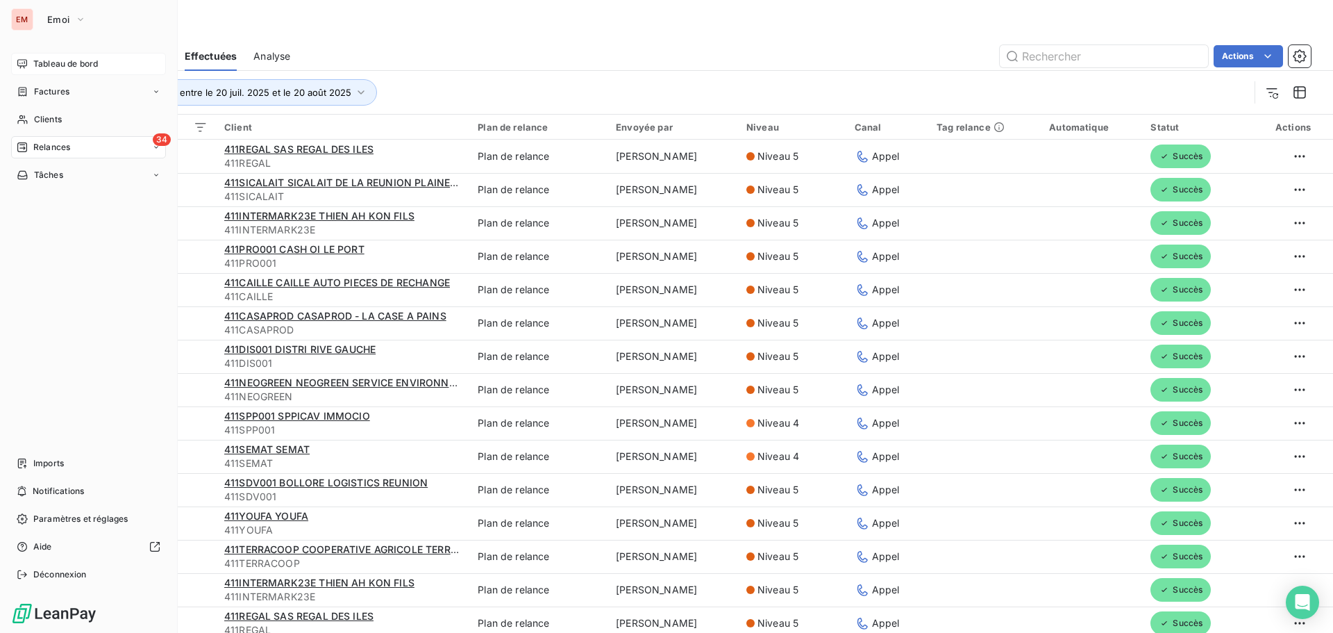
click at [39, 59] on span "Tableau de bord" at bounding box center [65, 64] width 65 height 13
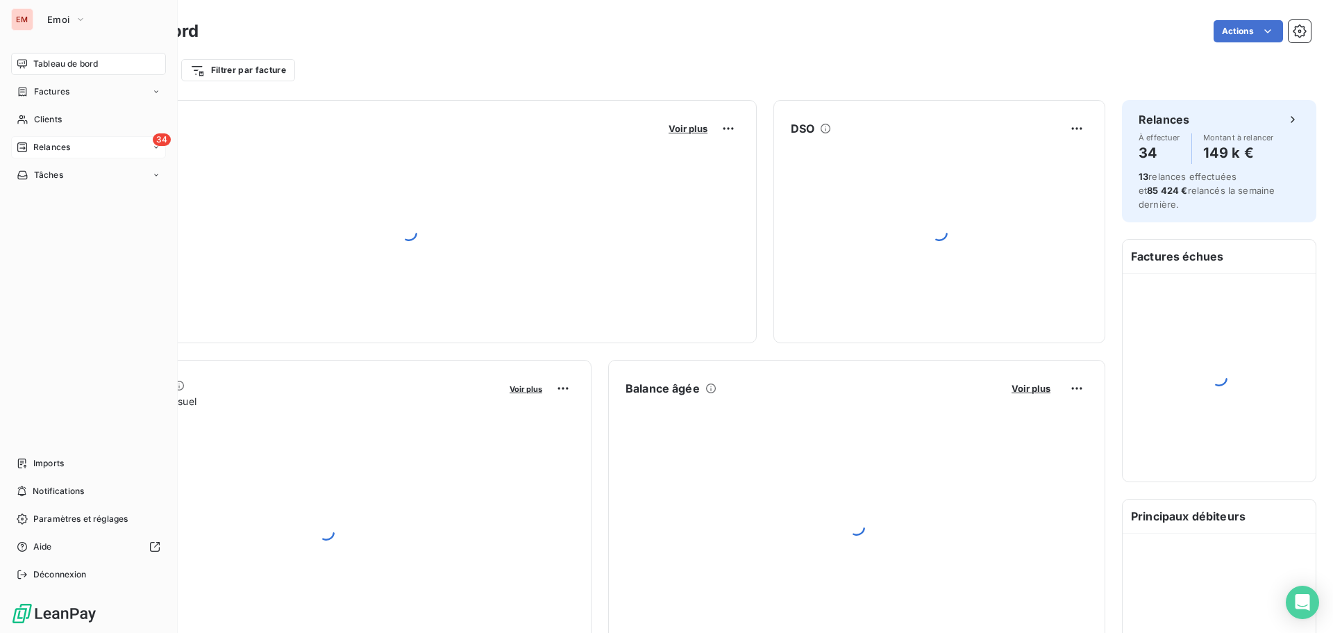
click at [92, 149] on div "34 Relances" at bounding box center [88, 147] width 155 height 22
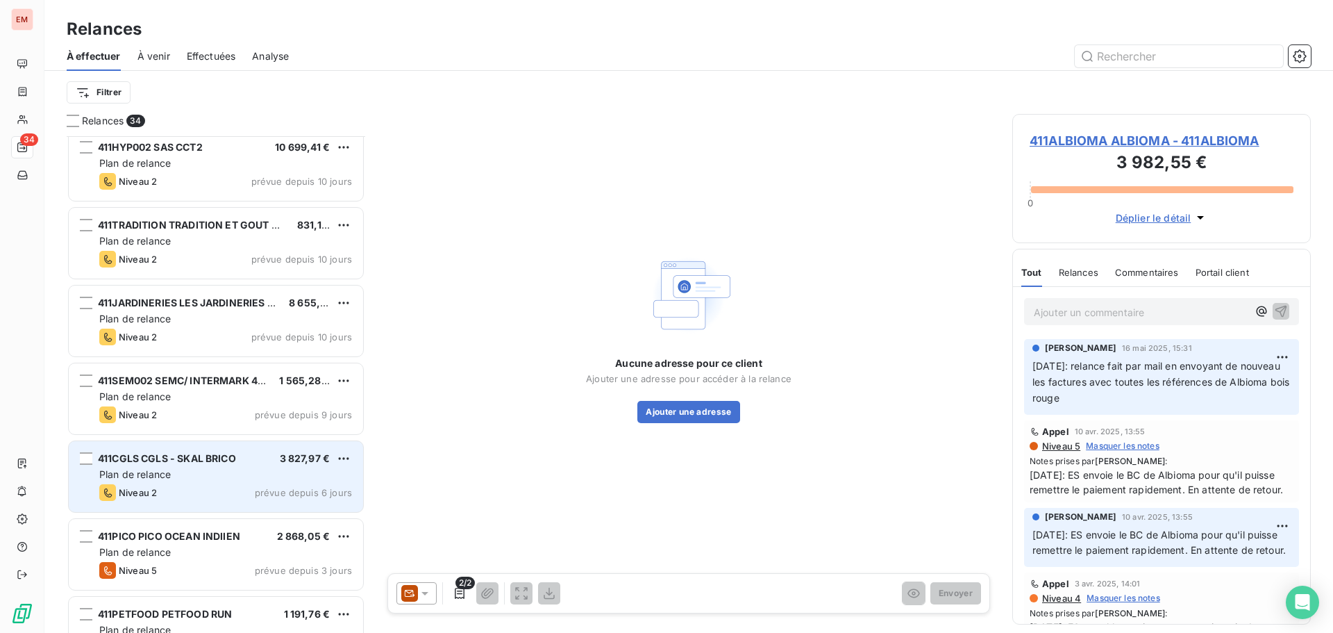
scroll to position [2149, 0]
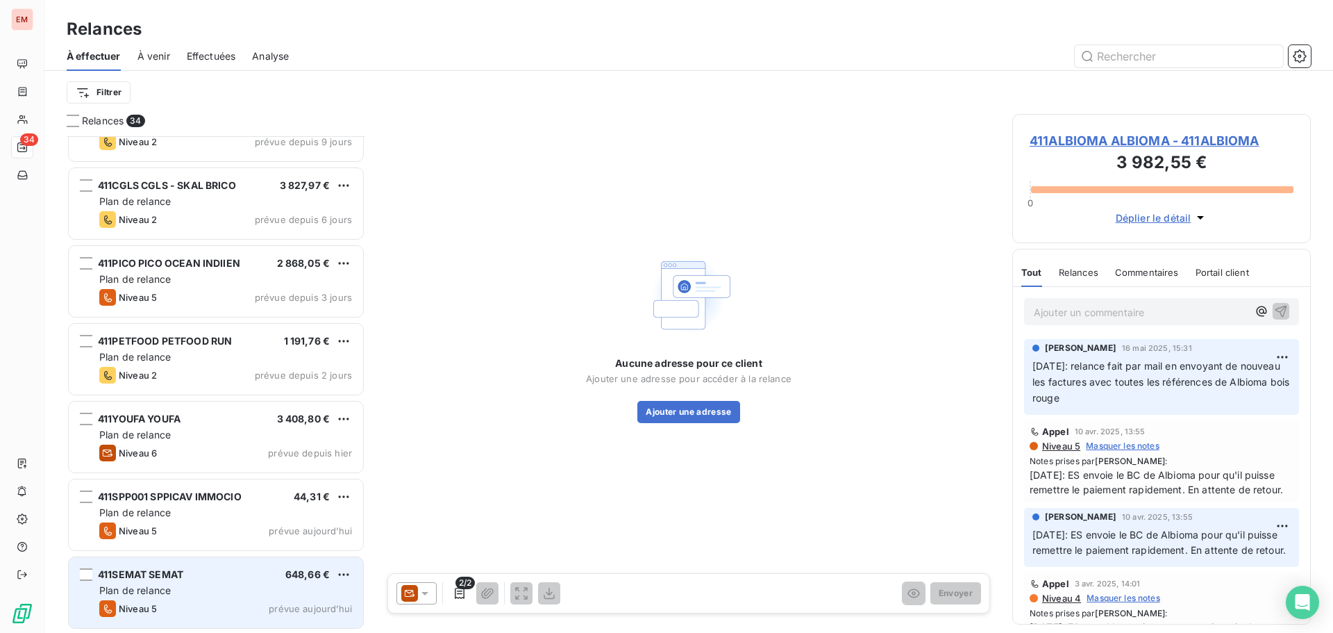
click at [176, 566] on div "411SEMAT SEMAT 648,66 € Plan de relance Niveau 5 prévue [DATE]" at bounding box center [216, 592] width 294 height 71
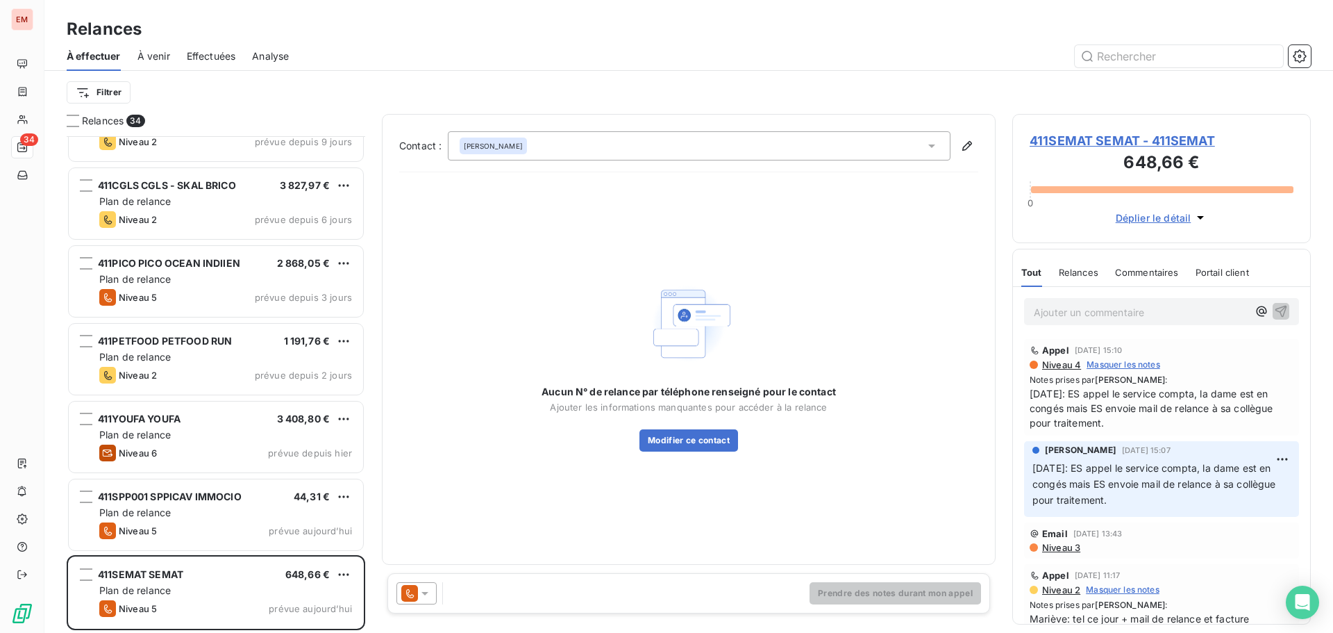
click at [411, 593] on icon at bounding box center [409, 593] width 17 height 17
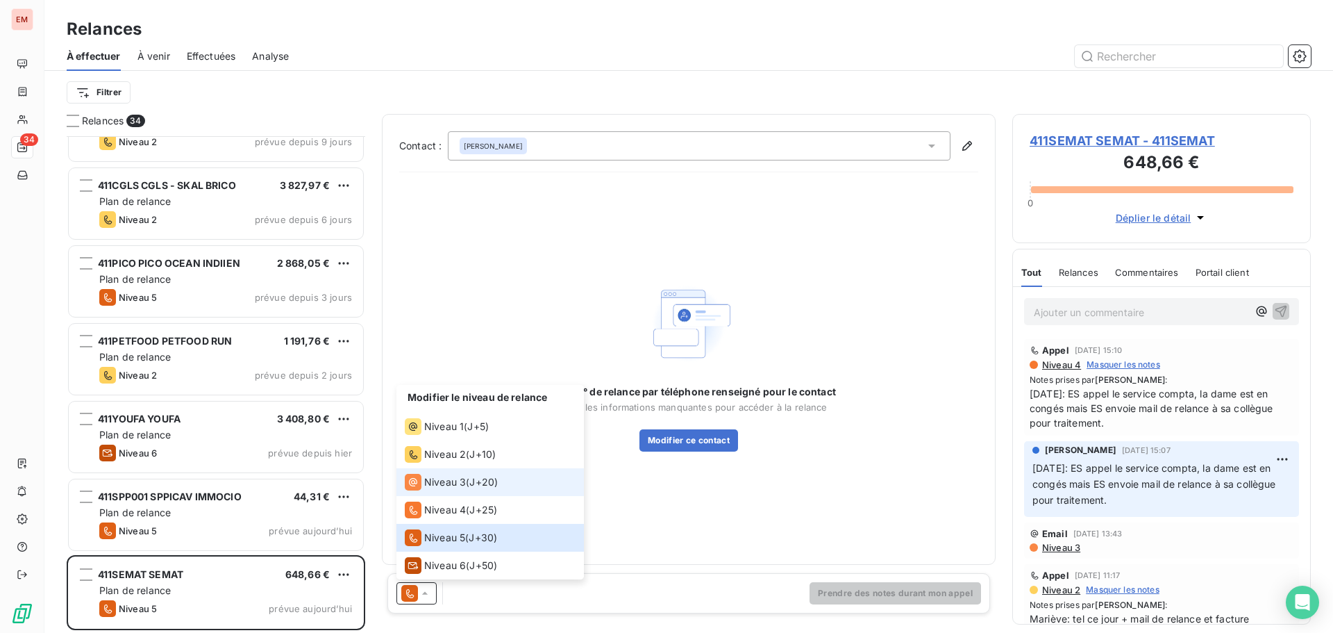
click at [427, 476] on span "Niveau 3" at bounding box center [445, 482] width 42 height 14
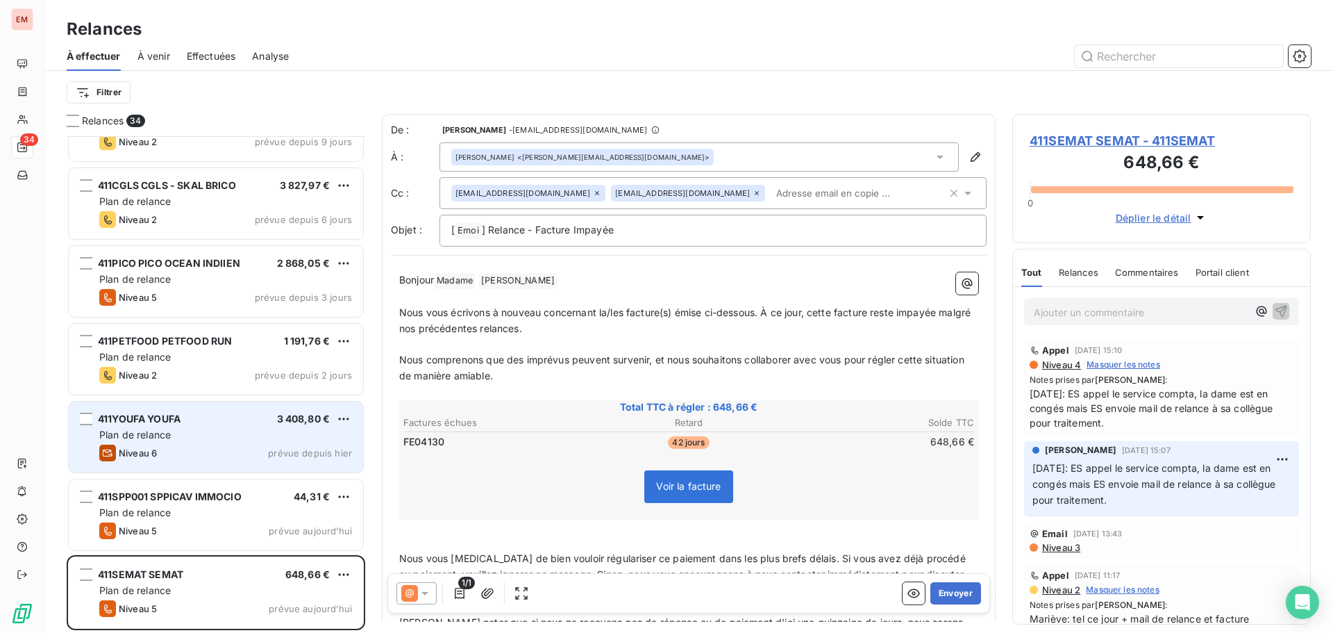
click at [219, 441] on div "Plan de relance" at bounding box center [225, 435] width 253 height 14
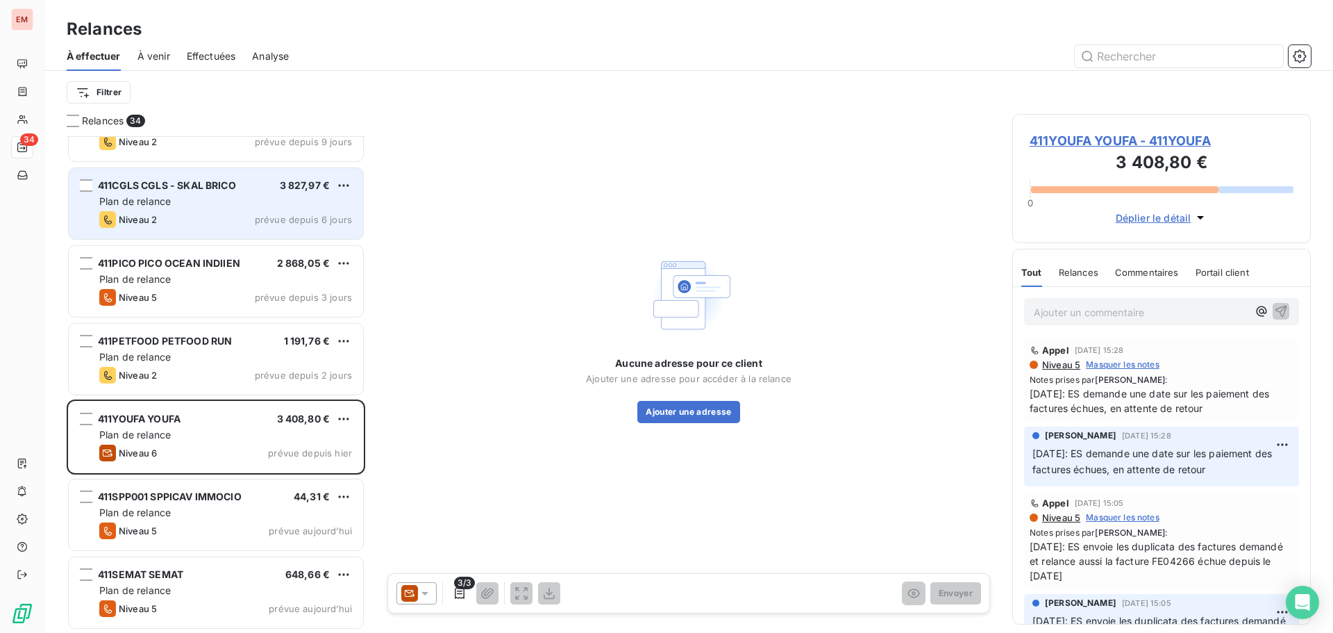
click at [244, 203] on div "Plan de relance" at bounding box center [225, 201] width 253 height 14
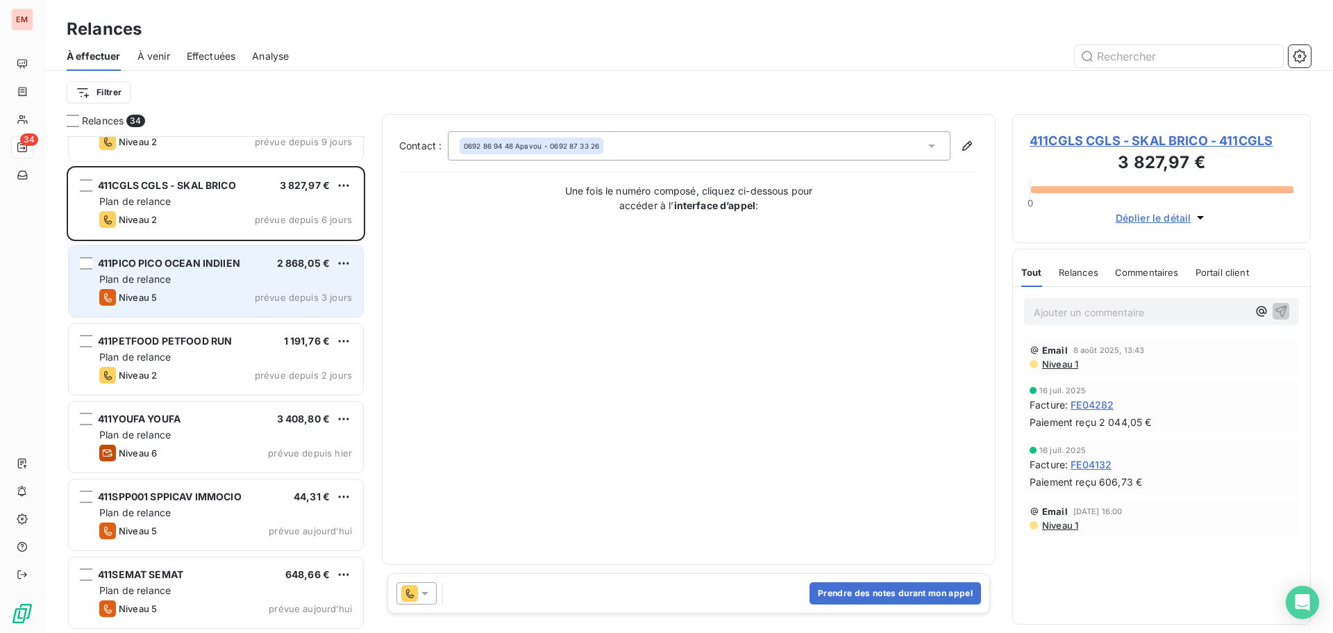
click at [190, 285] on div "Plan de relance" at bounding box center [225, 279] width 253 height 14
